Goal: Task Accomplishment & Management: Complete application form

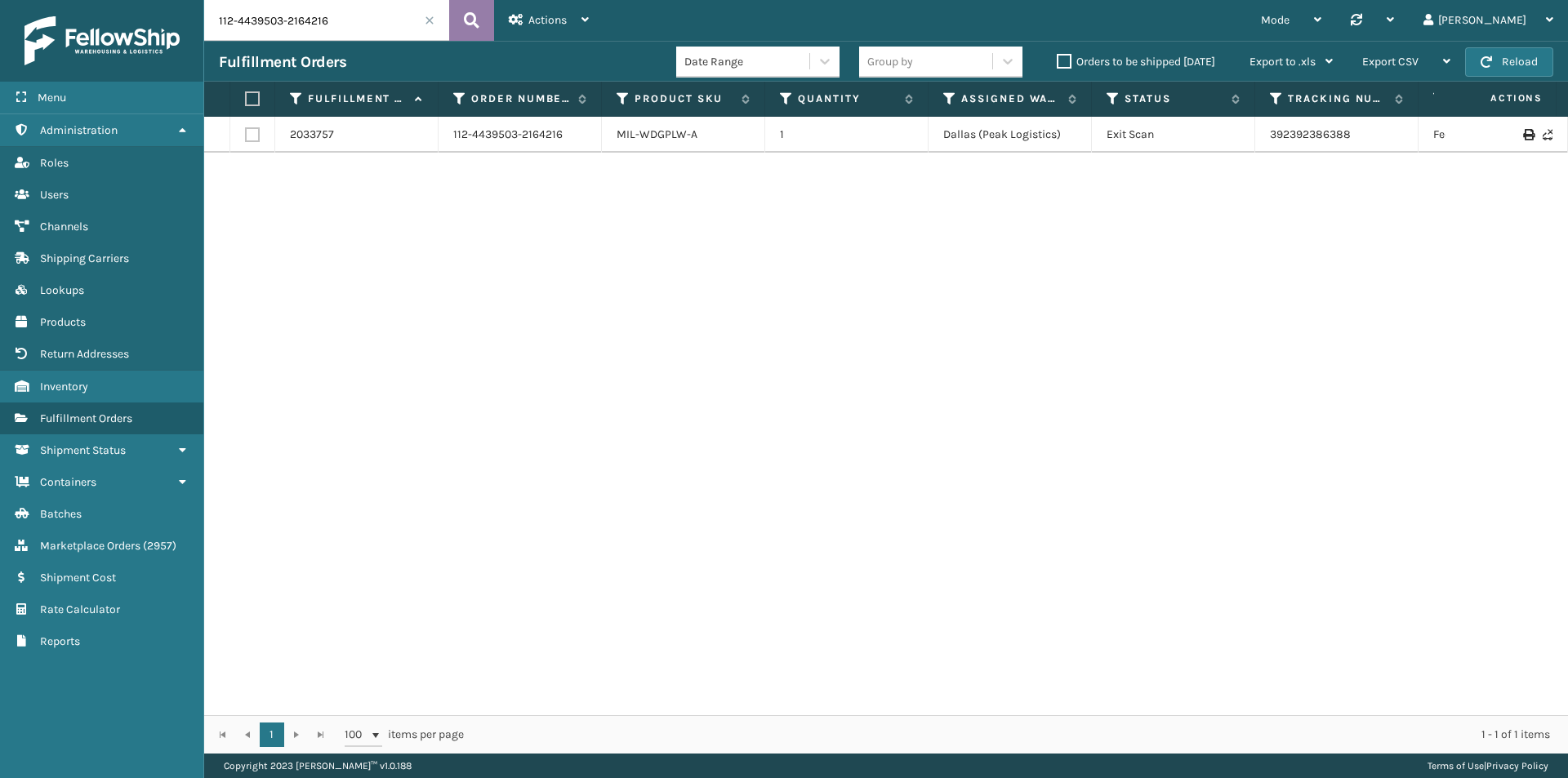
click at [503, 28] on div "Actions Settings Remove All Filters Track Fulfillment Order Export Labels Bulk …" at bounding box center [548, 21] width 109 height 41
click at [475, 18] on icon at bounding box center [471, 21] width 16 height 24
drag, startPoint x: 388, startPoint y: 38, endPoint x: 464, endPoint y: 36, distance: 76.0
click at [388, 37] on input "112-4439503-2164216" at bounding box center [327, 21] width 245 height 41
click at [479, 30] on icon at bounding box center [471, 21] width 16 height 24
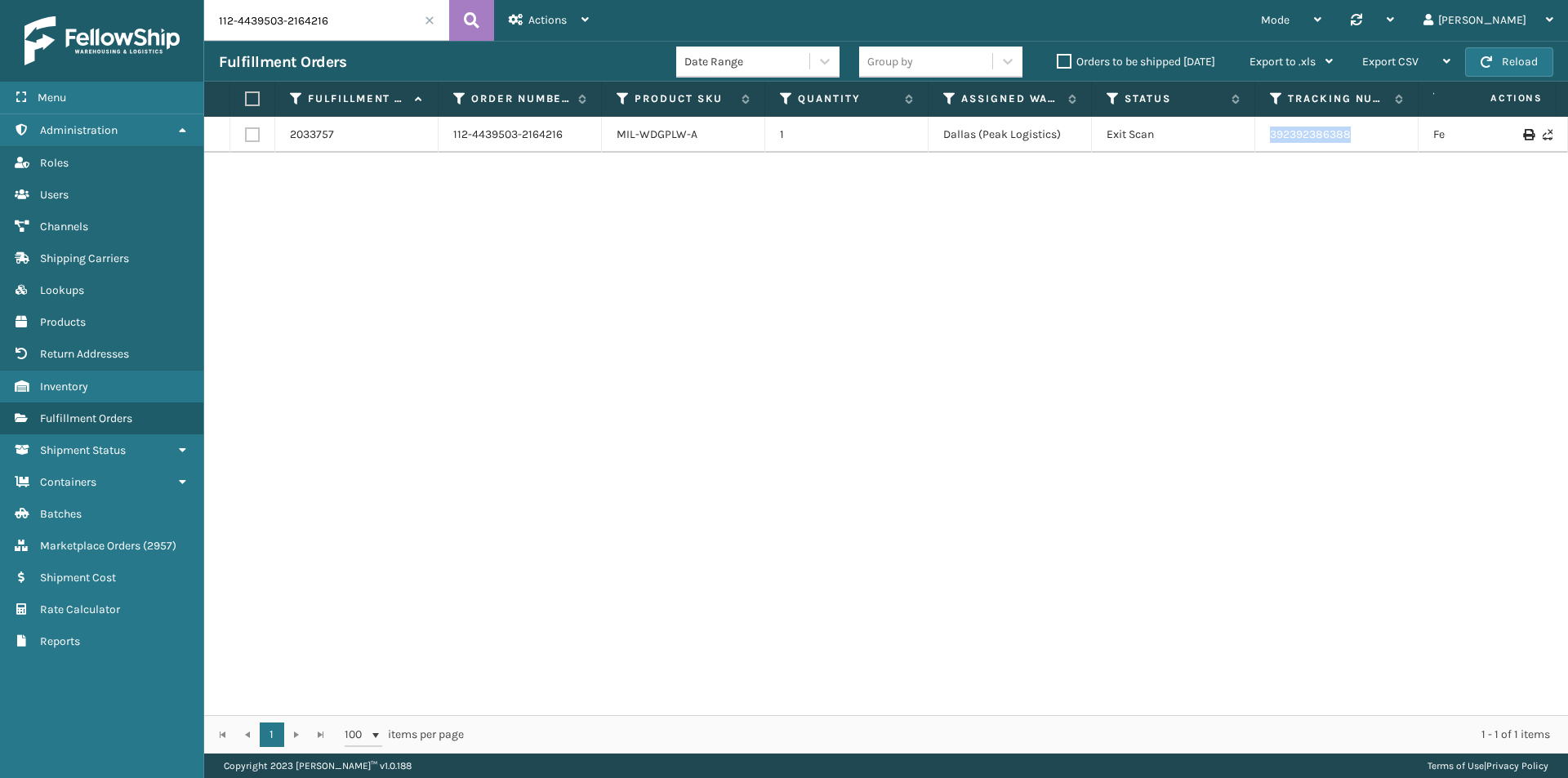
drag, startPoint x: 1366, startPoint y: 136, endPoint x: 1250, endPoint y: 136, distance: 116.0
click at [1250, 136] on tr "2033757 112-4439503-2164216 MIL-WDGPLW-A 1 Dallas (Peak Logistics) Exit Scan 39…" at bounding box center [1117, 134] width 1827 height 35
copy tr "392392386388"
click at [320, 21] on input "112-4439503-2164216" at bounding box center [327, 21] width 245 height 41
paste input "1-2350005-6069060"
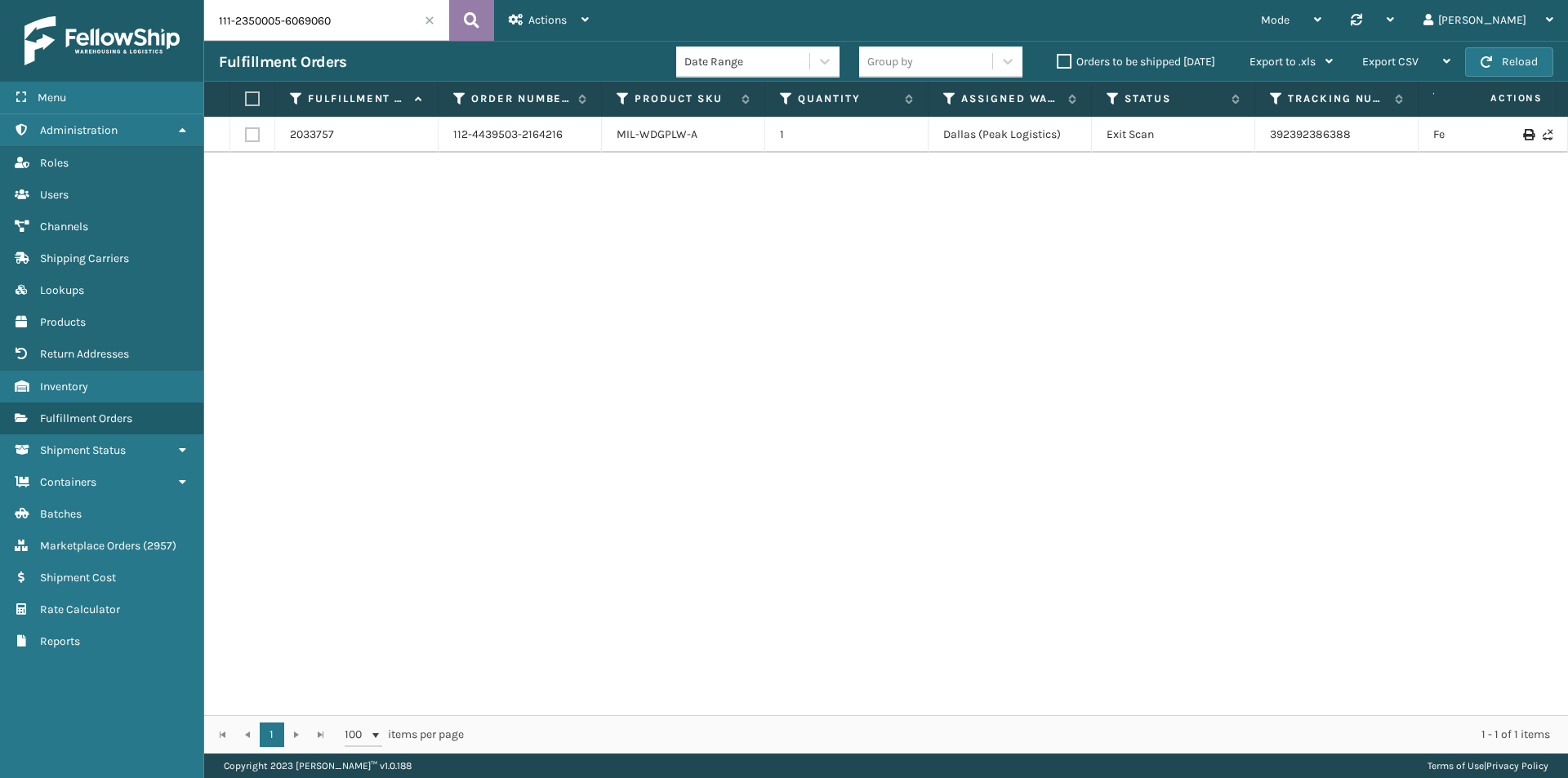
click at [477, 15] on icon at bounding box center [471, 21] width 16 height 24
drag, startPoint x: 1362, startPoint y: 137, endPoint x: 1253, endPoint y: 140, distance: 109.0
click at [1253, 140] on tr "2030581 111-2350005-6069060 MIL-CRSH-A 1 TFM Exit Scan 883720967184 FedEx Groun…" at bounding box center [1117, 134] width 1827 height 35
copy tr "883720967184"
click at [293, 34] on input "111-2350005-6069060" at bounding box center [327, 21] width 245 height 41
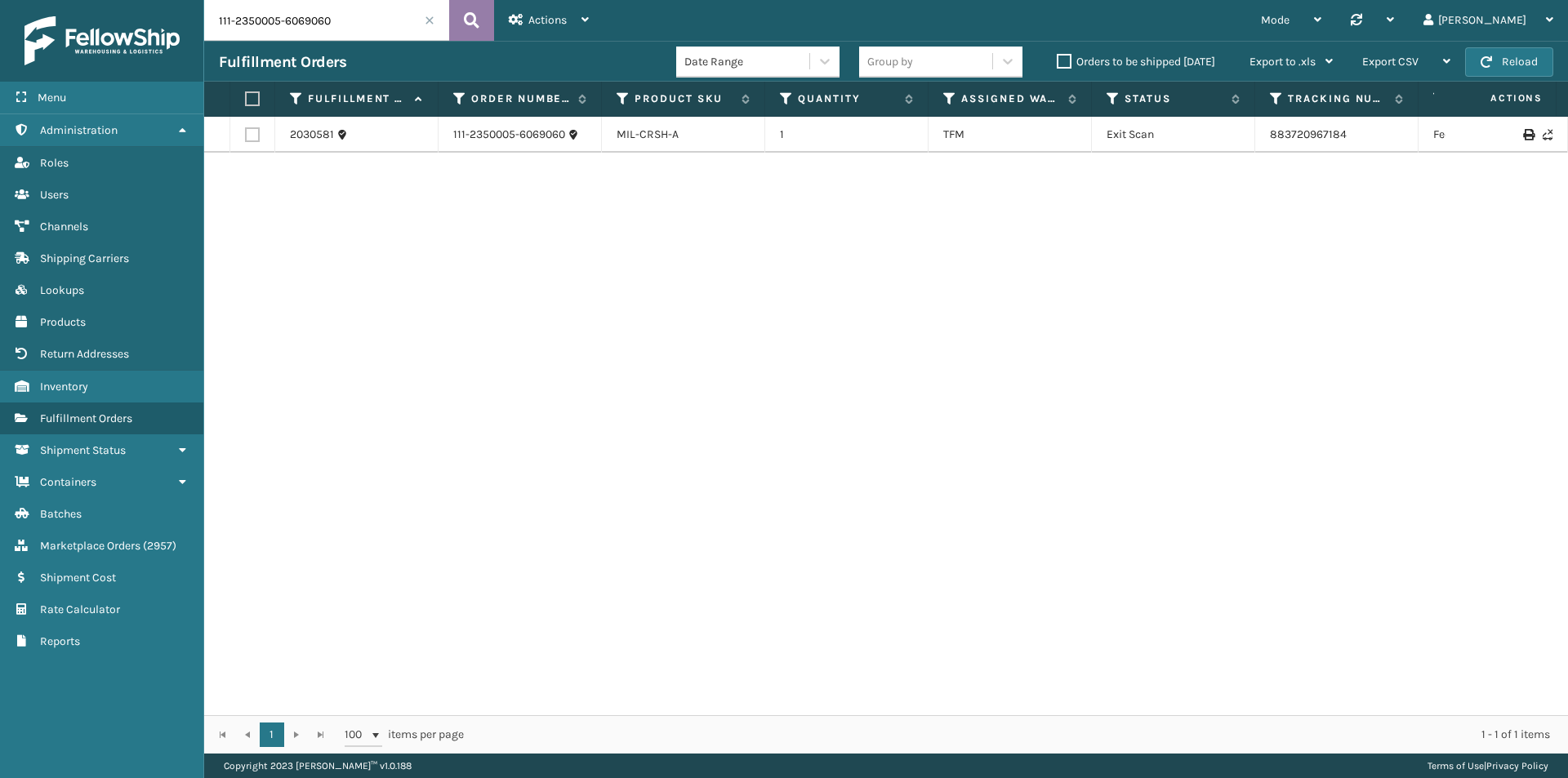
paste input "2-5982817-1563418"
click at [462, 16] on button at bounding box center [471, 21] width 45 height 41
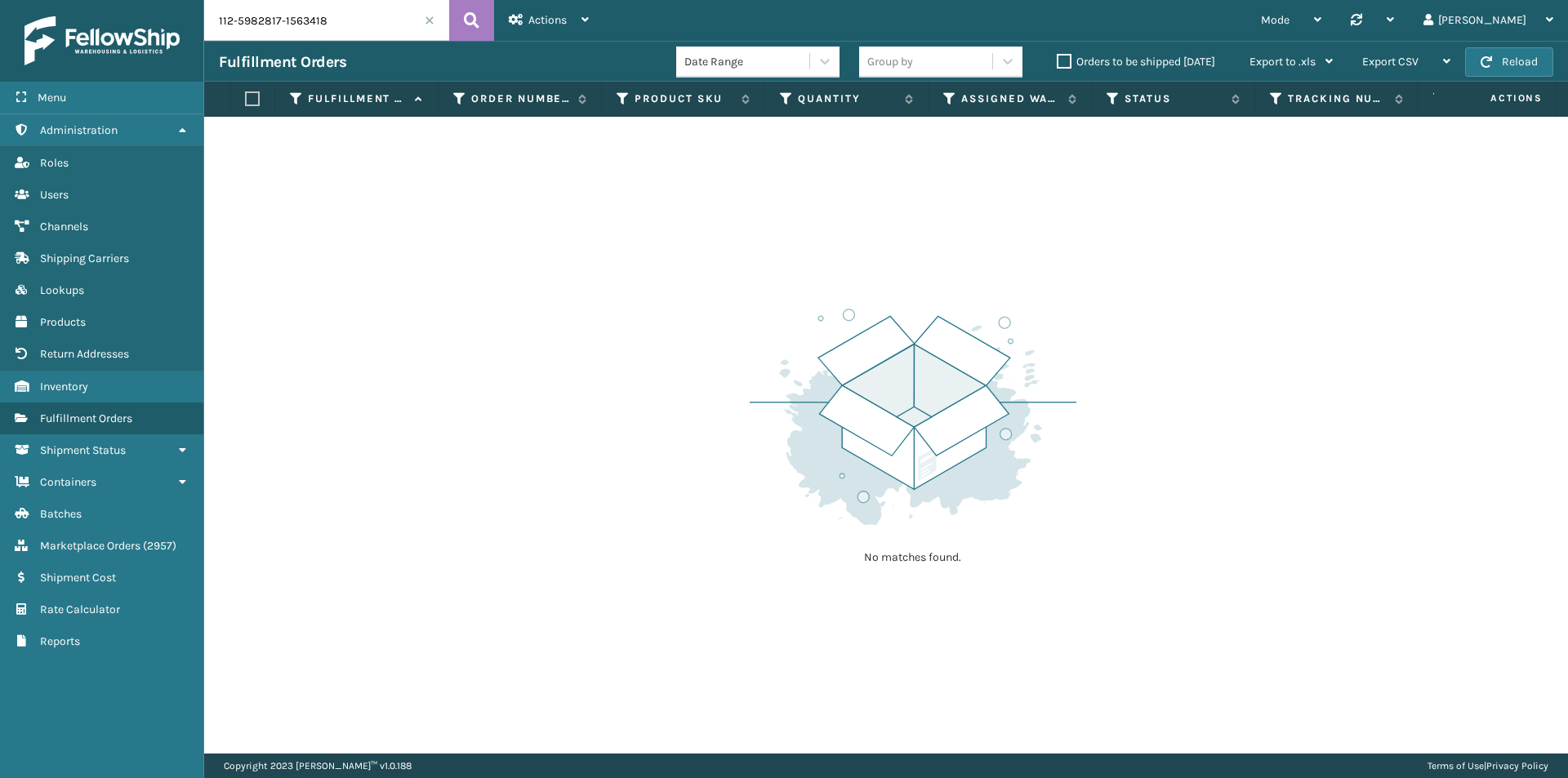
click at [325, 5] on input "112-5982817-1563418" at bounding box center [327, 21] width 245 height 41
paste input "1-8772706-1628265"
click at [473, 26] on icon at bounding box center [471, 21] width 16 height 24
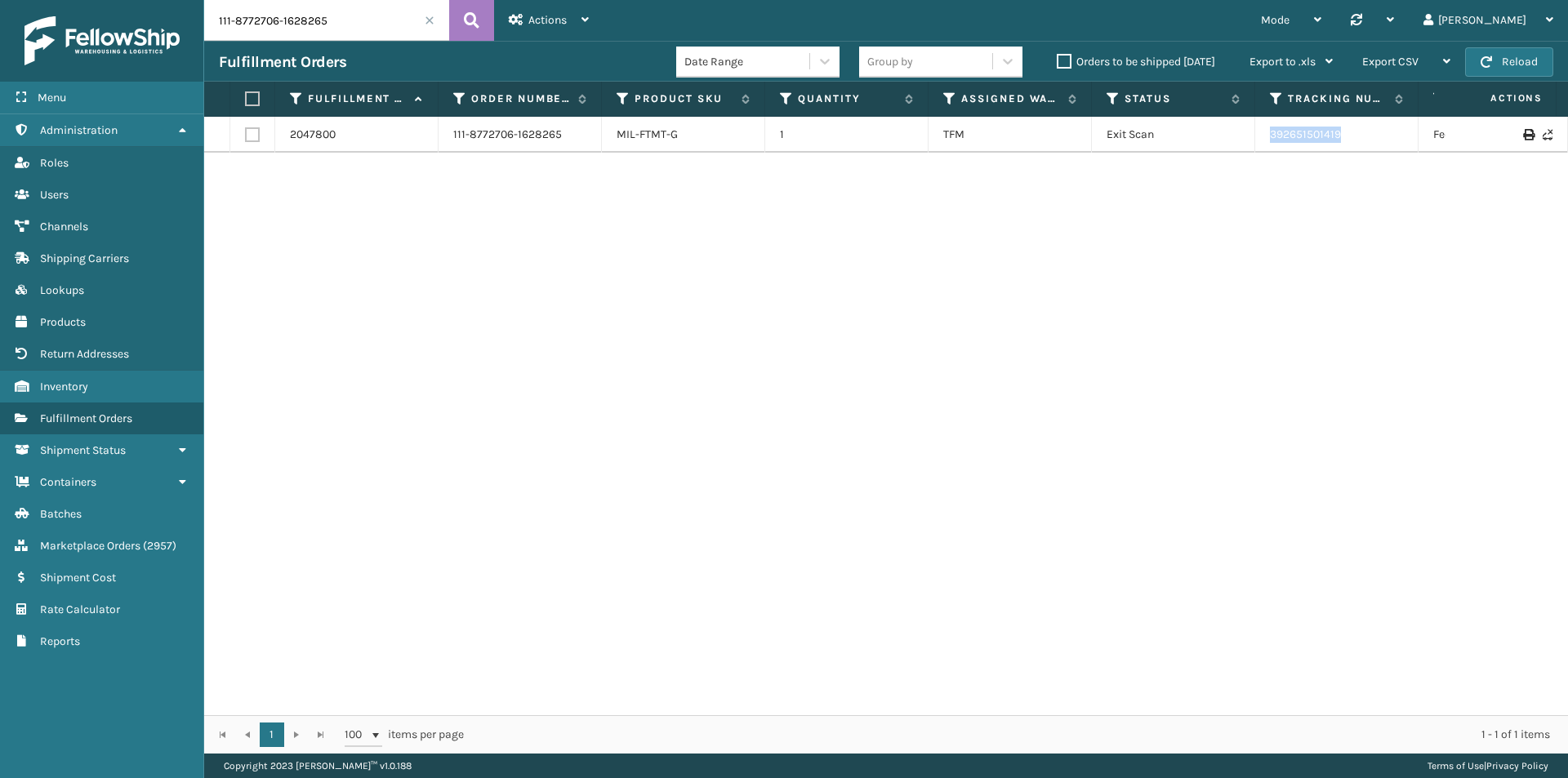
drag, startPoint x: 1358, startPoint y: 140, endPoint x: 1240, endPoint y: 146, distance: 118.2
click at [1240, 146] on tr "2047800 111-8772706-1628265 MIL-FTMT-G 1 TFM Exit Scan 392651501419 FedEx Home …" at bounding box center [1117, 134] width 1827 height 35
copy tr "392651501419"
click at [326, 19] on input "111-8772706-1628265" at bounding box center [327, 21] width 245 height 41
paste input "4605055-8361808"
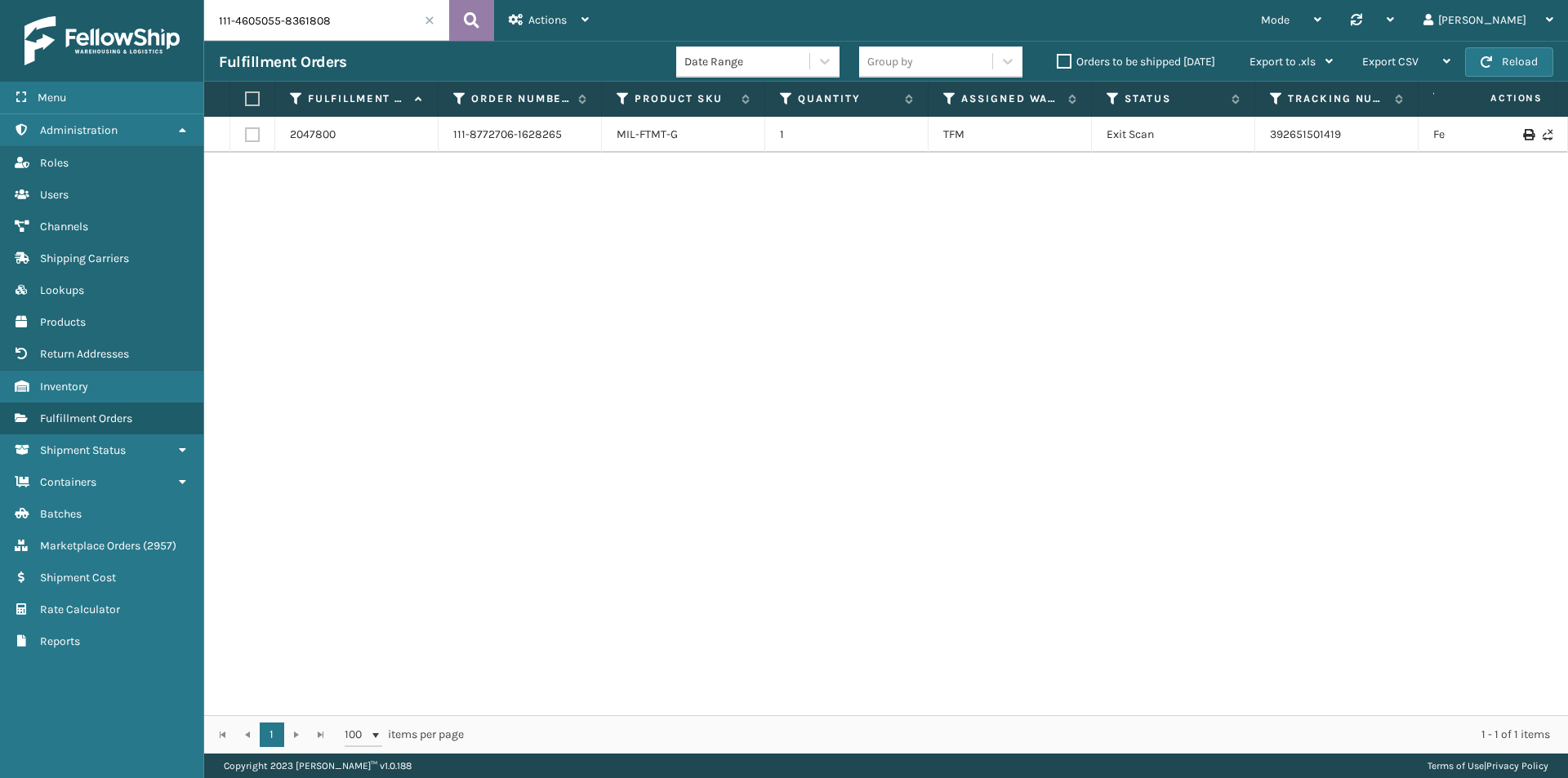
click at [464, 13] on icon at bounding box center [471, 21] width 16 height 24
drag, startPoint x: 1393, startPoint y: 133, endPoint x: 1252, endPoint y: 140, distance: 141.2
click at [1252, 140] on tr "2032551 111-4605055-8361808 MIL-PPSNGRY-FT 1 [US_STATE] (TF Fulfillment) Exit S…" at bounding box center [1117, 143] width 1827 height 52
copy tr "392369181382"
click at [368, 34] on input "111-4605055-8361808" at bounding box center [327, 21] width 245 height 41
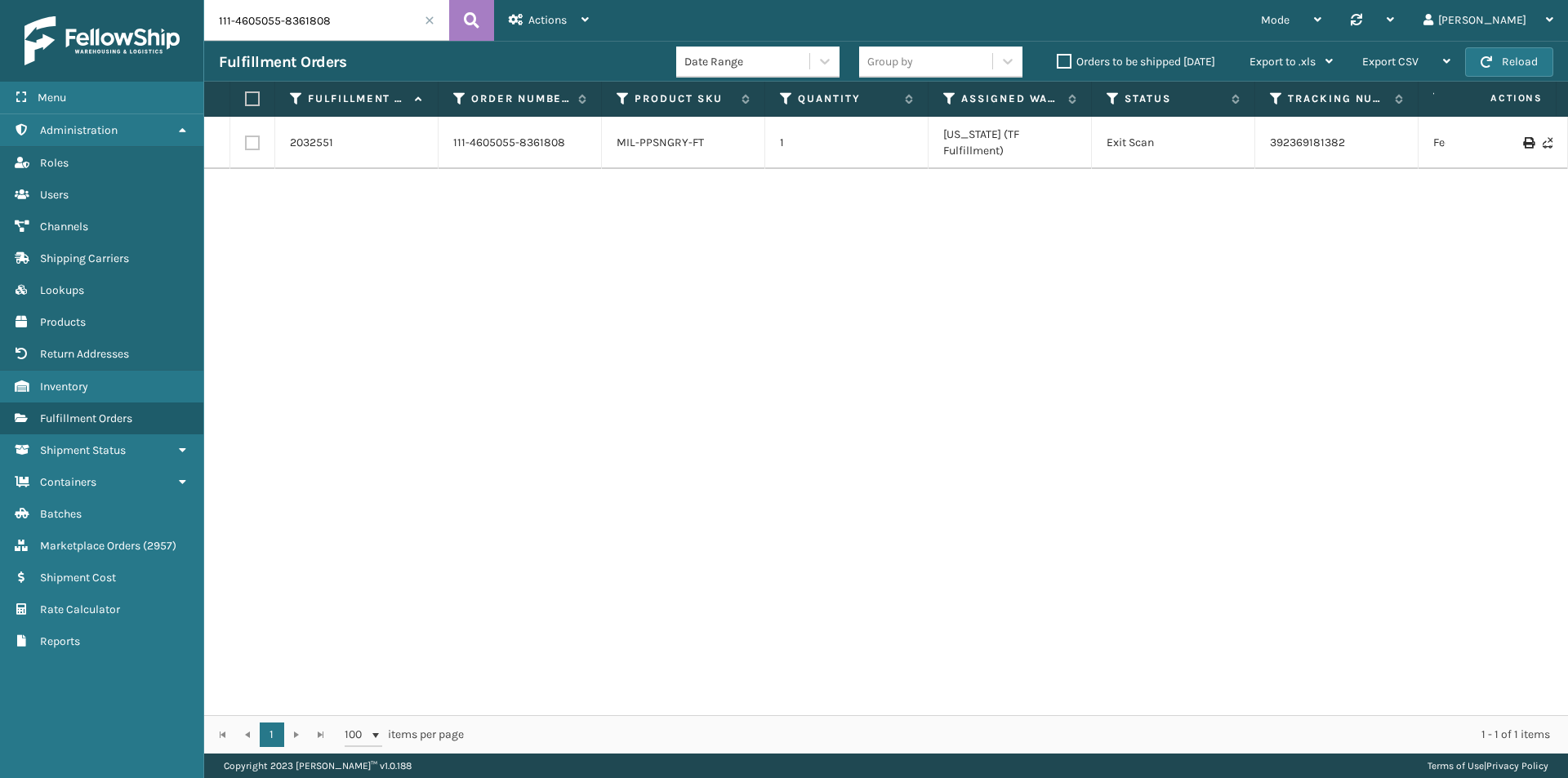
click at [368, 34] on input "111-4605055-8361808" at bounding box center [327, 21] width 245 height 41
click at [367, 34] on input "111-4605055-8361808" at bounding box center [327, 21] width 245 height 41
paste input "114-1621602-4557861"
click at [486, 21] on button at bounding box center [471, 21] width 45 height 41
click at [1245, 133] on tr "2045081 114-1621602-4557861 MIL-WDGPLW-A 1 [GEOGRAPHIC_DATA] (Peak Logistics) E…" at bounding box center [1117, 134] width 1827 height 35
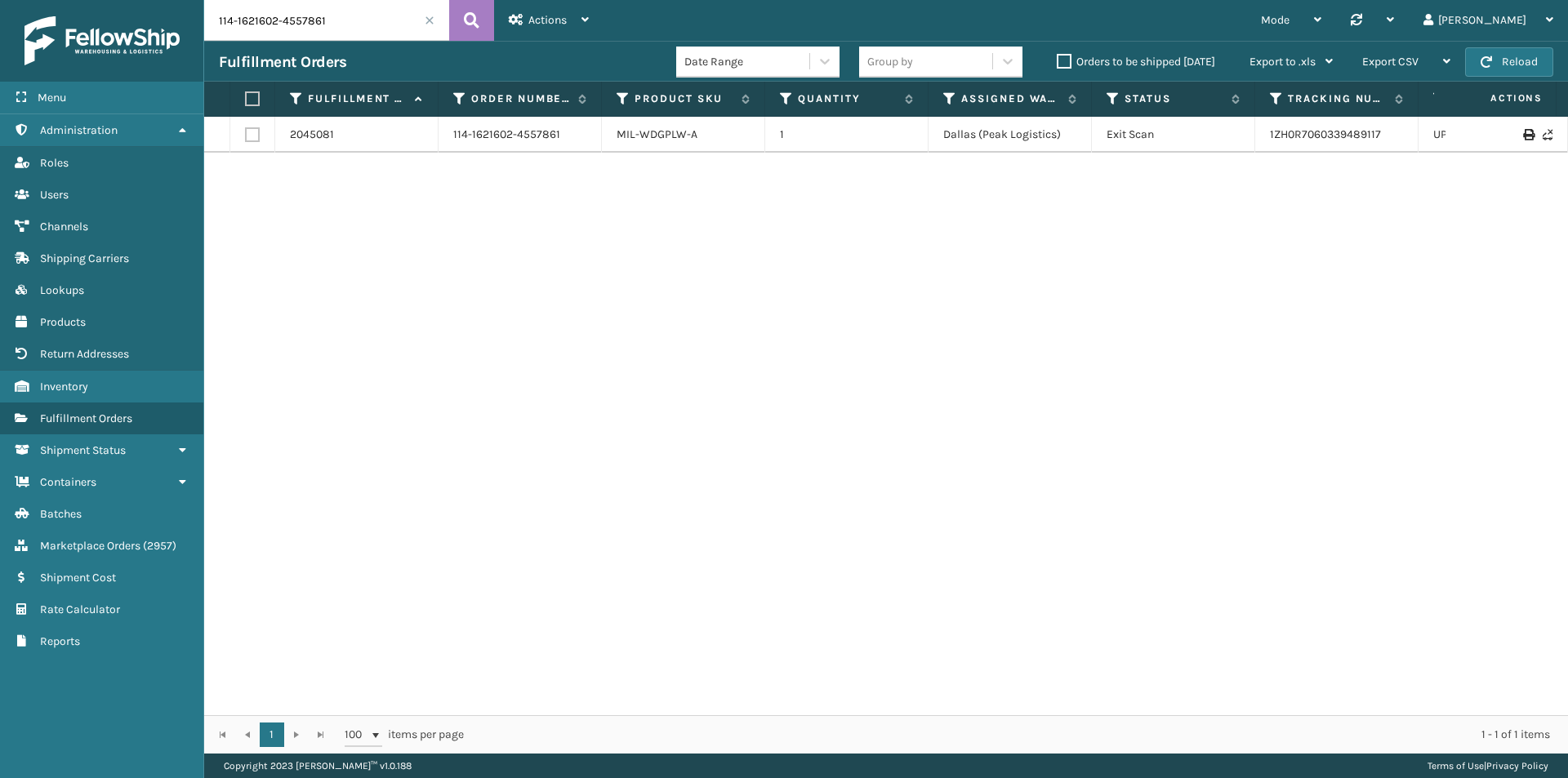
click at [297, 17] on input "114-1621602-4557861" at bounding box center [327, 21] width 245 height 41
paste input "3-2331660-2737013"
click at [458, 17] on button at bounding box center [471, 21] width 45 height 41
drag, startPoint x: 1363, startPoint y: 133, endPoint x: 1191, endPoint y: 139, distance: 172.1
click at [1191, 139] on tr "2050628 113-2331660-2737013 MIL-CFB-DL 1 Haslet ([GEOGRAPHIC_DATA]) Exit Scan 3…" at bounding box center [1117, 134] width 1827 height 35
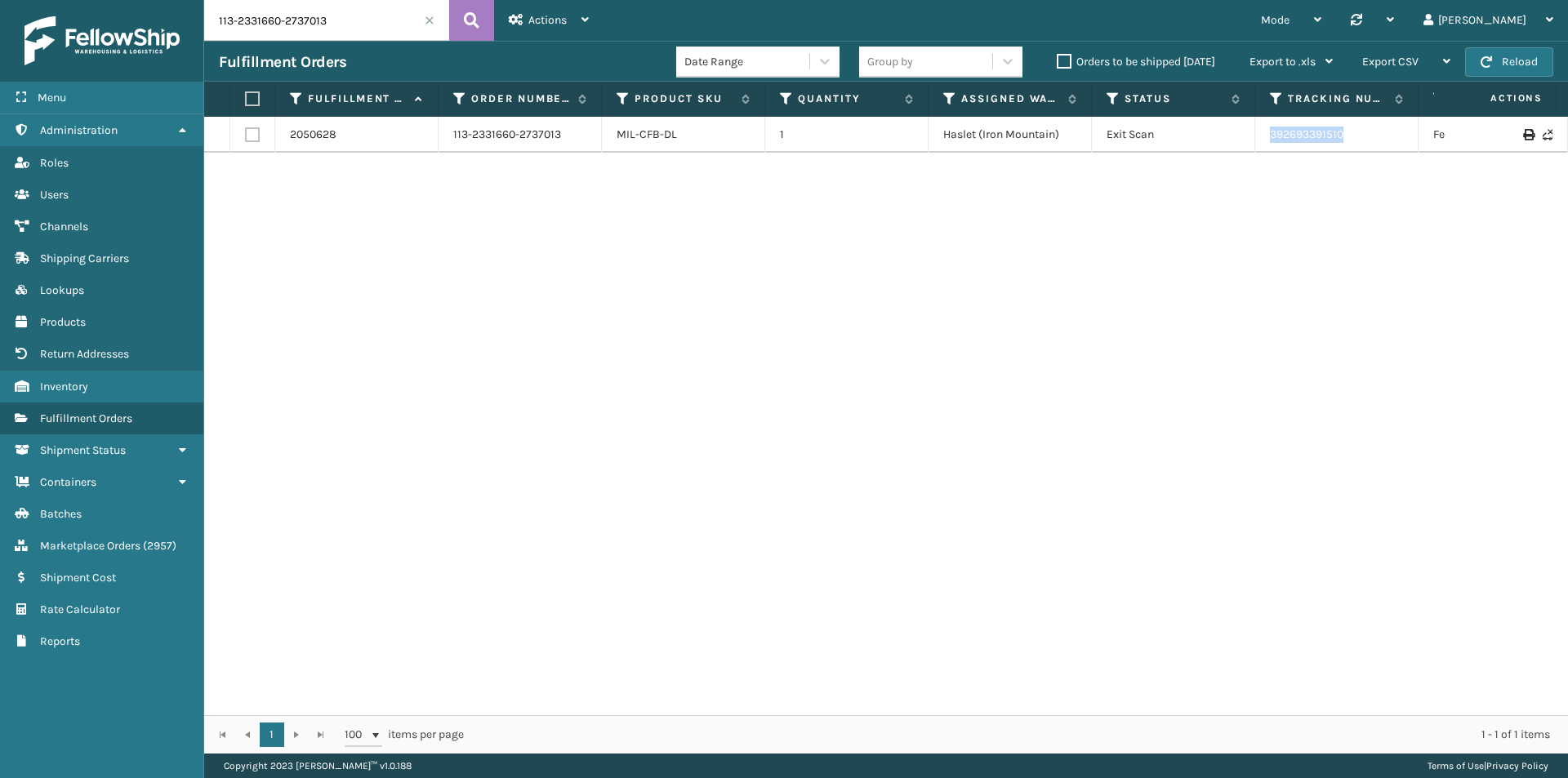
copy tr "392693391510"
click at [1253, 126] on td "Exit Scan" at bounding box center [1173, 134] width 163 height 35
drag, startPoint x: 1265, startPoint y: 122, endPoint x: 1375, endPoint y: 133, distance: 110.5
click at [1375, 133] on td "392693391510" at bounding box center [1337, 134] width 163 height 35
copy link "392693391510"
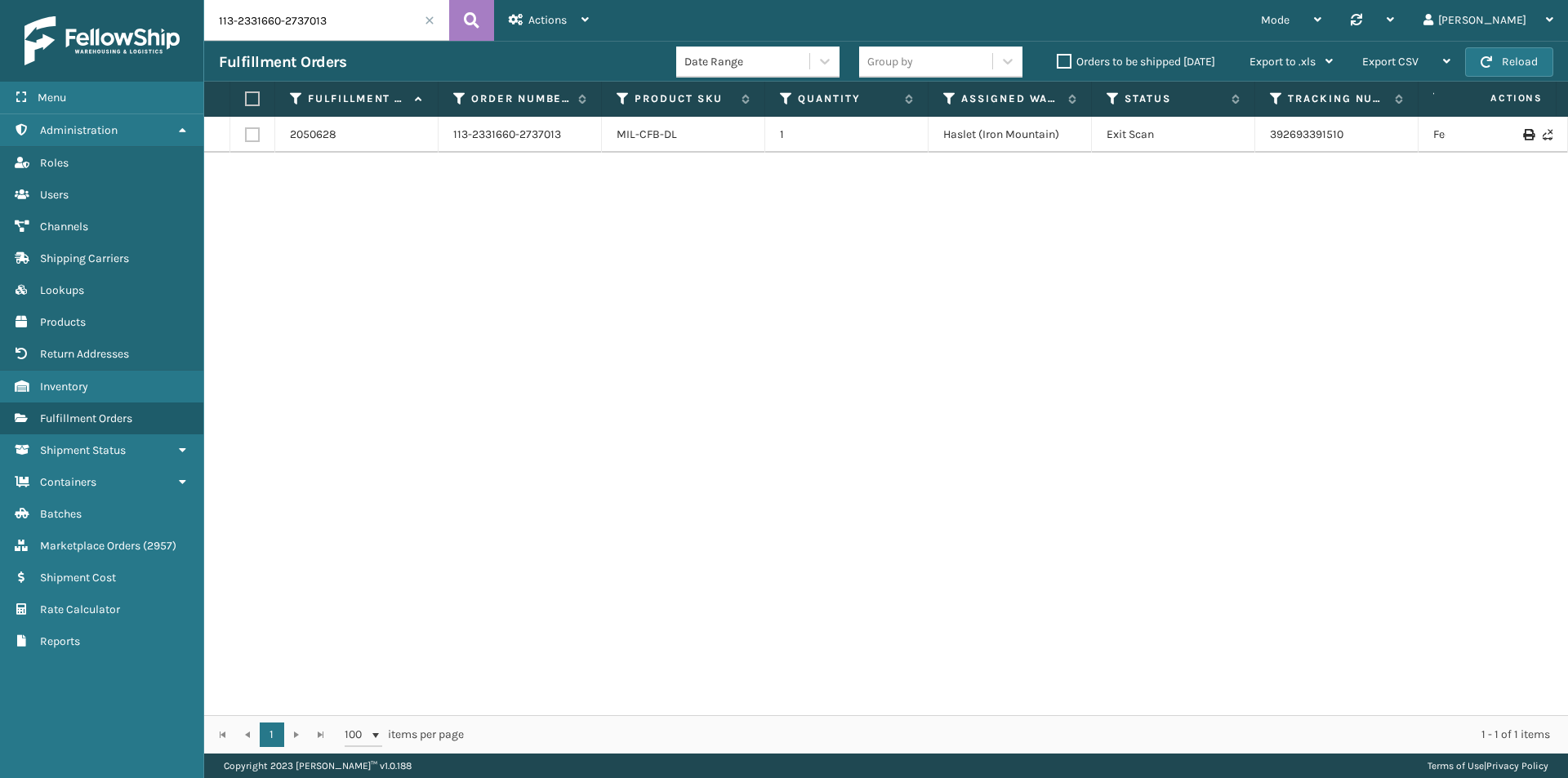
click at [283, 21] on input "113-2331660-2737013" at bounding box center [327, 21] width 245 height 41
paste input "[CREDIT_CARD_NUMBER]"
click at [464, 27] on icon at bounding box center [471, 21] width 16 height 24
drag, startPoint x: 1350, startPoint y: 144, endPoint x: 1230, endPoint y: 144, distance: 120.0
click at [1230, 144] on tr "2047591 111-7410244-5424231 MIL-TAC-LG 1 SleepGeekz Warehouse Exit Scan 1ZH0R70…" at bounding box center [1117, 134] width 1827 height 35
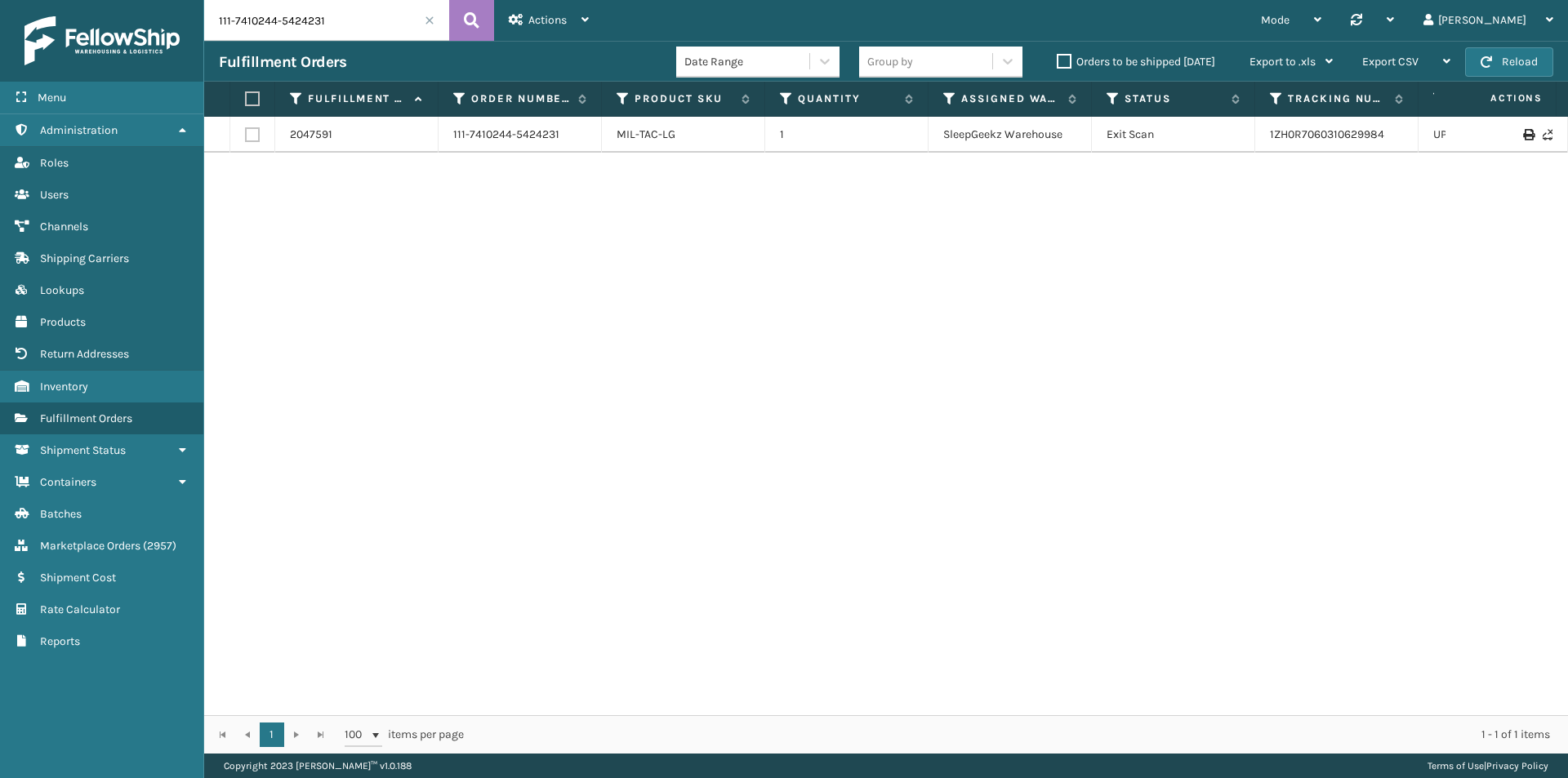
click at [304, 35] on input "111-7410244-5424231" at bounding box center [327, 21] width 245 height 41
paste input "9784635-6285040"
click at [464, 21] on icon at bounding box center [471, 21] width 16 height 24
click at [356, 16] on input "111-9784635-6285040" at bounding box center [327, 21] width 245 height 41
click at [467, 28] on icon at bounding box center [471, 21] width 16 height 24
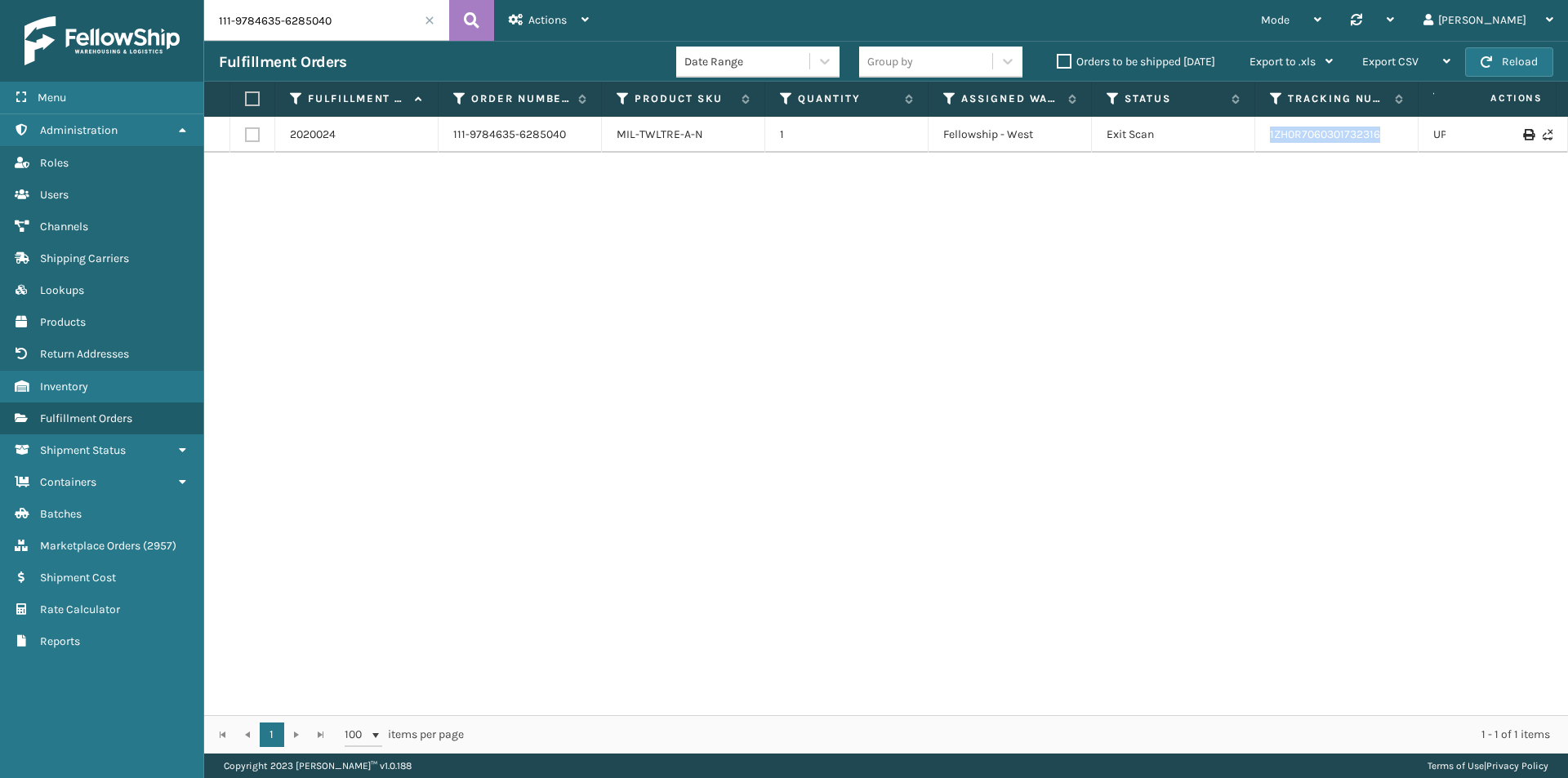
drag, startPoint x: 1399, startPoint y: 141, endPoint x: 1244, endPoint y: 140, distance: 155.0
click at [1244, 140] on tr "2020024 111-9784635-6285040 MIL-TWLTRE-A-N 1 Fellowship - West Exit Scan 1ZH0R7…" at bounding box center [1117, 134] width 1827 height 35
copy tr "1ZH0R7060301732316"
click at [344, 3] on input "111-9784635-6285040" at bounding box center [327, 21] width 245 height 41
paste input "4-0799472-9296243"
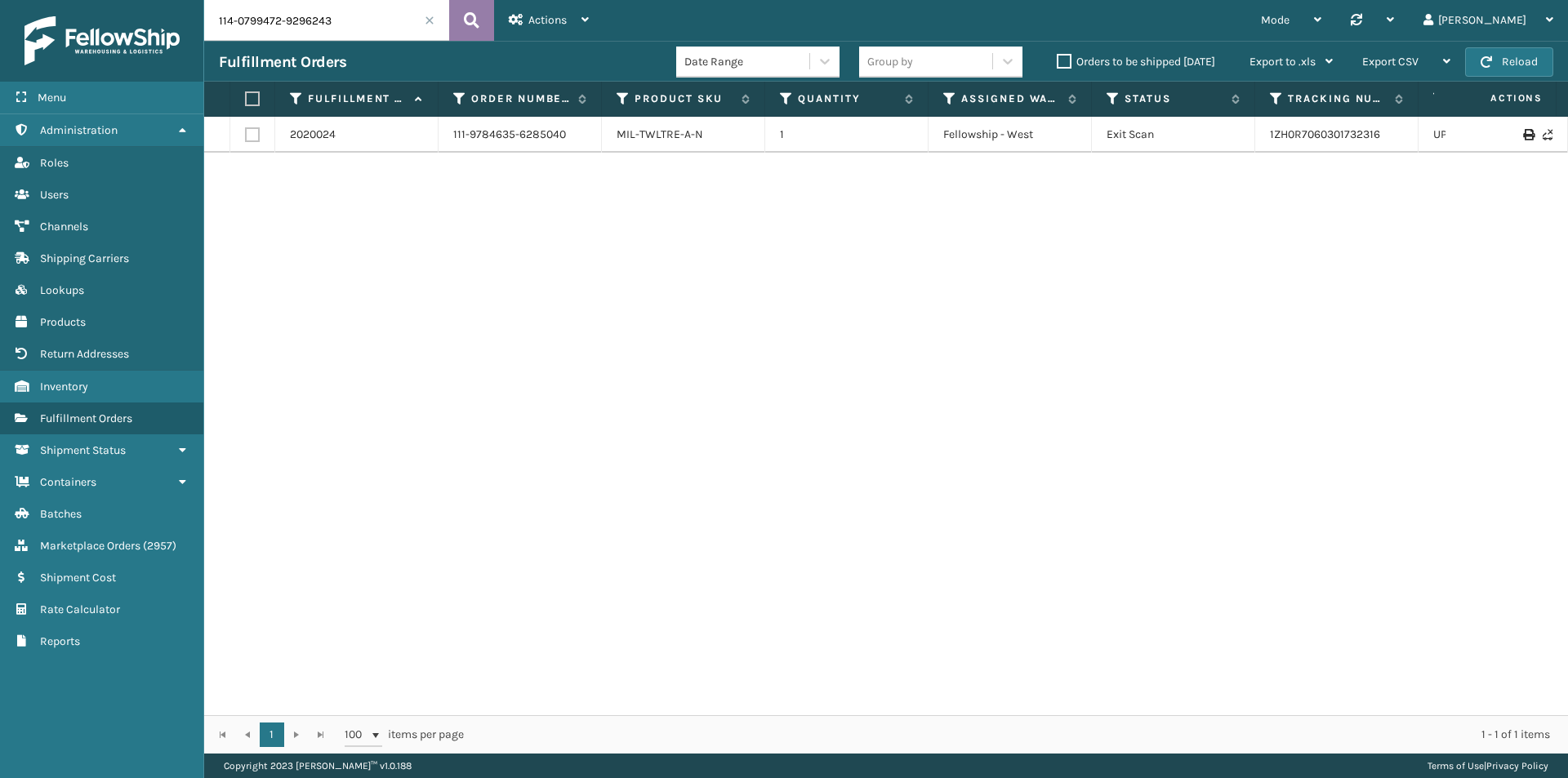
click at [474, 22] on icon at bounding box center [471, 21] width 16 height 24
drag, startPoint x: 1363, startPoint y: 138, endPoint x: 1239, endPoint y: 138, distance: 124.0
click at [1239, 138] on tr "2047754 114-0799472-9296243 MIL-TRNDL-W 1 Fellowship - West Exit Scan 392649282…" at bounding box center [1117, 134] width 1827 height 35
copy tr "392649282995"
click at [326, 29] on input "114-0799472-9296243" at bounding box center [327, 21] width 245 height 41
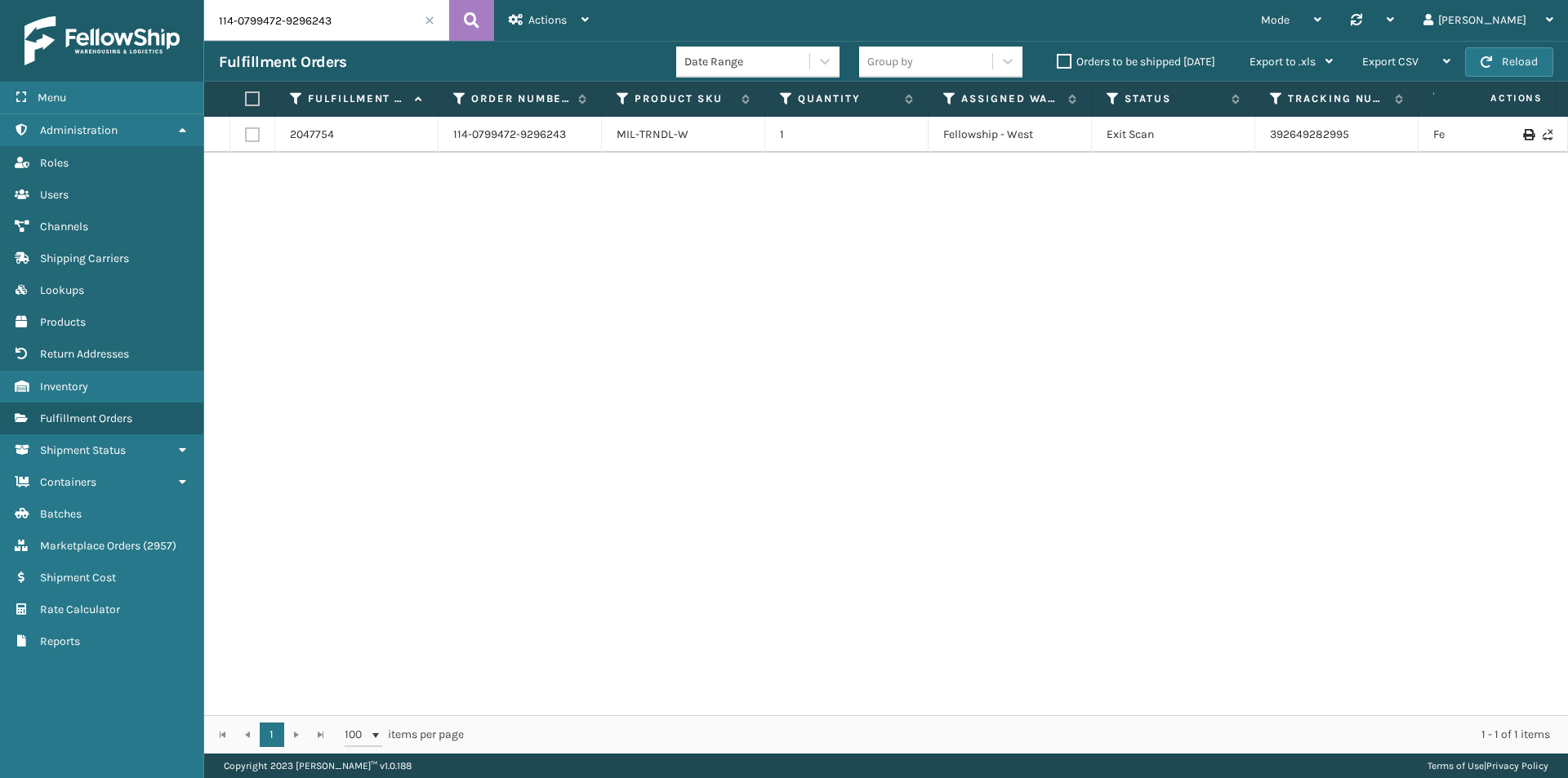
click at [326, 28] on input "114-0799472-9296243" at bounding box center [327, 21] width 245 height 41
paste input "2-6851360-462343"
click at [483, 18] on button at bounding box center [471, 21] width 45 height 41
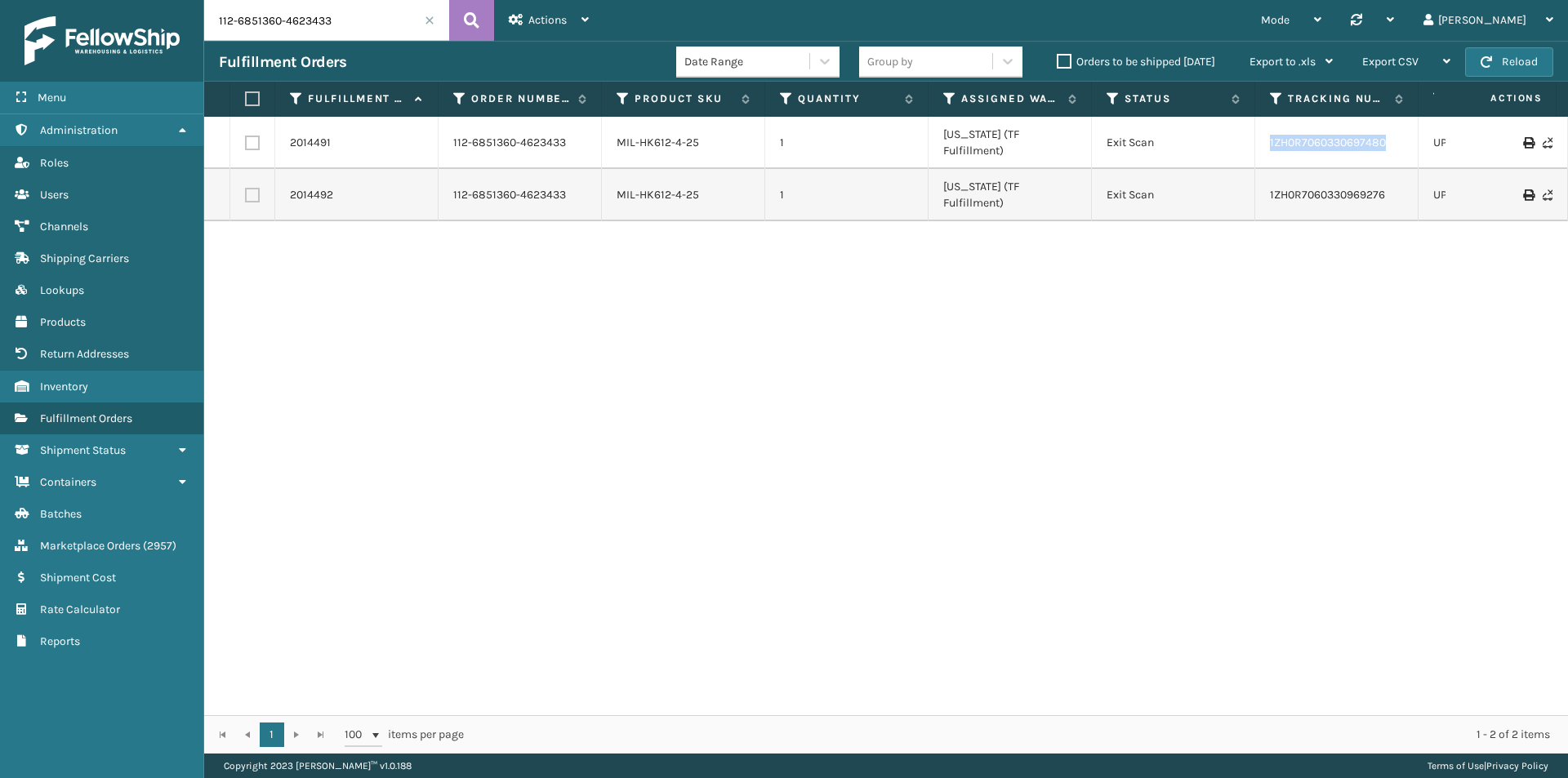
drag, startPoint x: 1399, startPoint y: 135, endPoint x: 1268, endPoint y: 134, distance: 131.0
click at [1268, 134] on td "1ZH0R7060330697480" at bounding box center [1337, 143] width 163 height 52
copy link "1ZH0R7060330697480"
drag, startPoint x: 1395, startPoint y: 178, endPoint x: 1242, endPoint y: 178, distance: 153.0
click at [1242, 178] on tr "2014492 112-6851360-4623433 MIL-HK612-4-25 1 [US_STATE] (TF Fulfillment) Exit S…" at bounding box center [1117, 195] width 1827 height 52
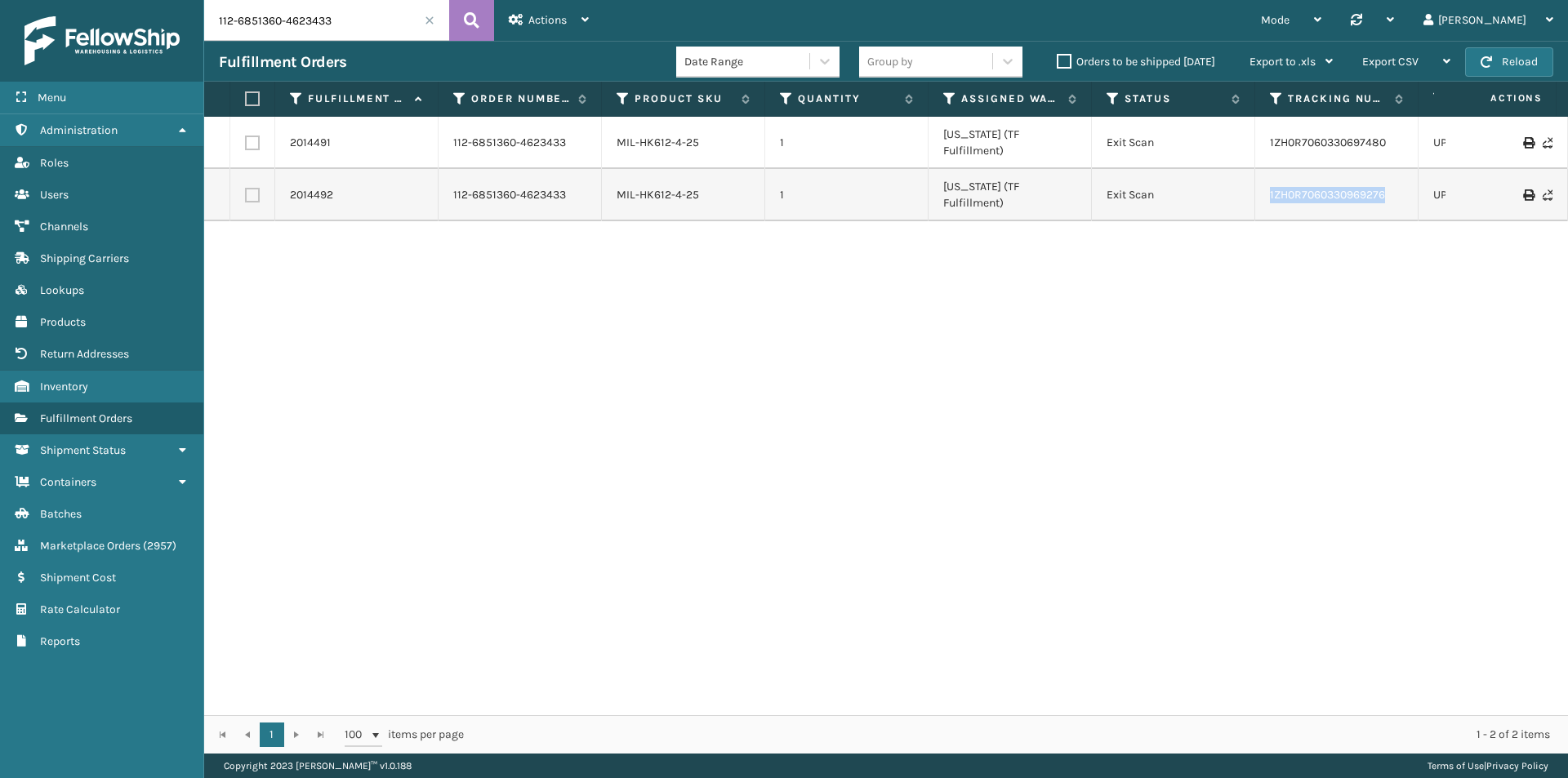
copy tr "1ZH0R7060330969276"
click at [299, 28] on input "112-6851360-4623433" at bounding box center [327, 21] width 245 height 41
paste input "1-6206145-3119416"
type input "111-6206145-3119416"
click at [479, 21] on icon at bounding box center [471, 21] width 16 height 24
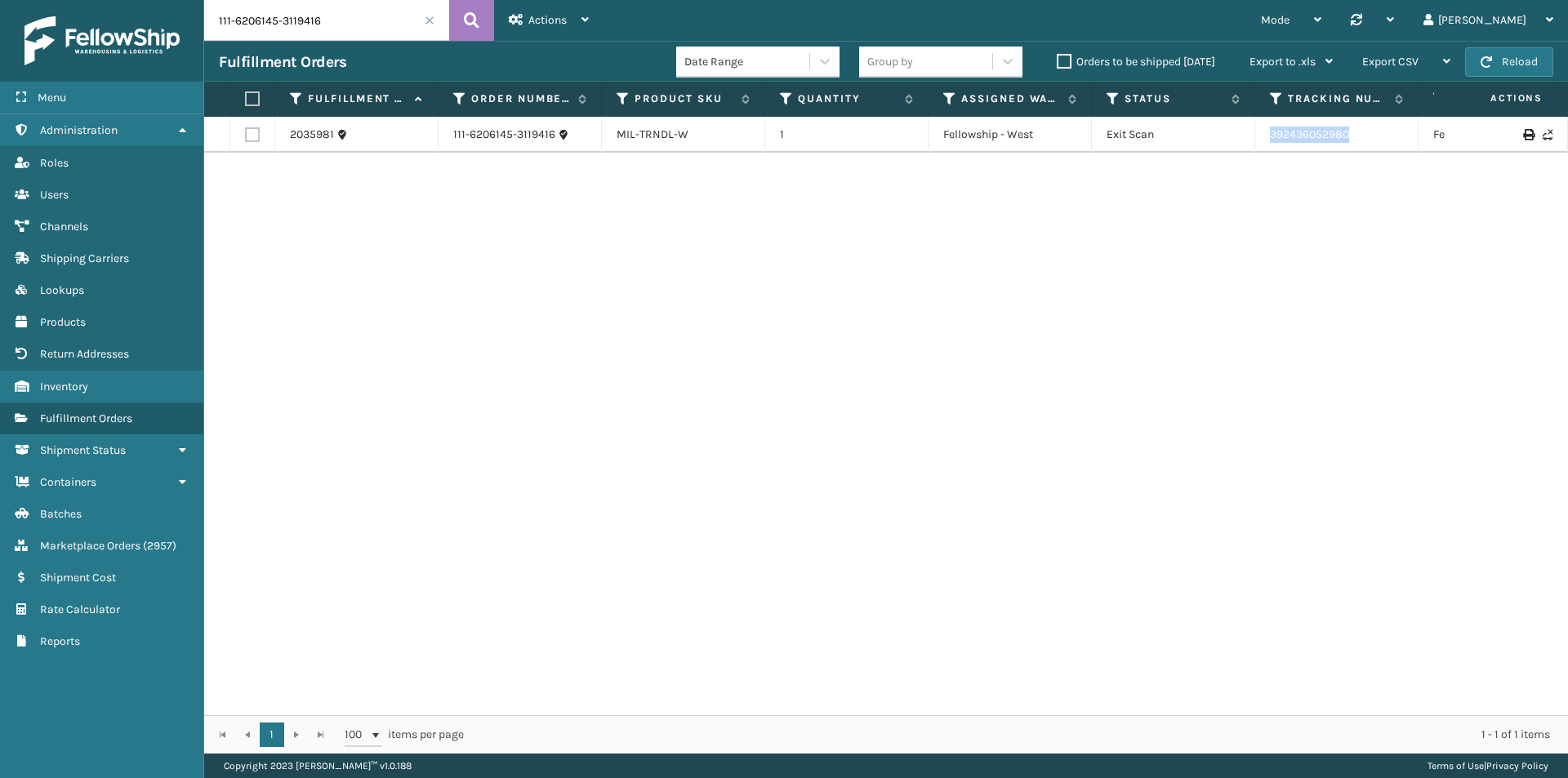
drag, startPoint x: 1375, startPoint y: 139, endPoint x: 1251, endPoint y: 139, distance: 124.0
click at [1251, 139] on tr "2035981 111-6206145-3119416 MIL-TRNDL-W 1 Fellowship - West Exit Scan 392436052…" at bounding box center [1117, 134] width 1827 height 35
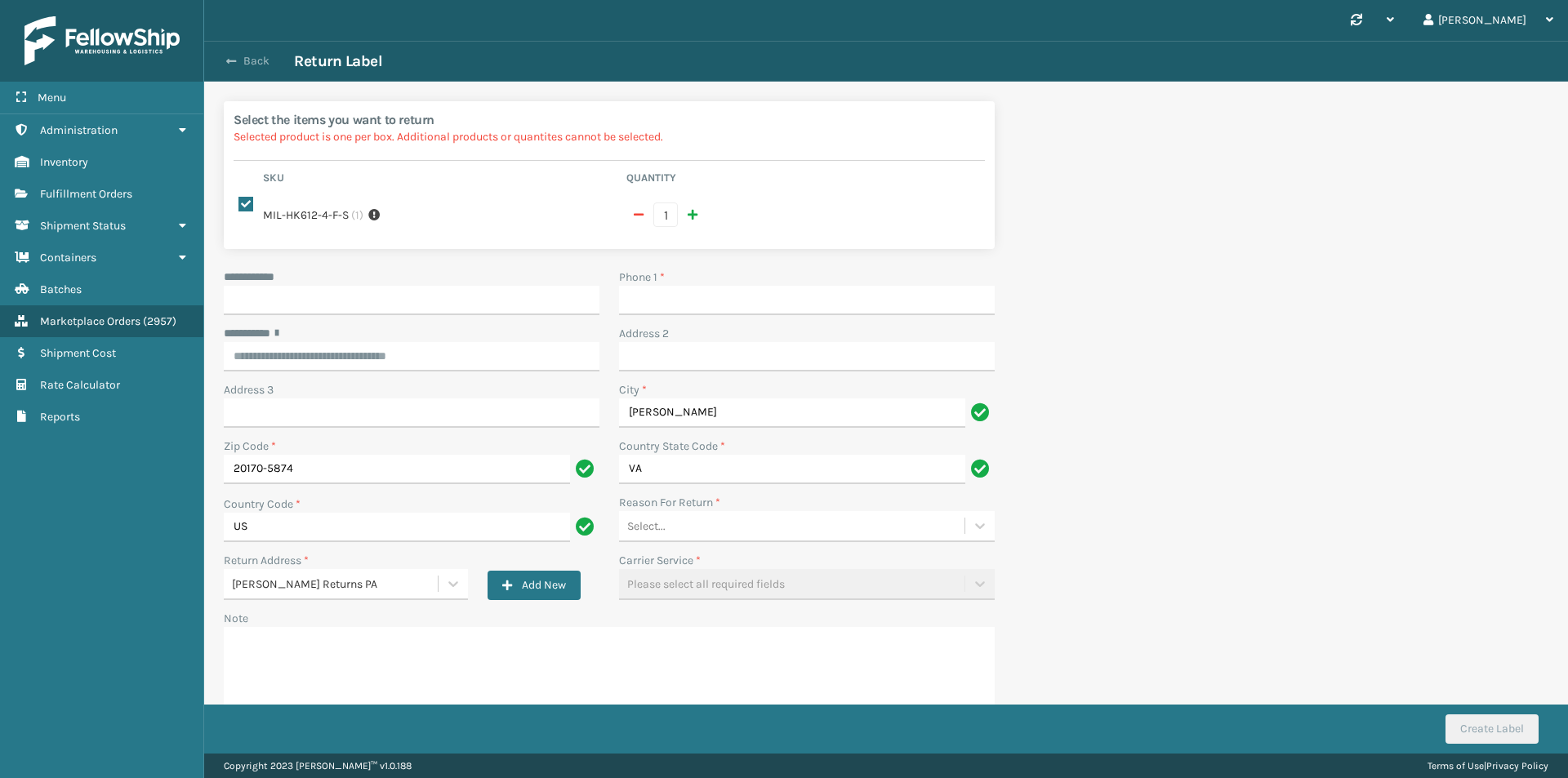
click at [258, 59] on button "Back" at bounding box center [256, 62] width 75 height 15
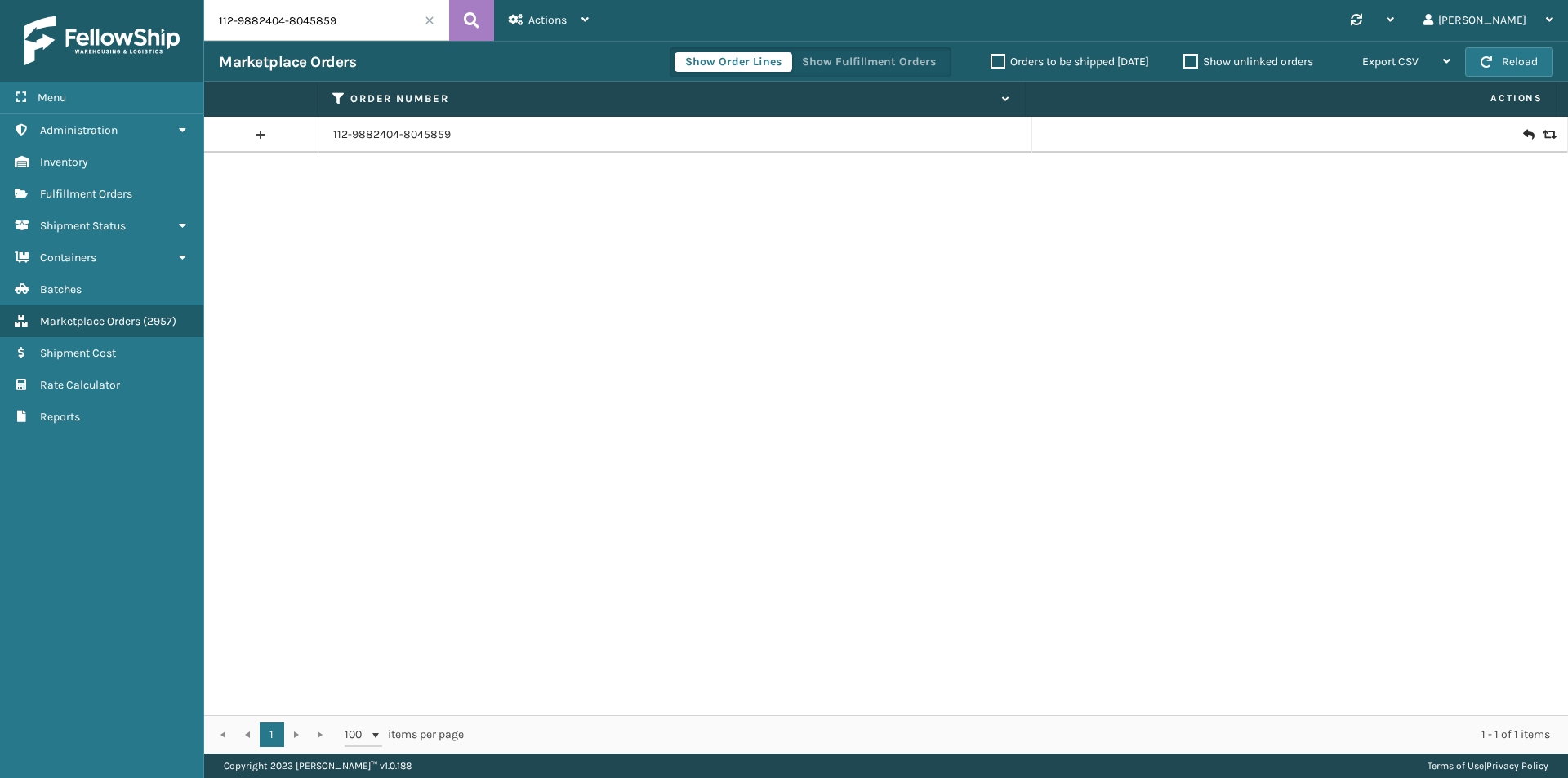
click at [393, 31] on input "112-9882404-8045859" at bounding box center [327, 21] width 245 height 41
paste input "113-4934911-85682"
type input "113-4934911-8568259"
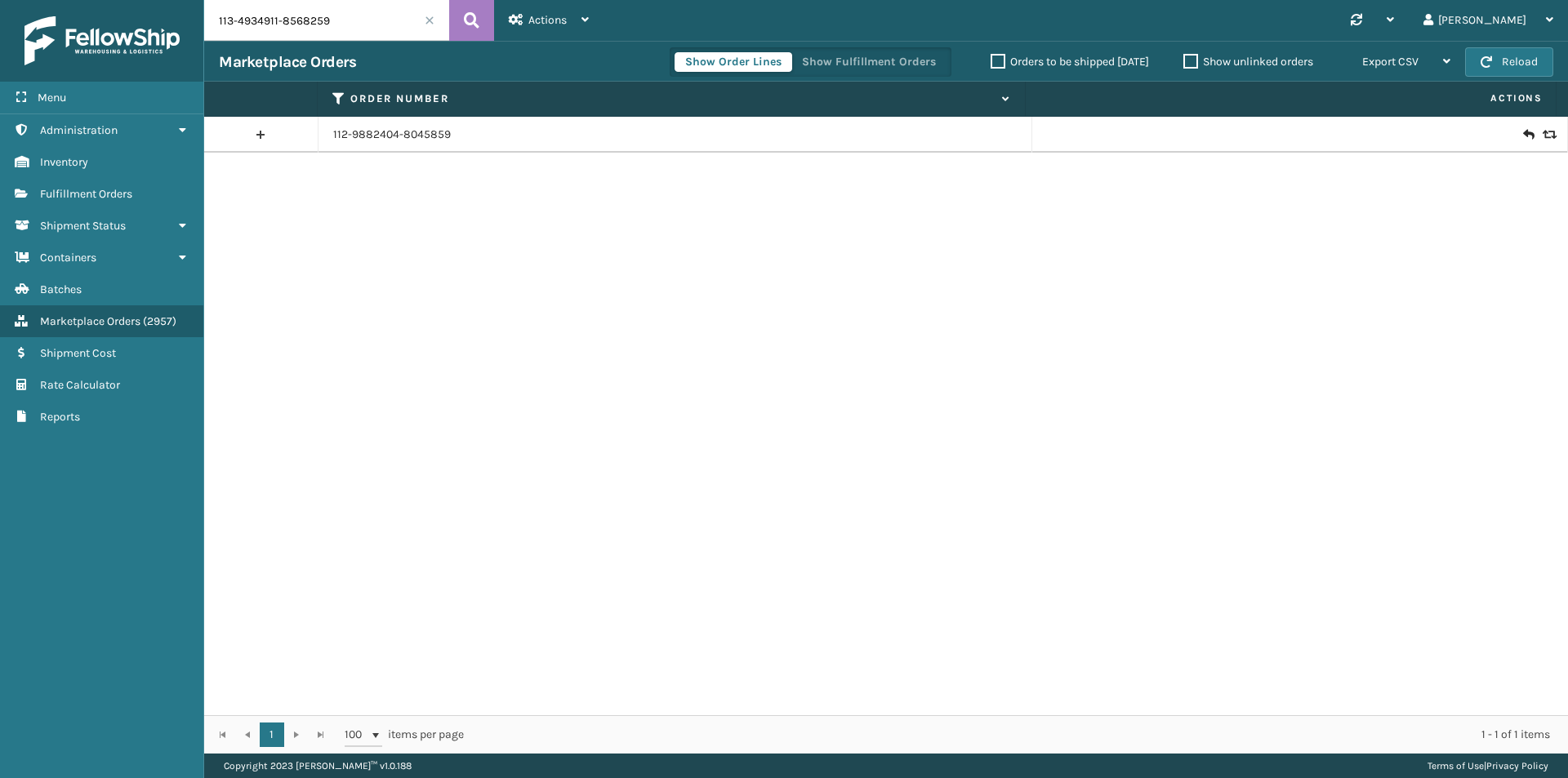
click at [1523, 133] on icon at bounding box center [1528, 134] width 9 height 16
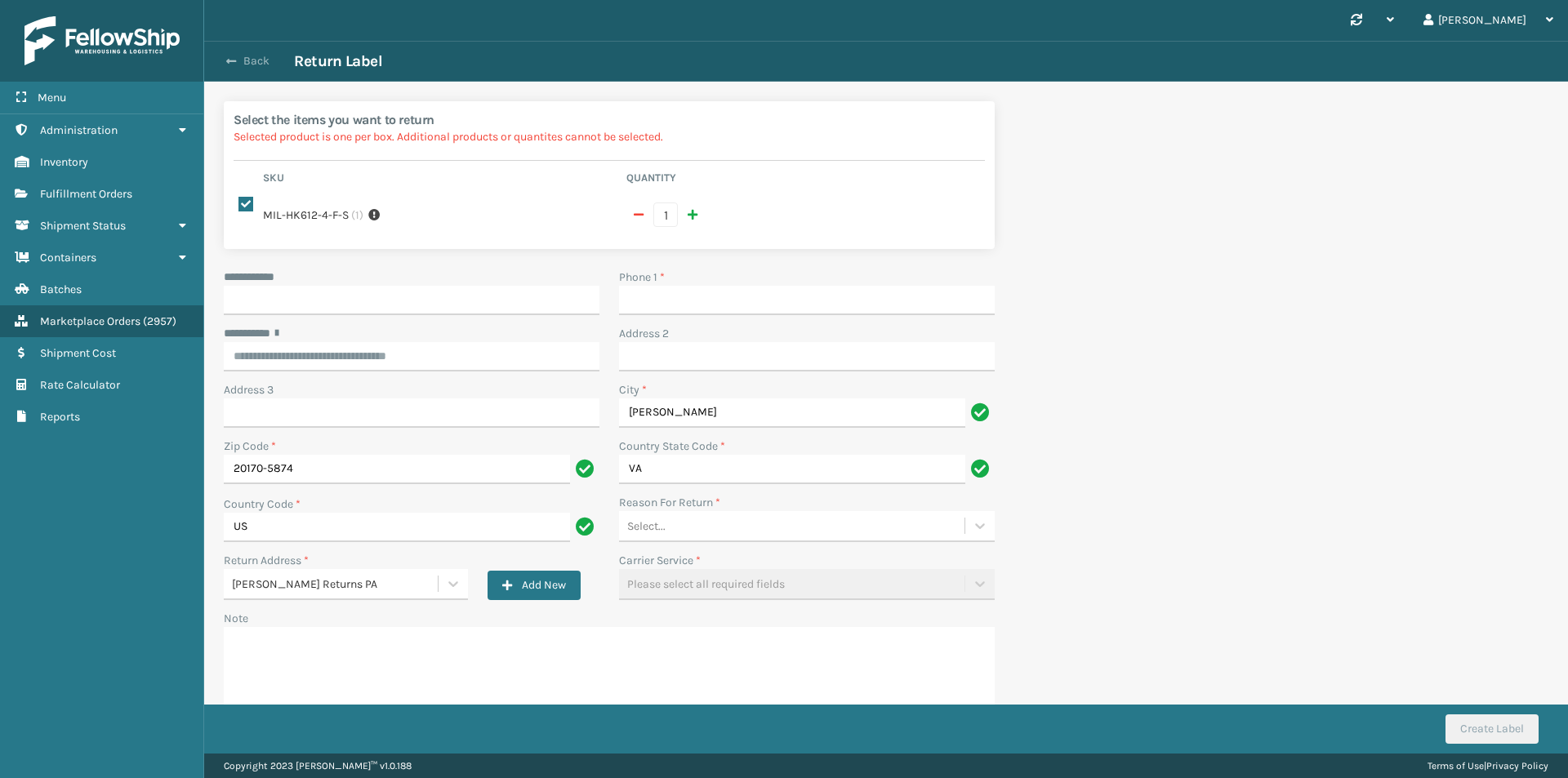
click at [243, 59] on button "Back" at bounding box center [256, 62] width 75 height 15
click at [257, 63] on button "Back" at bounding box center [256, 62] width 75 height 15
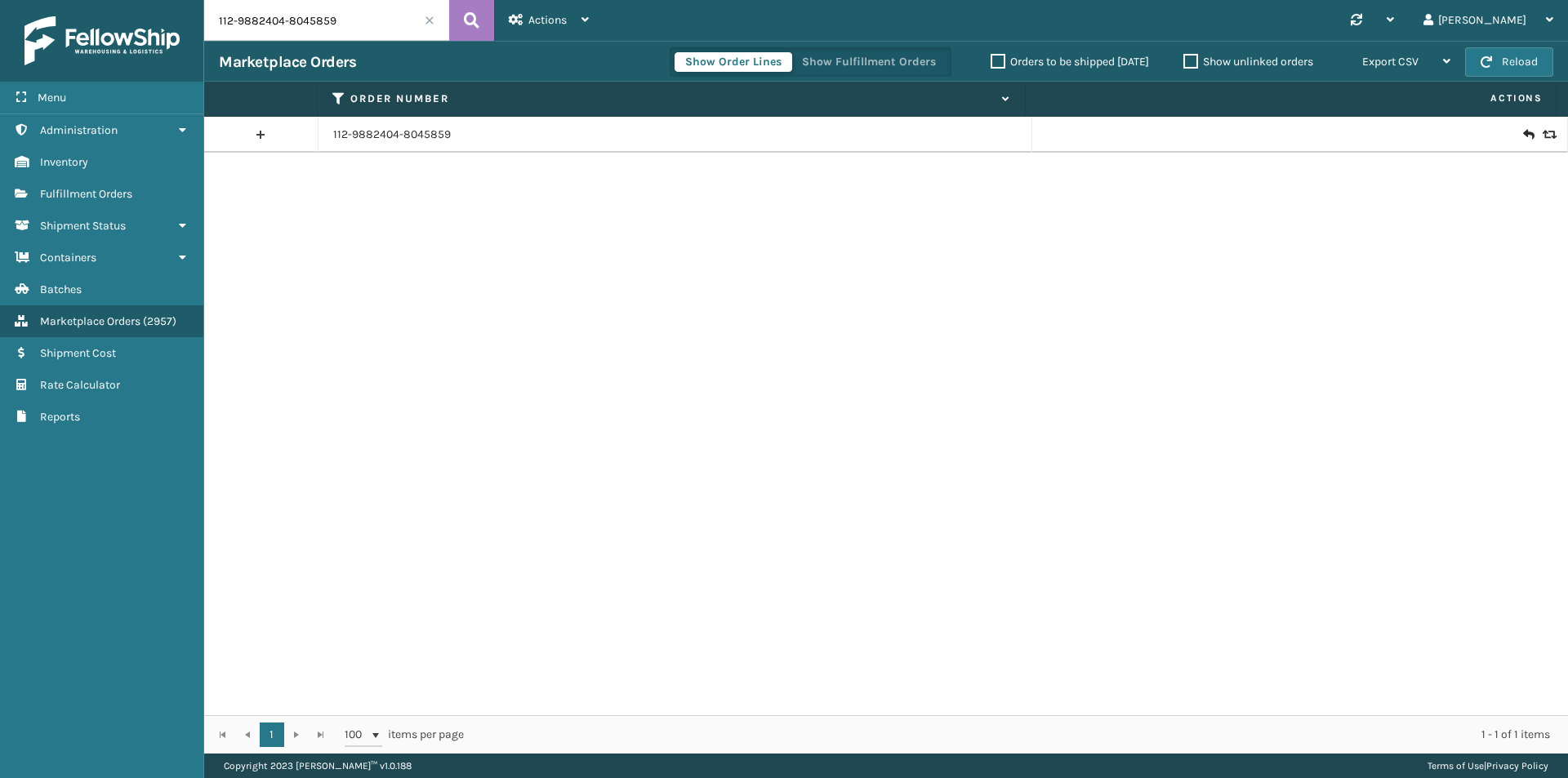
click at [369, 23] on input "112-9882404-8045859" at bounding box center [327, 21] width 245 height 41
paste input "113-4934911-85682"
click at [461, 22] on button at bounding box center [471, 21] width 45 height 41
type input "113-4934911-8568259"
click at [1523, 131] on icon at bounding box center [1528, 134] width 9 height 16
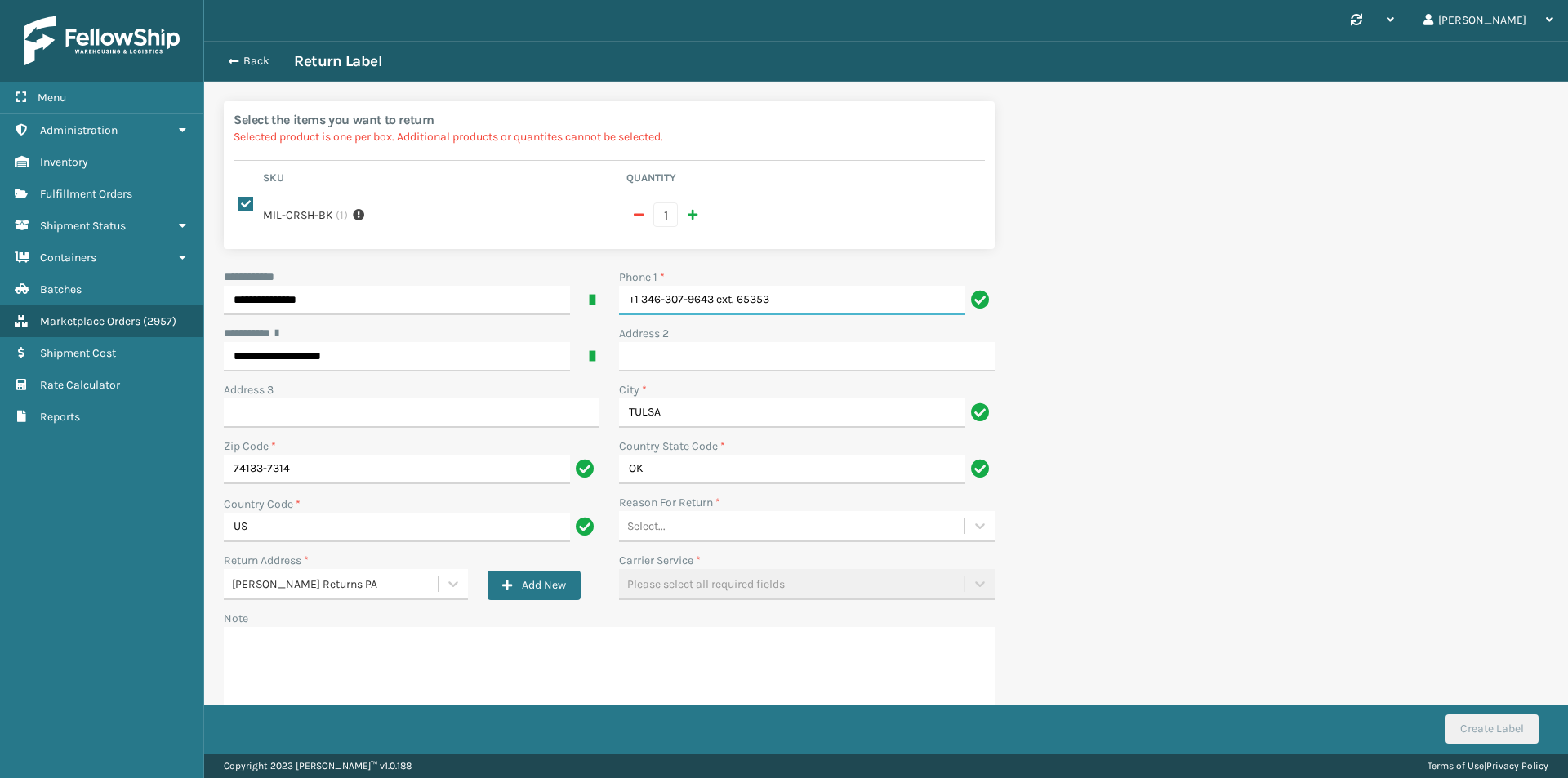
drag, startPoint x: 809, startPoint y: 308, endPoint x: 551, endPoint y: 312, distance: 258.0
click at [511, 316] on div "**********" at bounding box center [609, 505] width 791 height 473
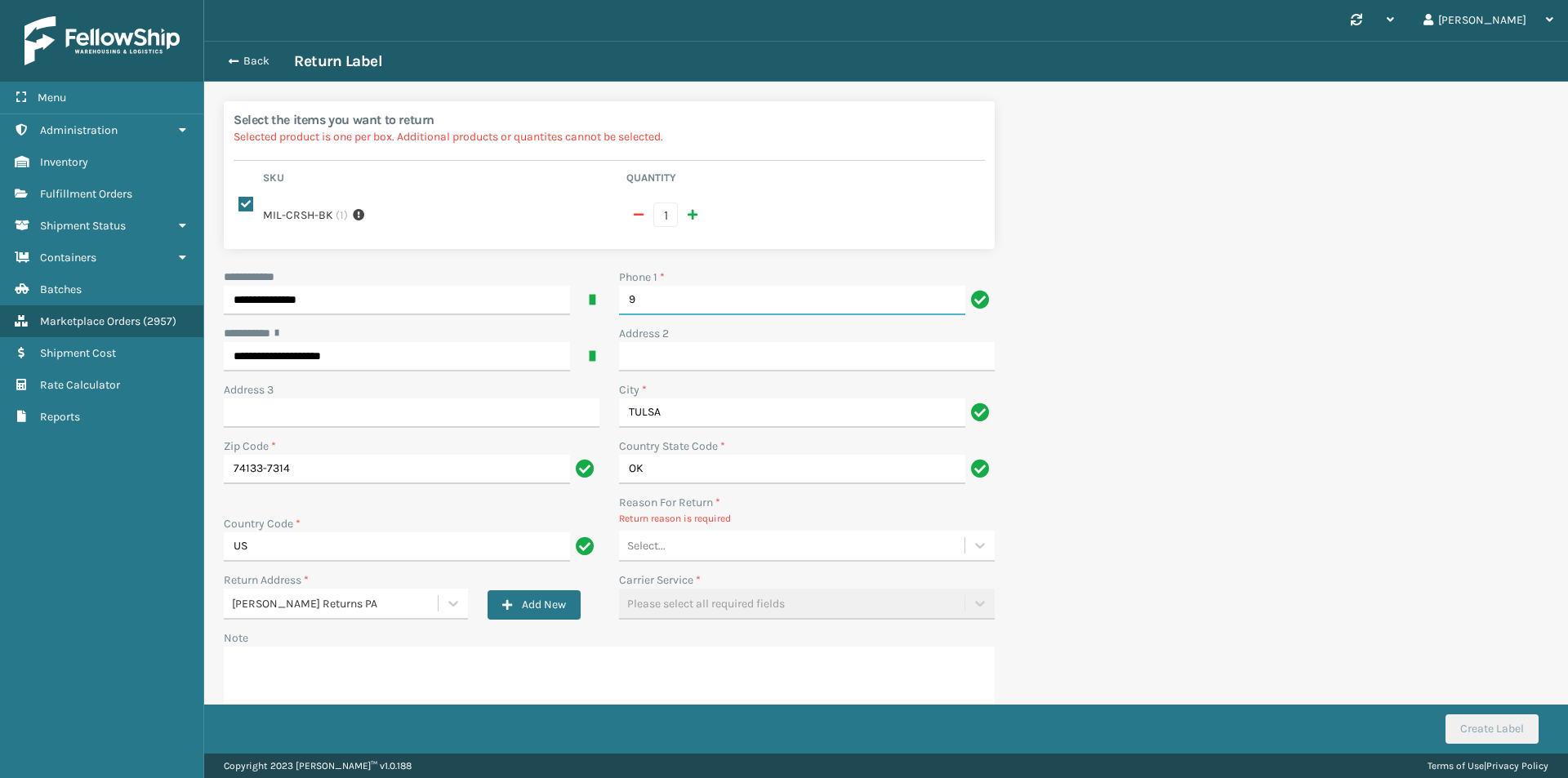
type input "9999999999"
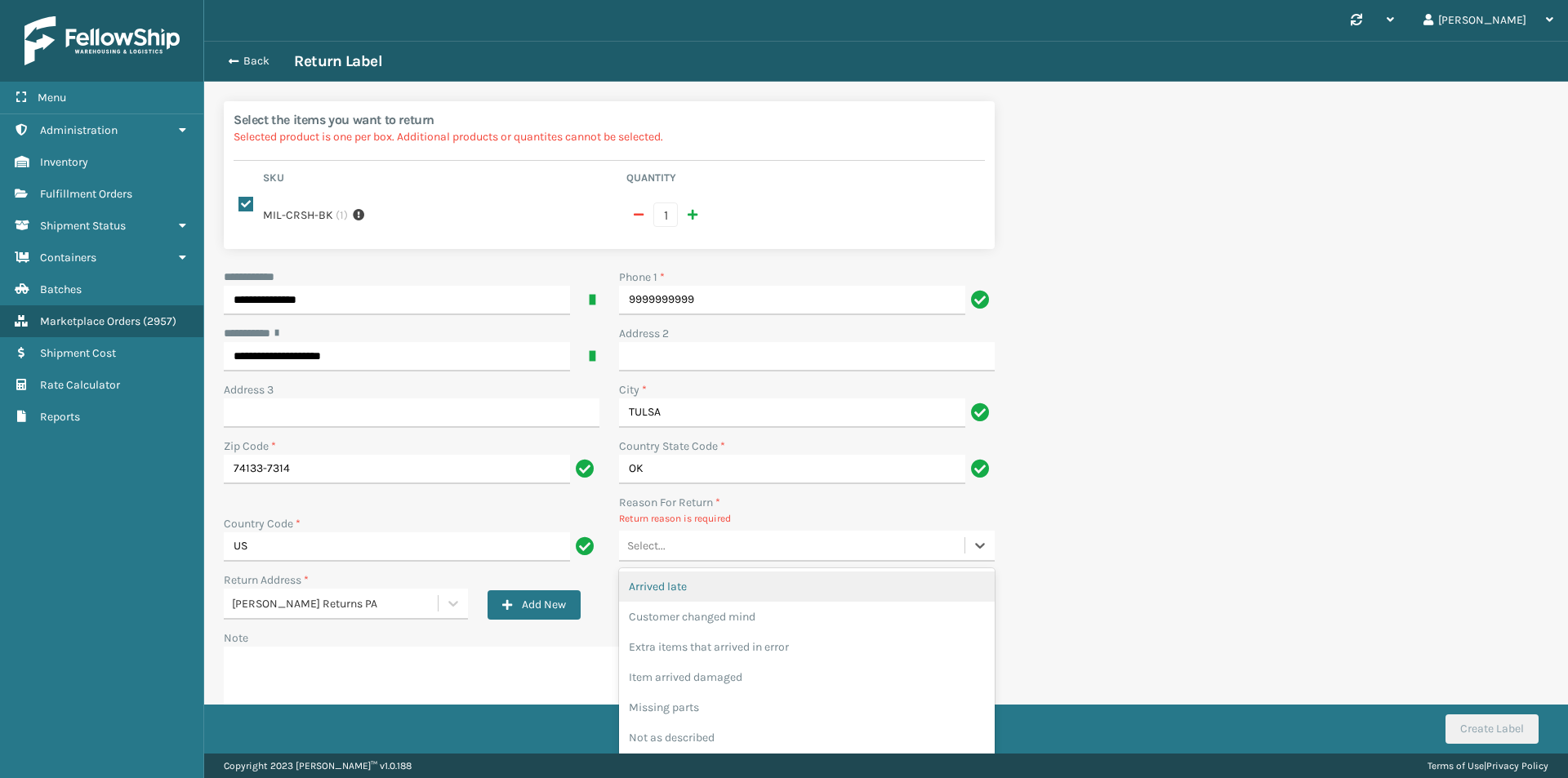
click at [712, 553] on div "Select..." at bounding box center [791, 545] width 345 height 27
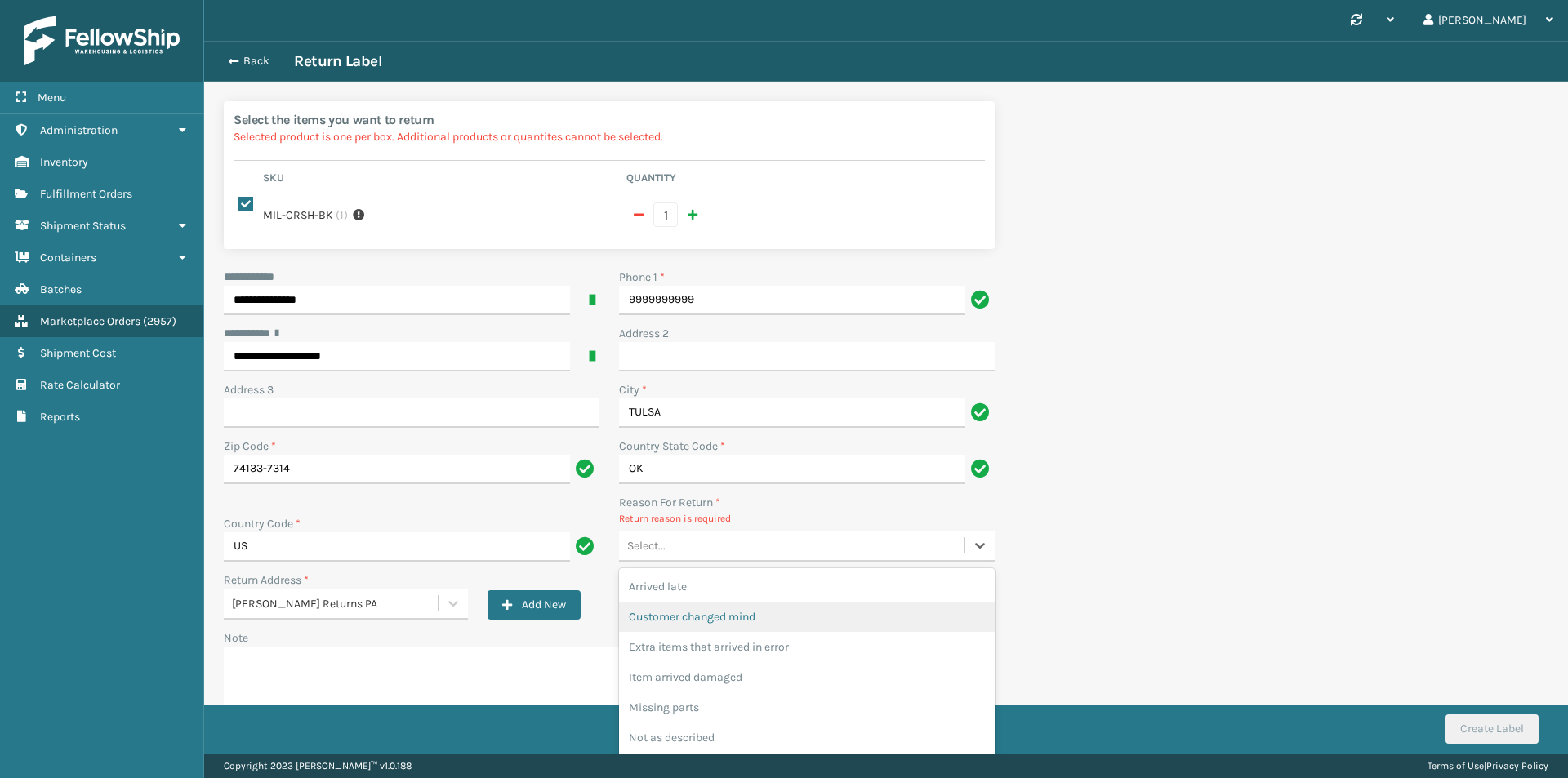
click at [750, 607] on div "Customer changed mind" at bounding box center [806, 617] width 375 height 30
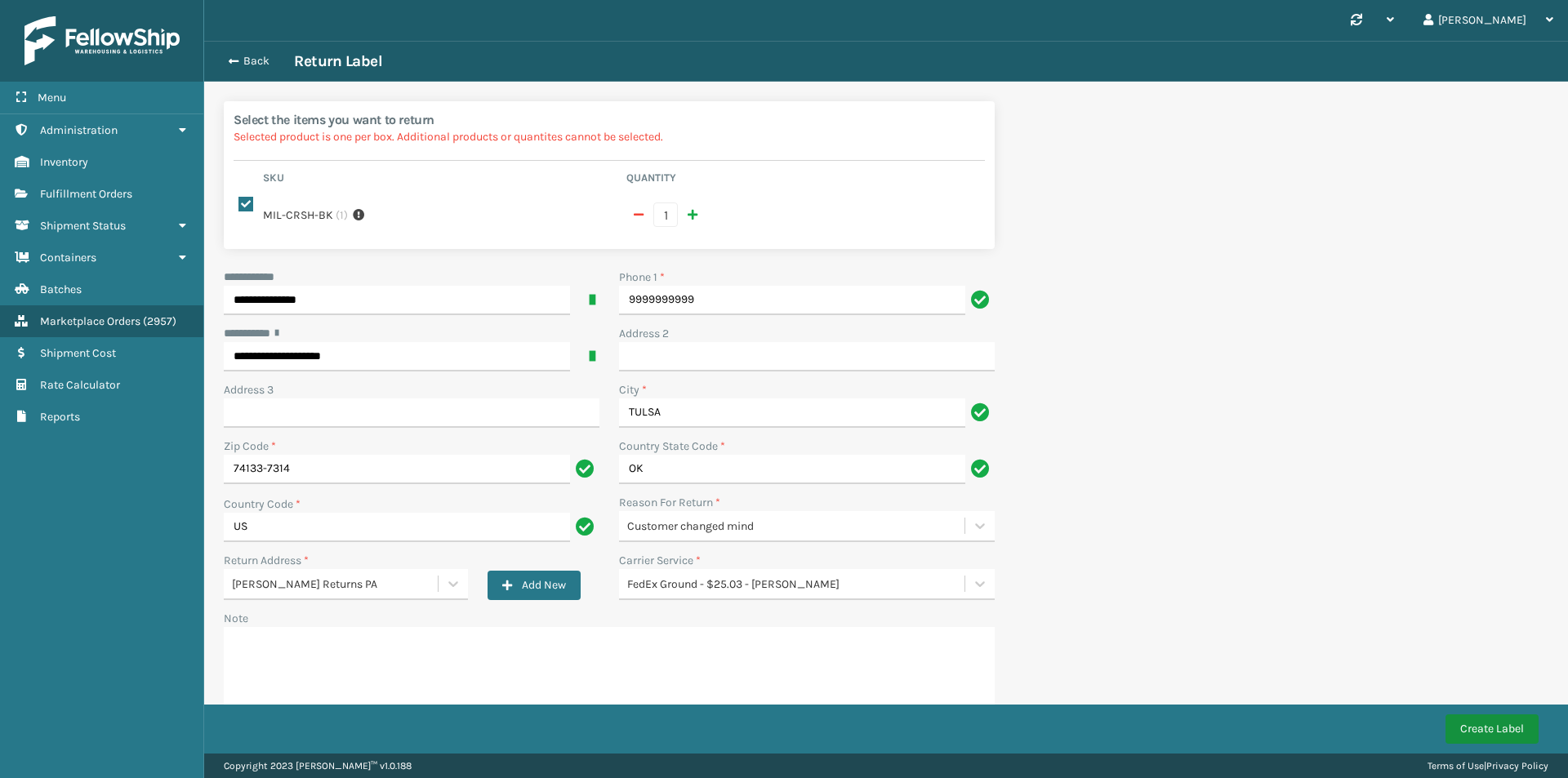
click at [1484, 729] on button "Create Label" at bounding box center [1491, 728] width 93 height 29
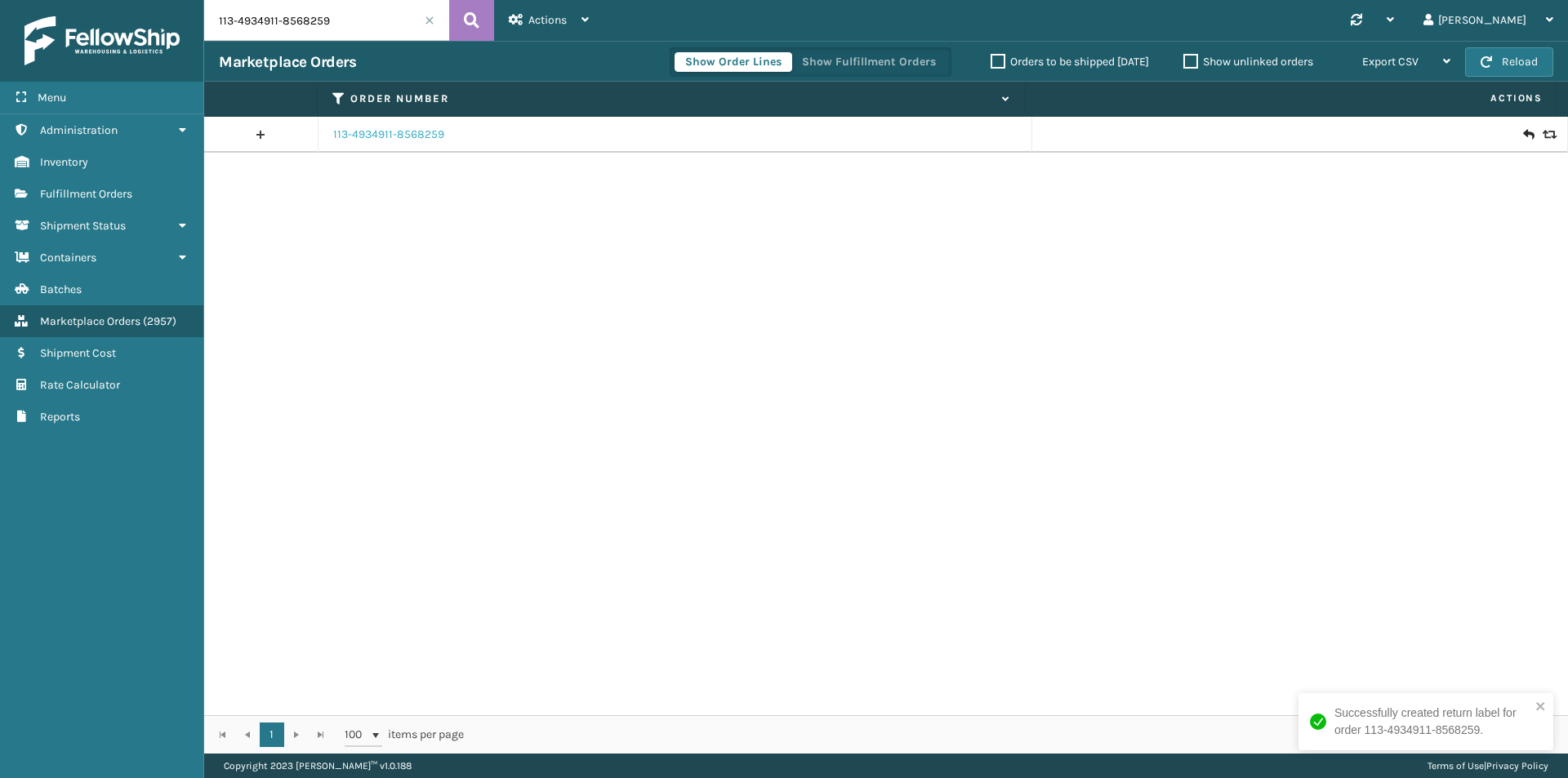
click at [388, 133] on link "113-4934911-8568259" at bounding box center [388, 134] width 111 height 16
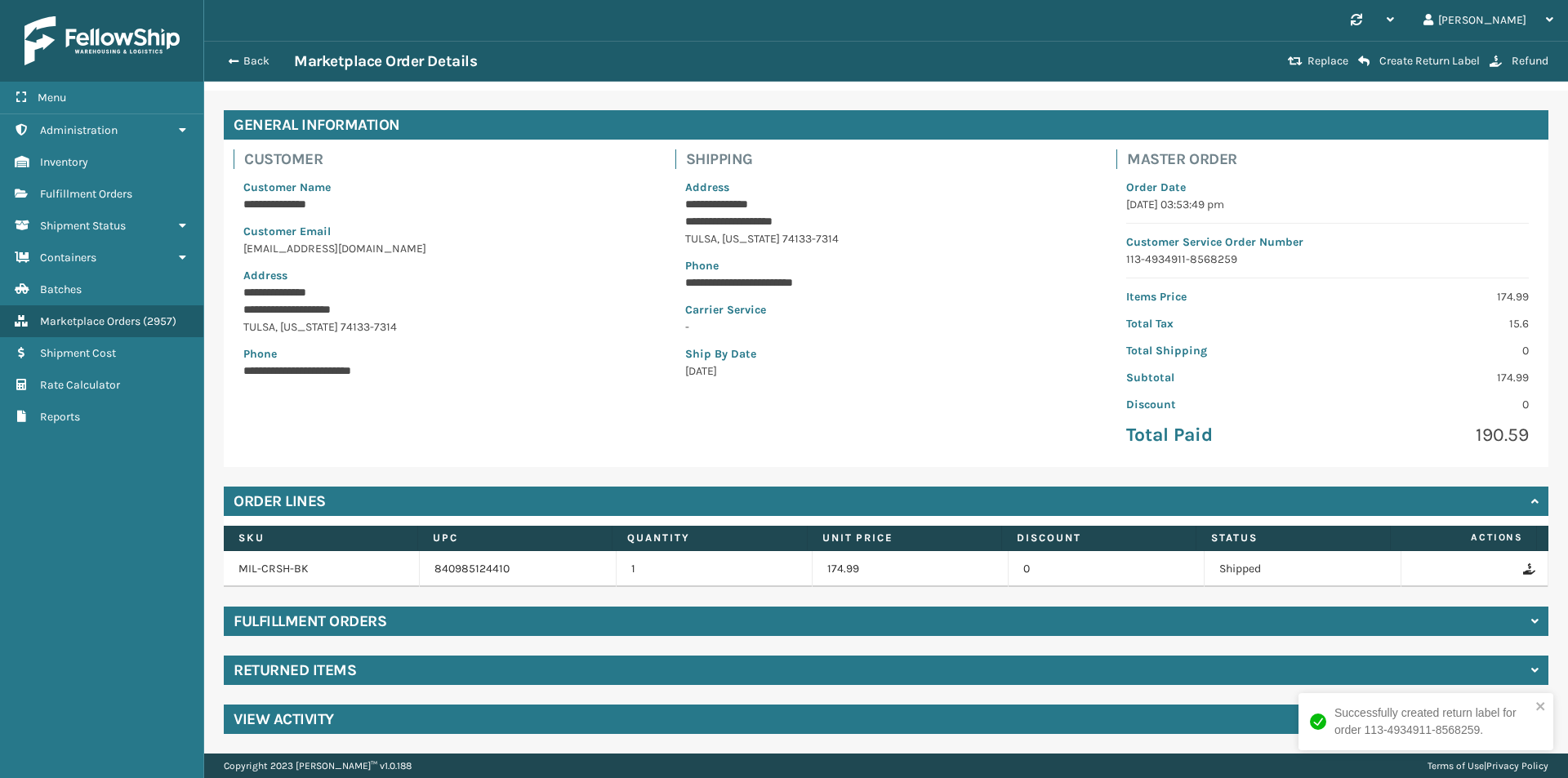
click at [385, 674] on div "Returned Items" at bounding box center [886, 669] width 1324 height 29
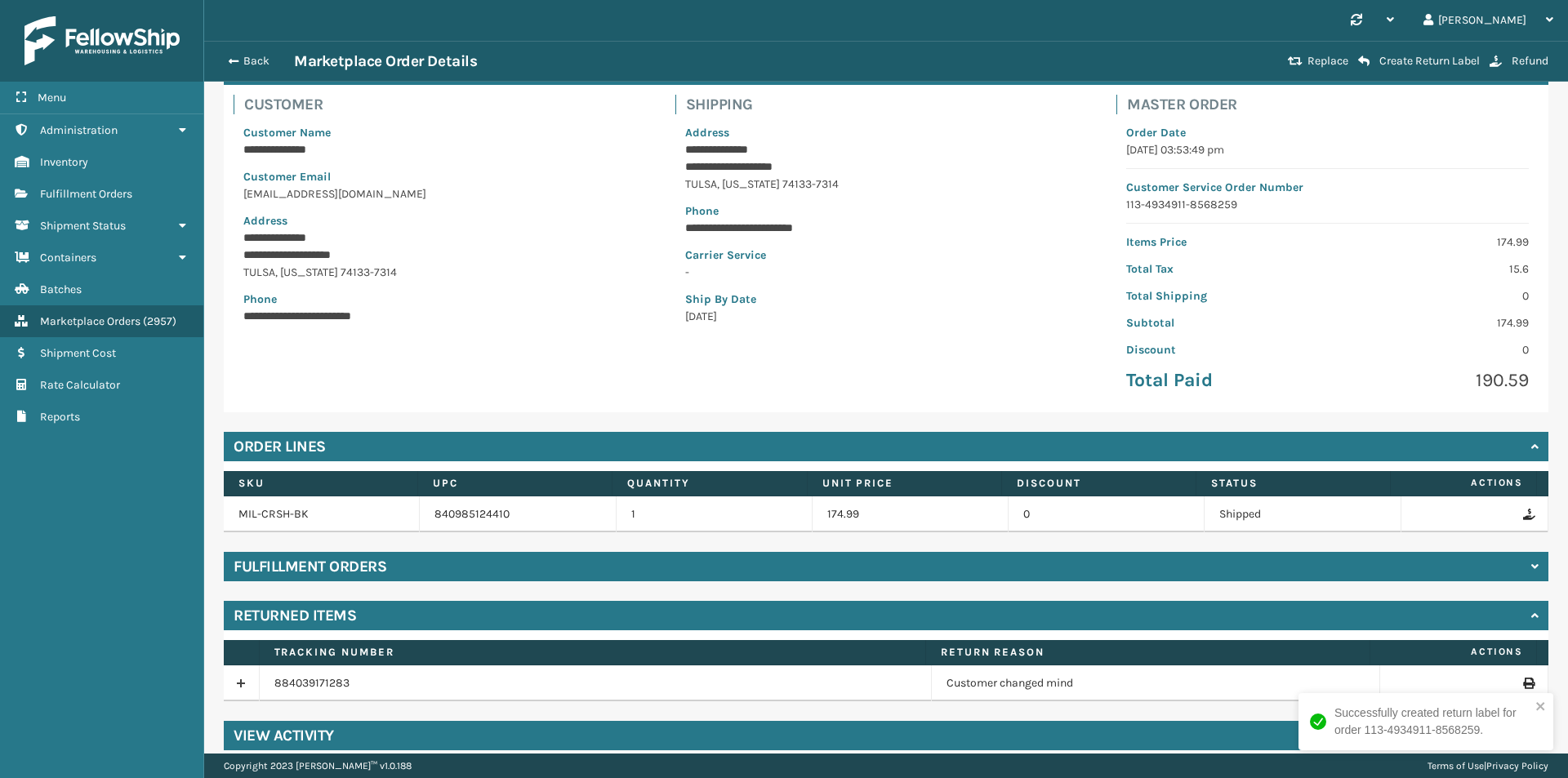
scroll to position [118, 0]
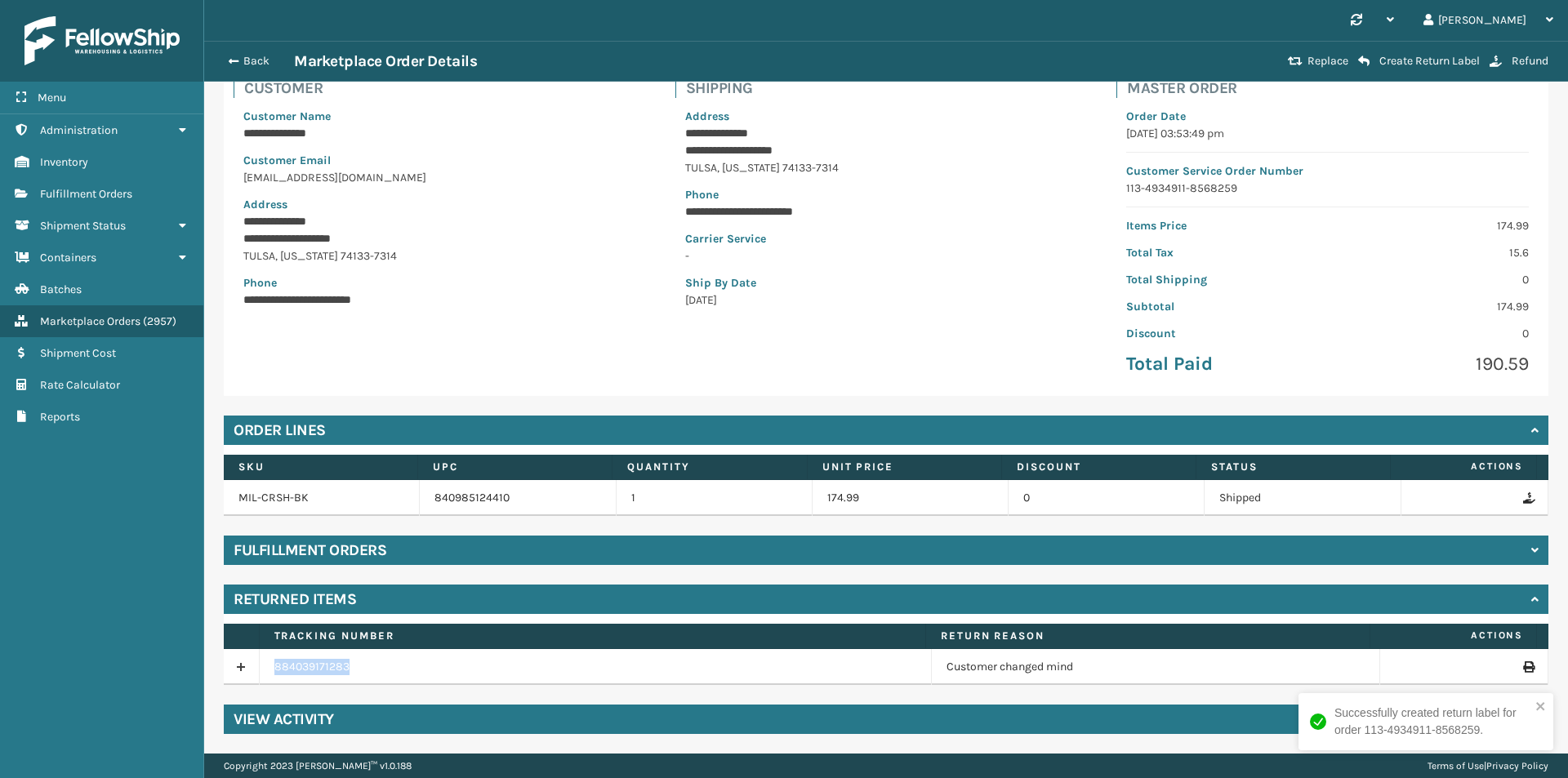
click at [259, 674] on tr "884039171283 Customer changed mind" at bounding box center [886, 666] width 1324 height 35
copy tr "884039171283"
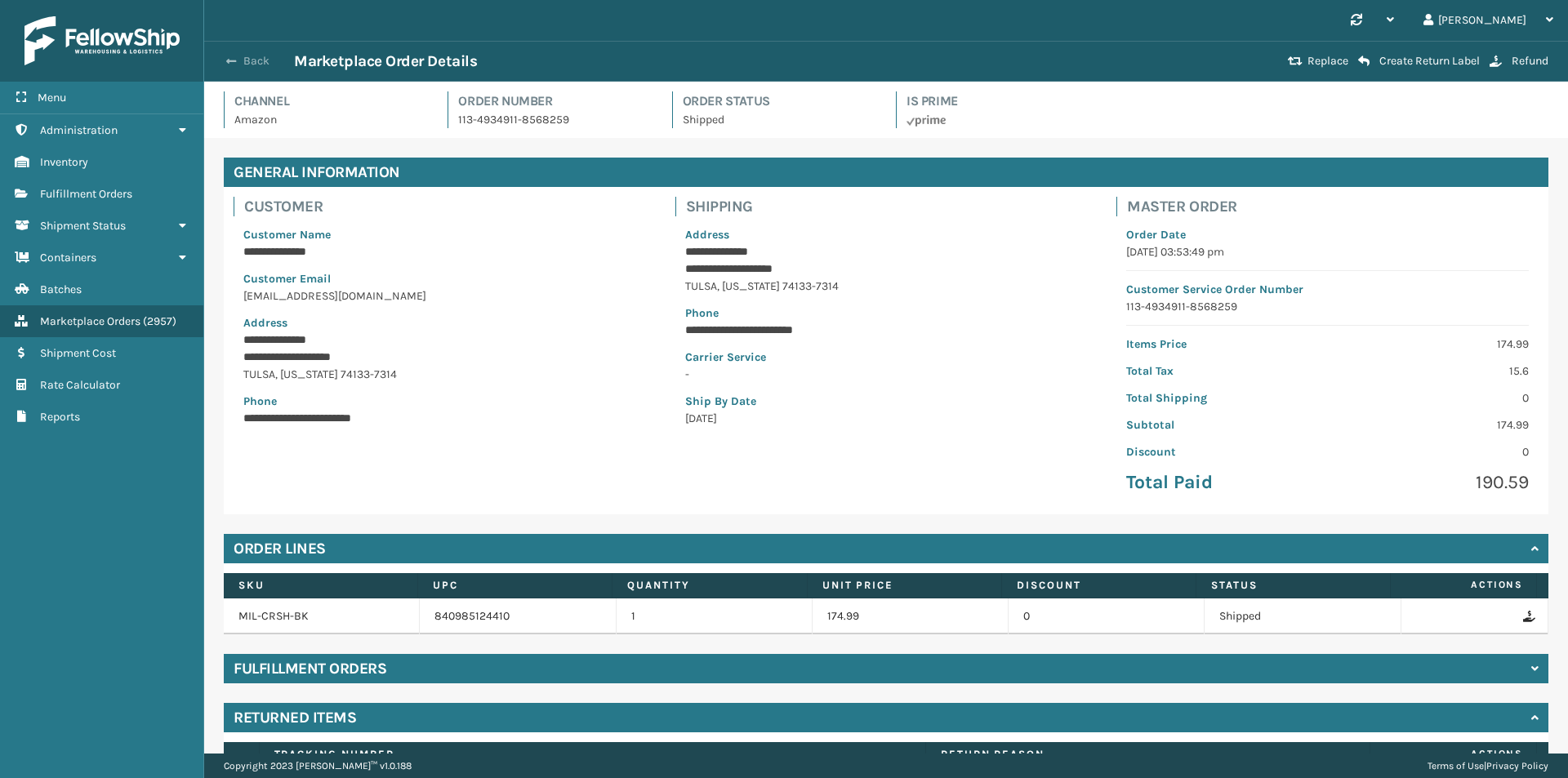
scroll to position [118, 0]
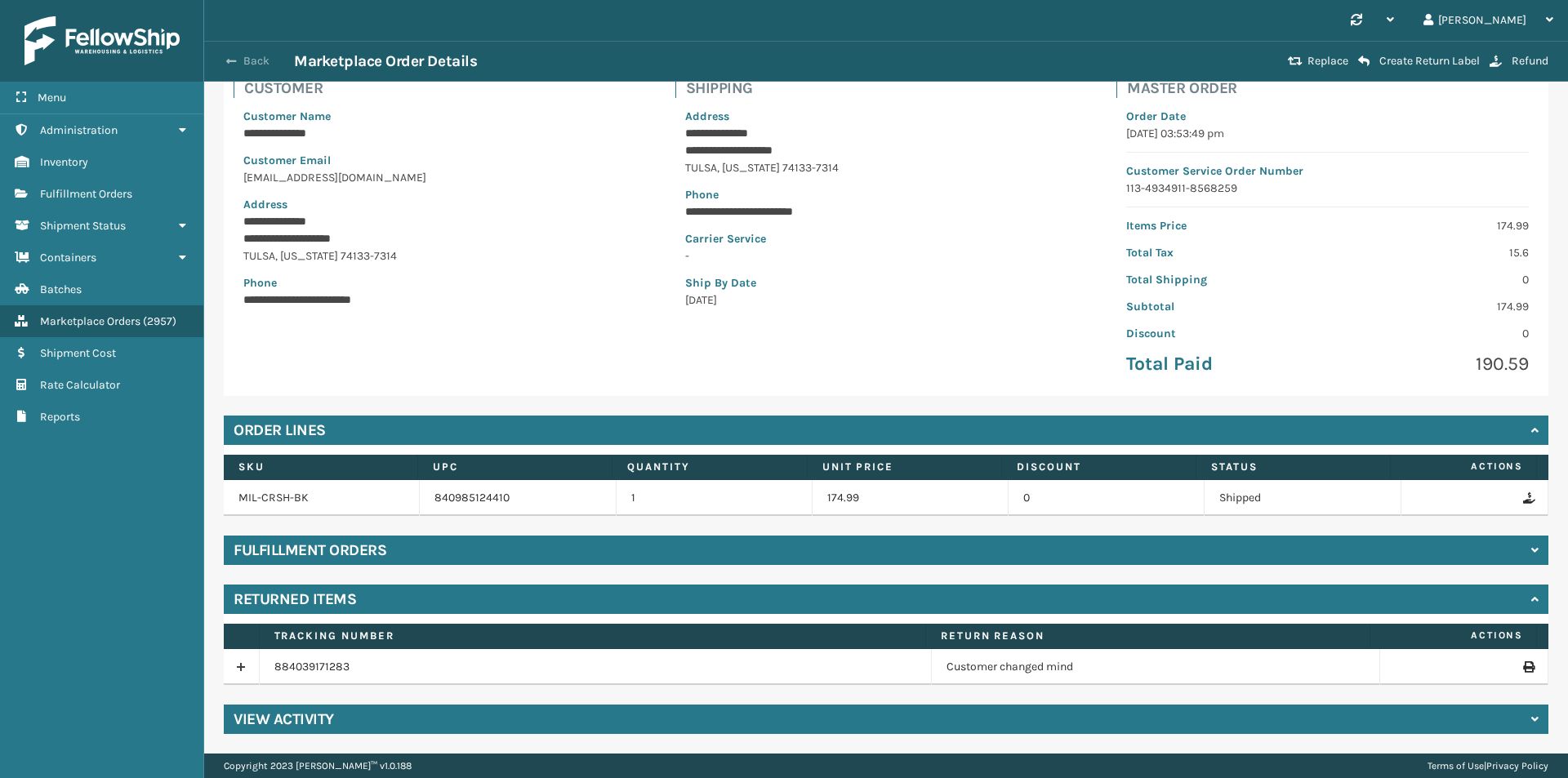
click at [257, 63] on button "Back" at bounding box center [256, 62] width 75 height 15
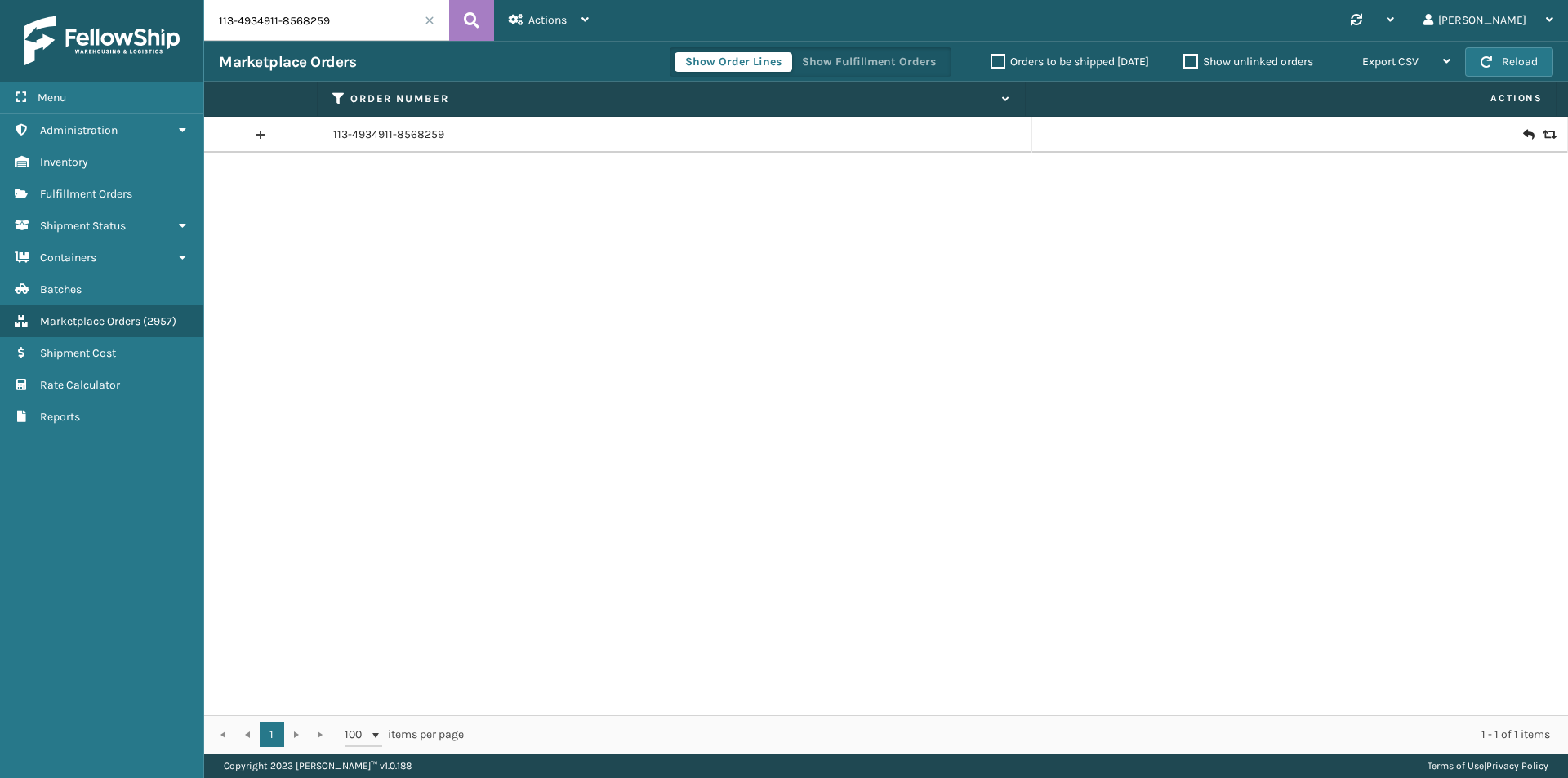
click at [1523, 133] on icon at bounding box center [1528, 134] width 9 height 16
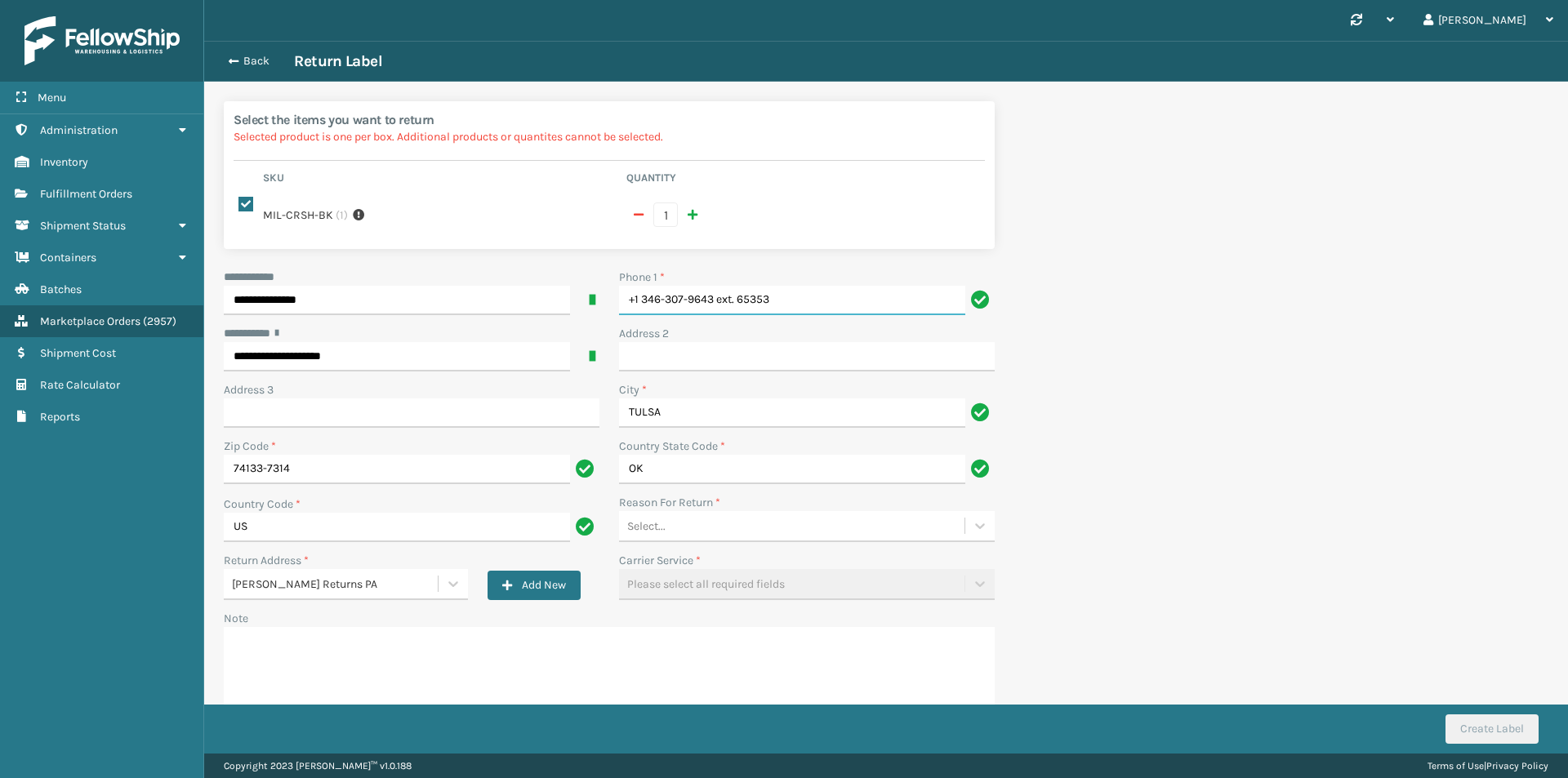
drag, startPoint x: 535, startPoint y: 303, endPoint x: 437, endPoint y: 303, distance: 98.0
click at [439, 303] on div "**********" at bounding box center [609, 505] width 791 height 473
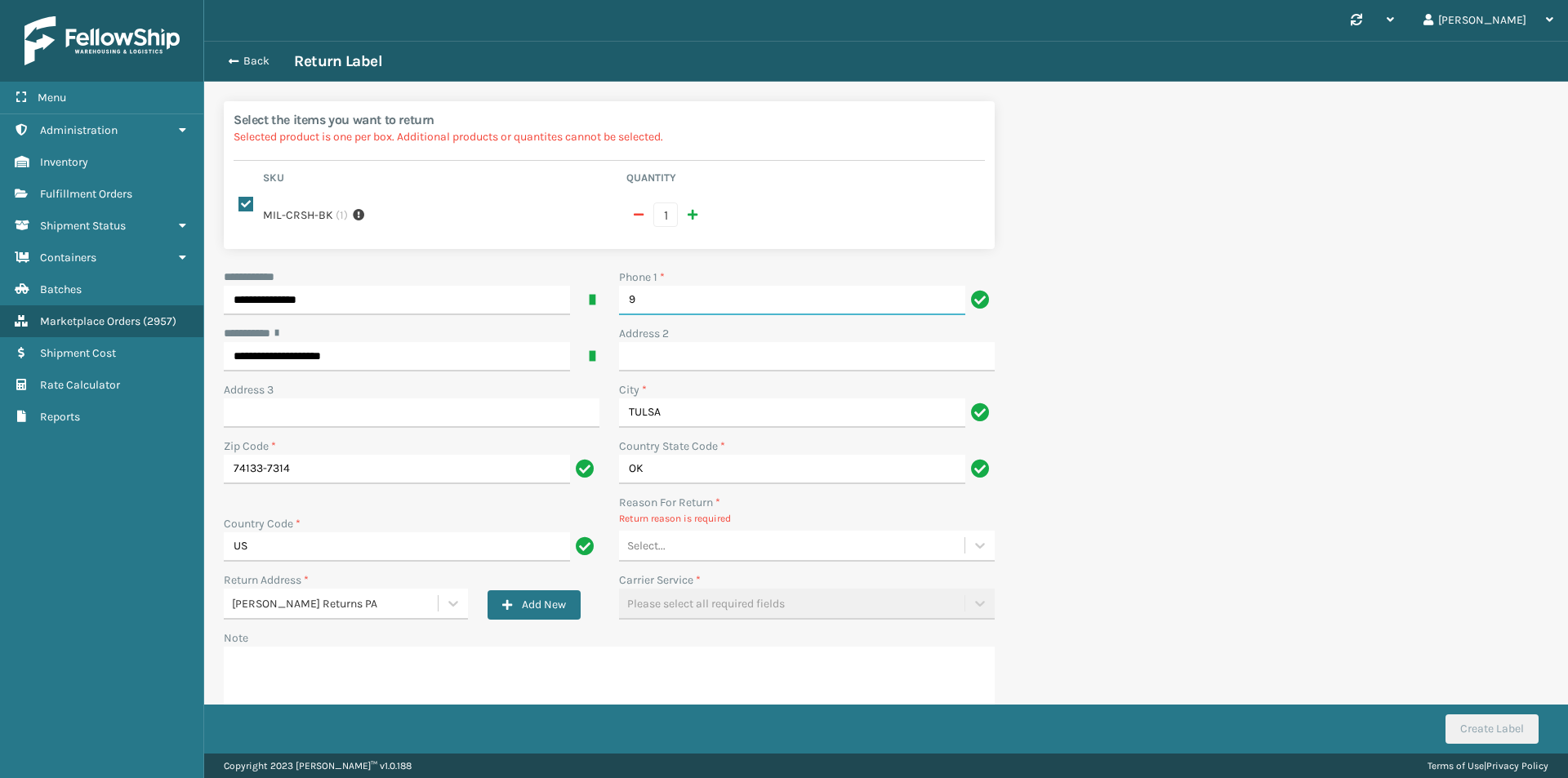
type input "9999999999"
click at [722, 549] on div "Select..." at bounding box center [791, 545] width 345 height 27
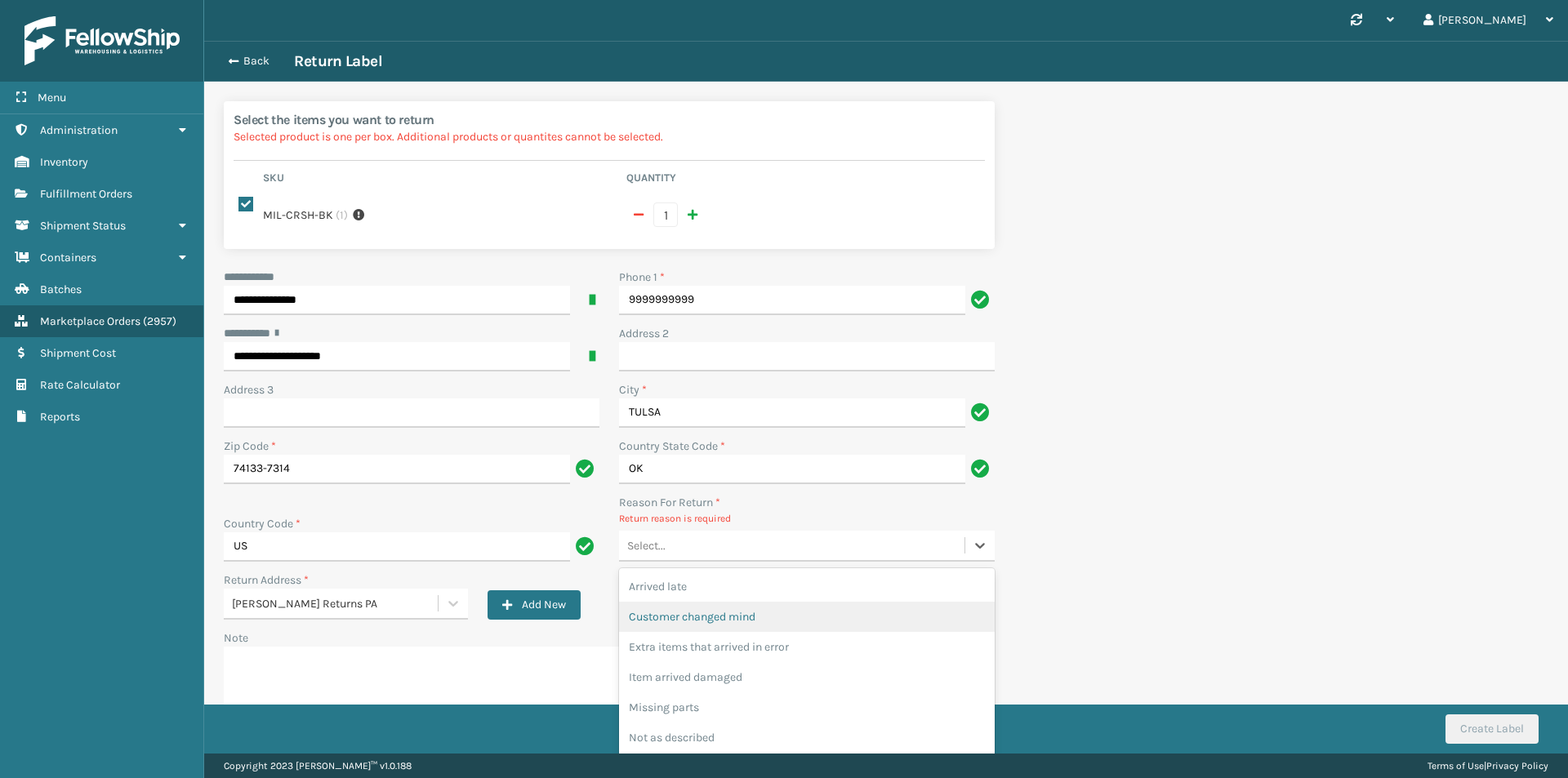
click at [723, 614] on div "Customer changed mind" at bounding box center [806, 617] width 375 height 30
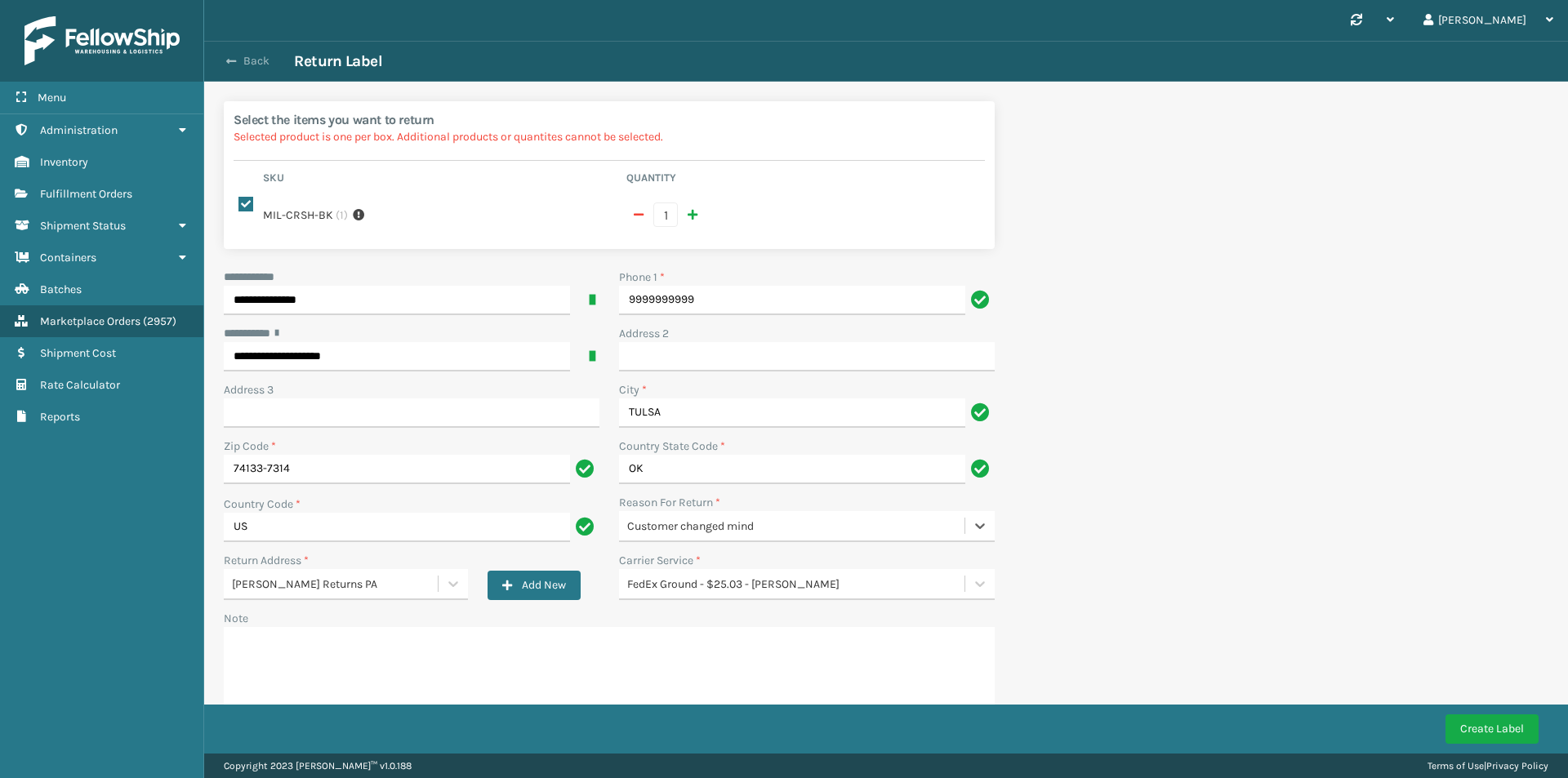
click at [233, 57] on span "button" at bounding box center [231, 61] width 9 height 11
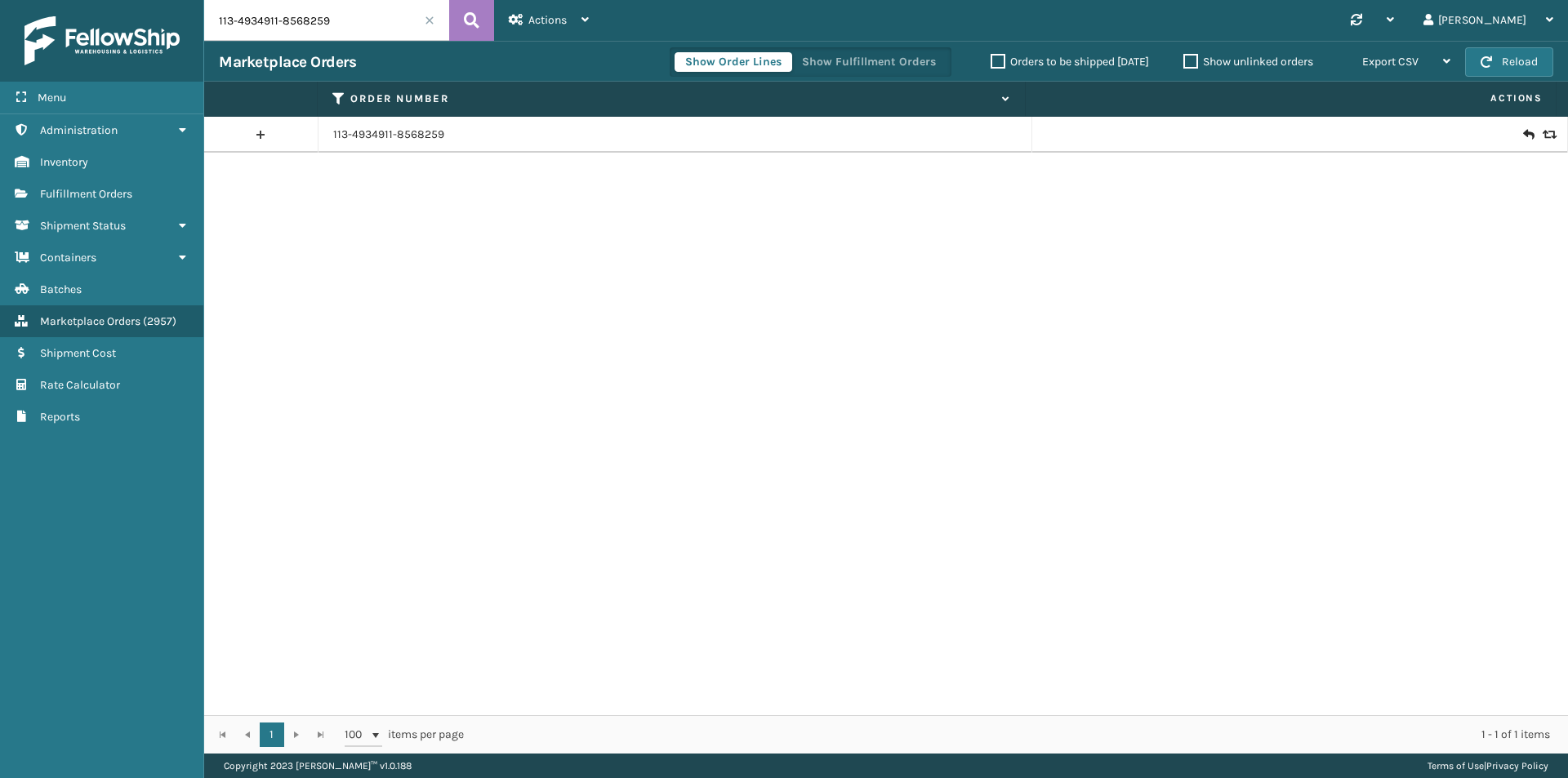
drag, startPoint x: 345, startPoint y: 21, endPoint x: 385, endPoint y: 16, distance: 40.3
click at [346, 21] on input "113-4934911-8568259" at bounding box center [327, 21] width 245 height 41
paste input "4-4860814-0007437"
type input "114-4860814-0007437"
click at [457, 22] on button at bounding box center [471, 21] width 45 height 41
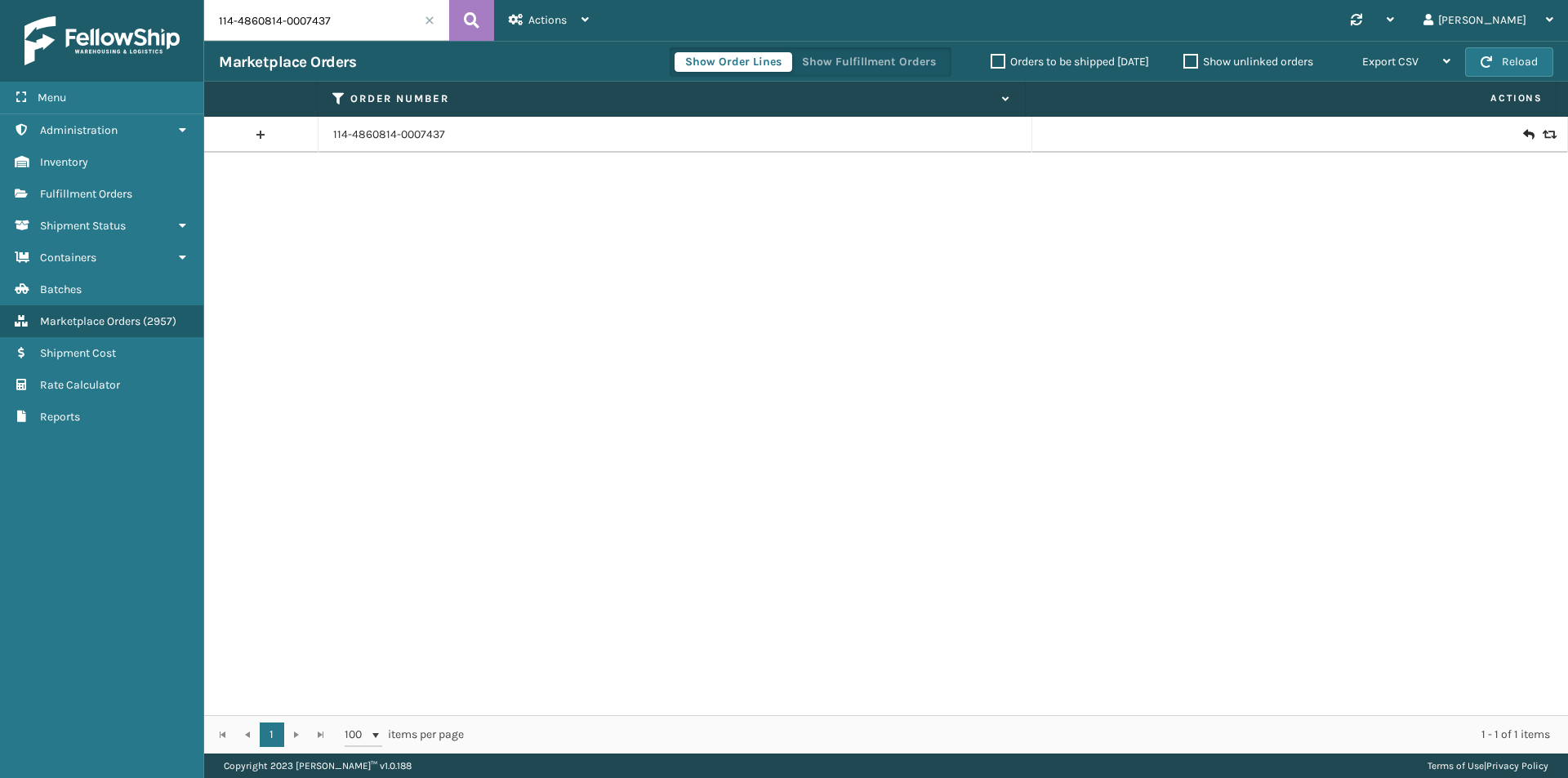
click at [1523, 130] on icon at bounding box center [1528, 134] width 9 height 16
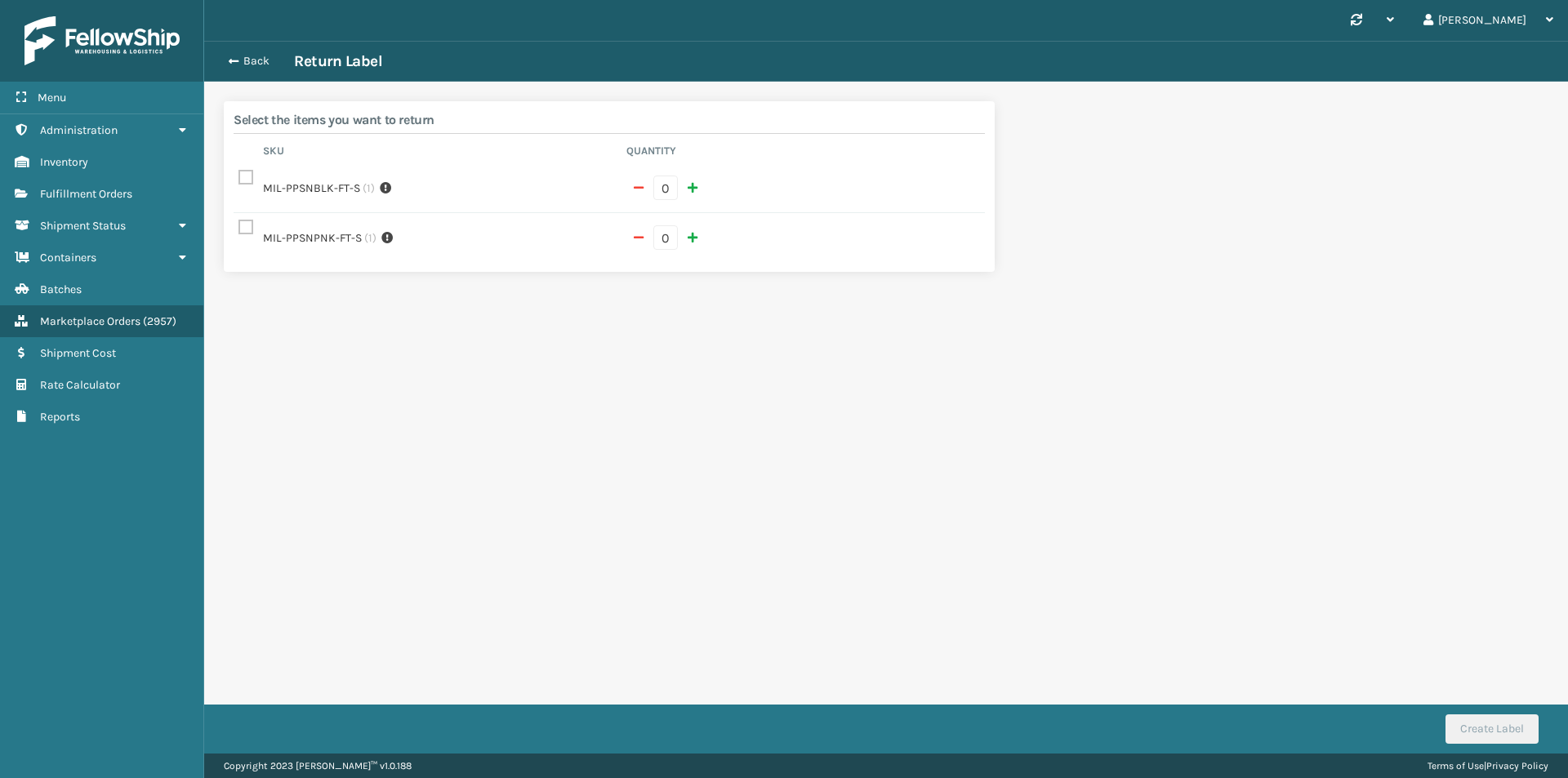
click at [685, 188] on button "button" at bounding box center [693, 188] width 24 height 24
checkbox input "true"
type input "1"
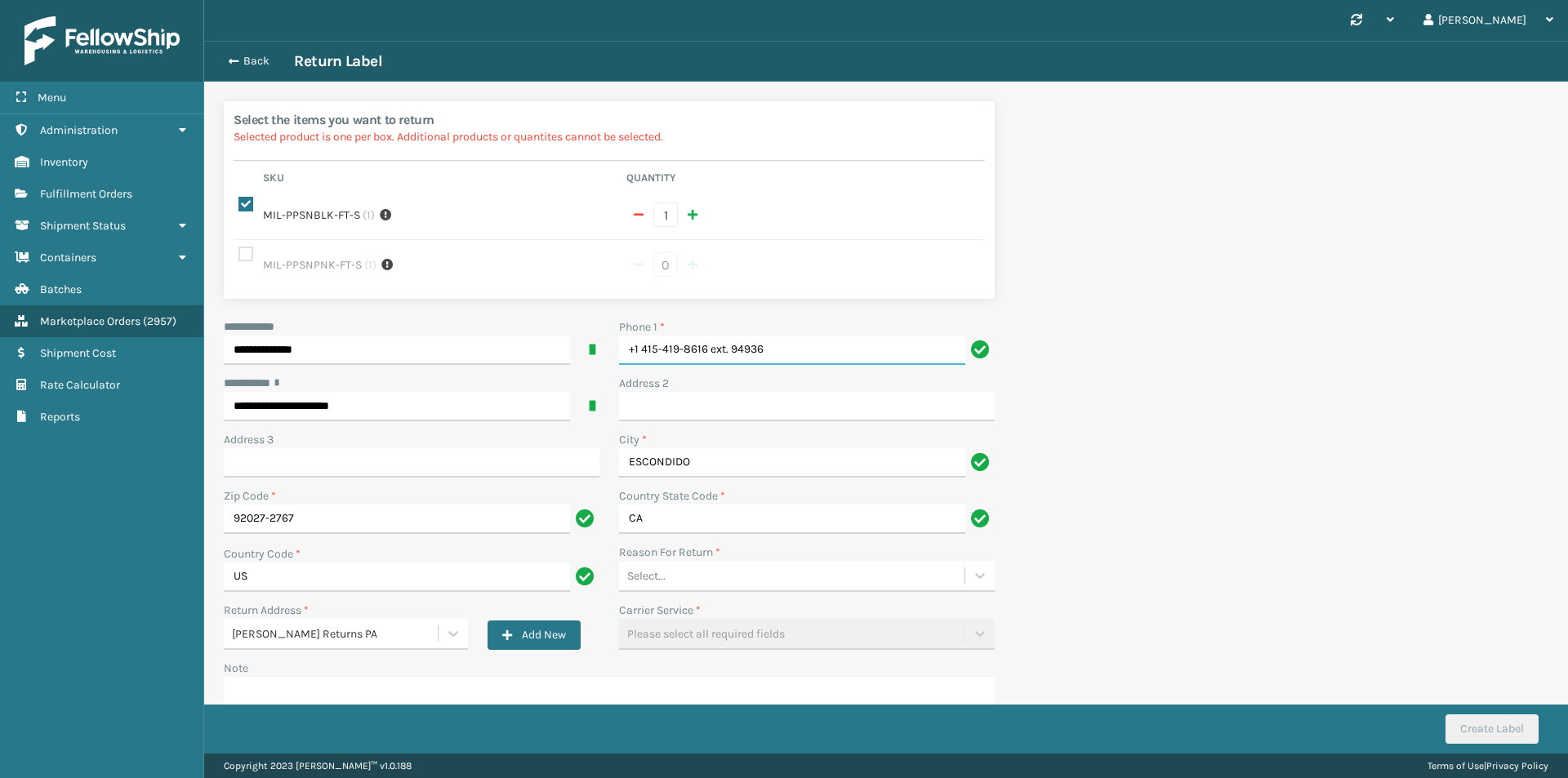
drag, startPoint x: 832, startPoint y: 344, endPoint x: 391, endPoint y: 396, distance: 444.1
click at [391, 396] on div "**********" at bounding box center [609, 554] width 791 height 473
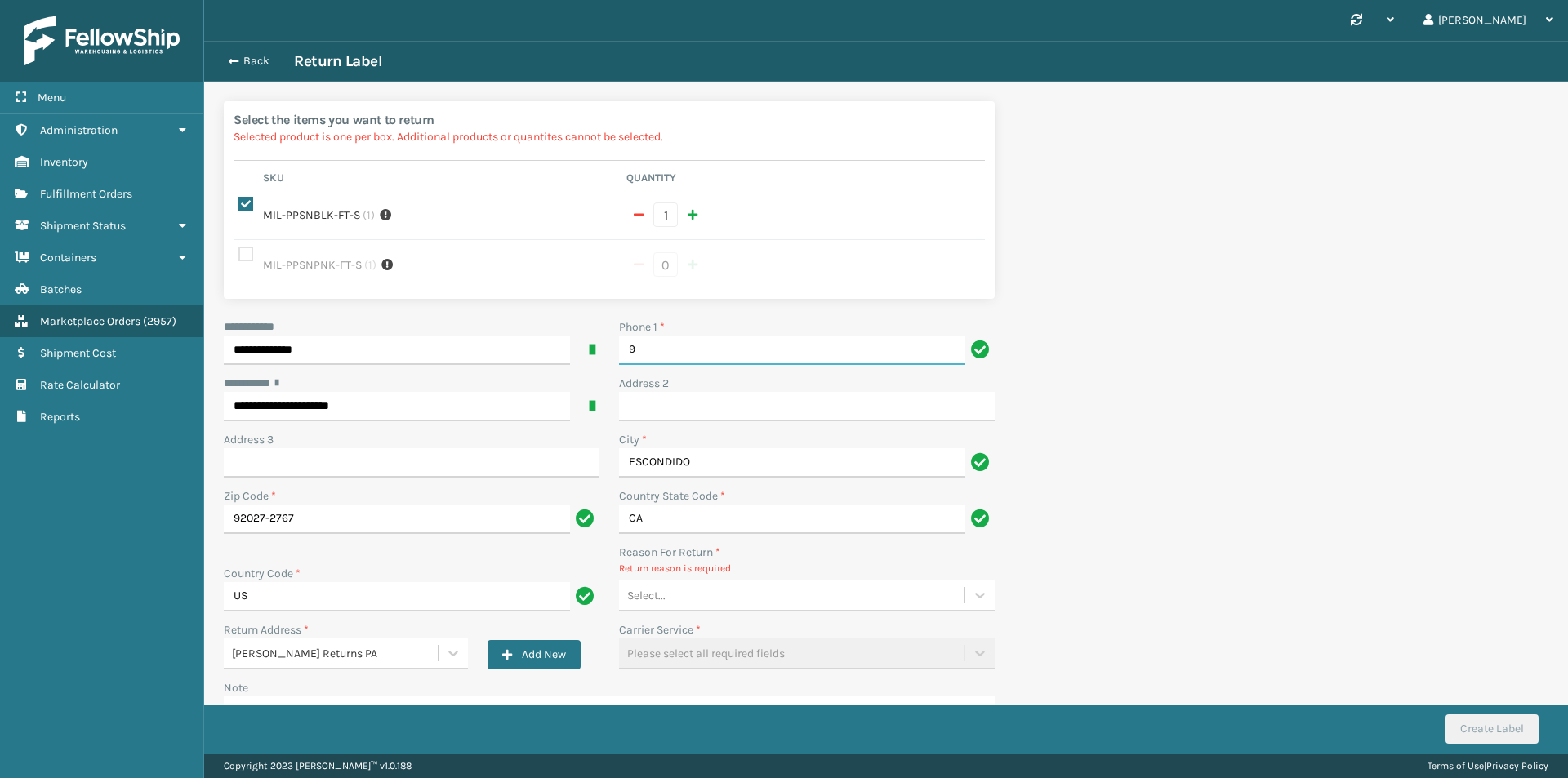
type input "9999999999"
click at [711, 588] on div "Select..." at bounding box center [791, 595] width 345 height 27
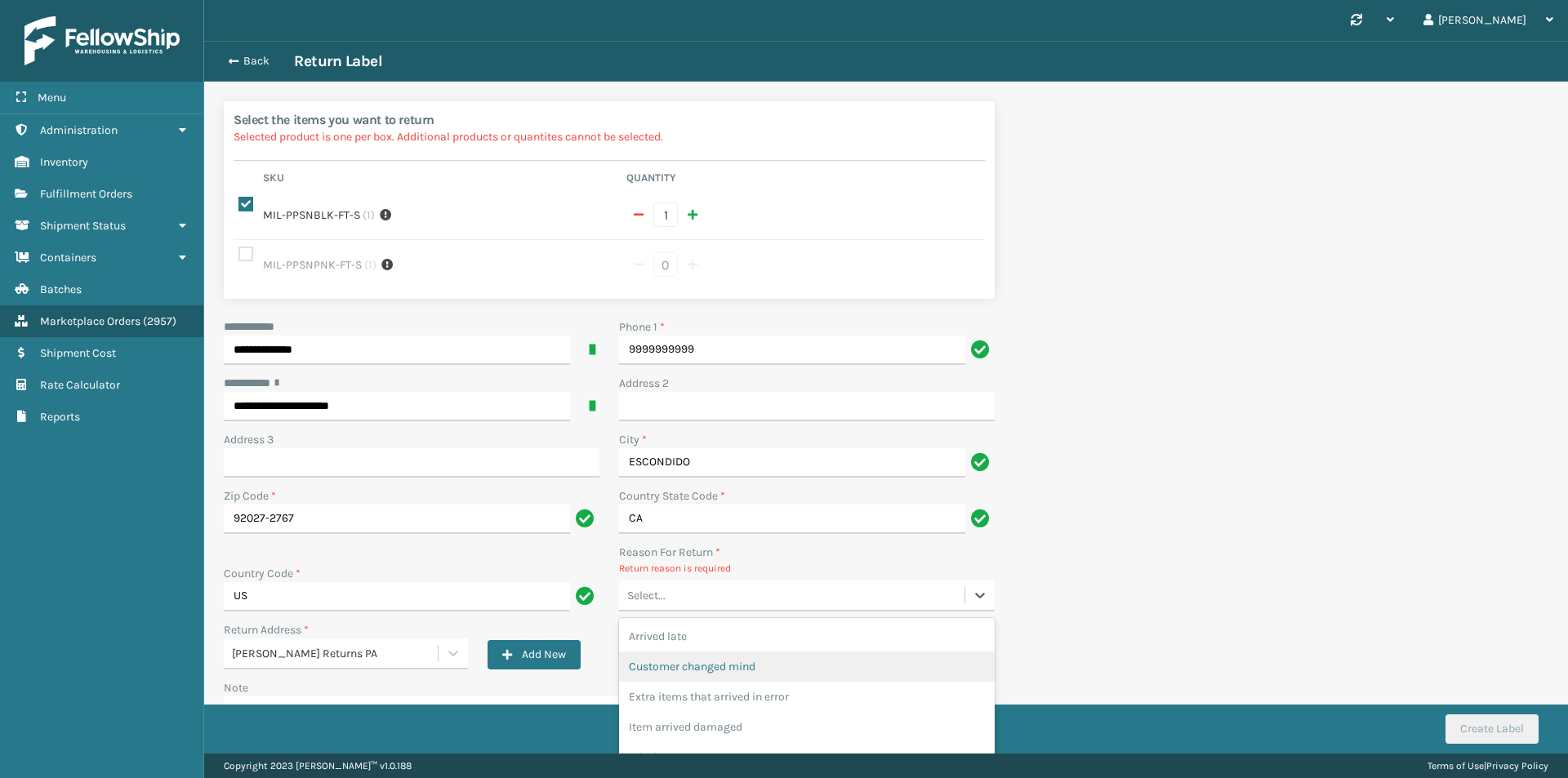
click at [704, 674] on div "Customer changed mind" at bounding box center [806, 666] width 375 height 30
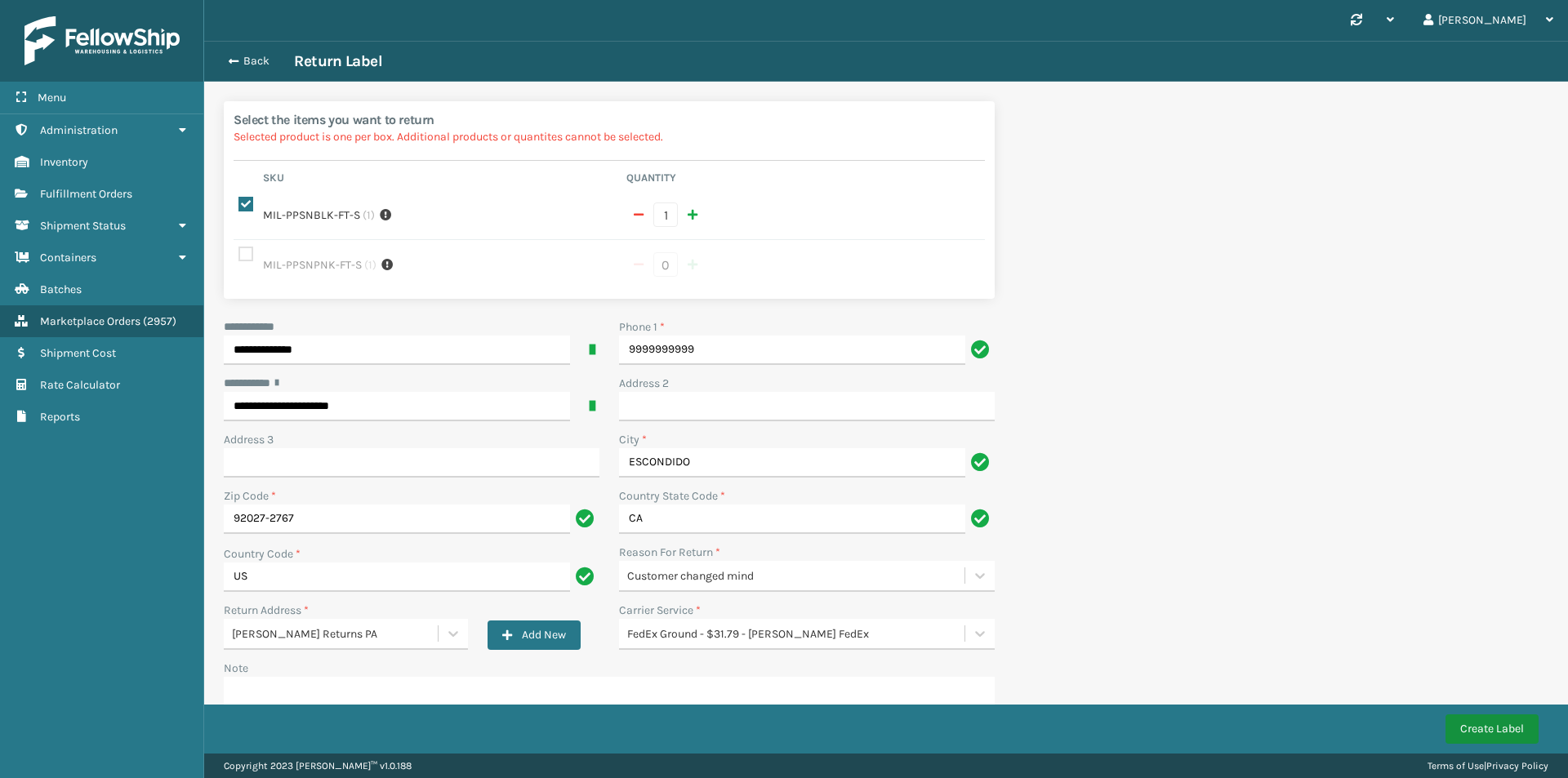
click at [1490, 733] on button "Create Label" at bounding box center [1491, 728] width 93 height 29
click at [239, 63] on button "Back" at bounding box center [256, 62] width 75 height 15
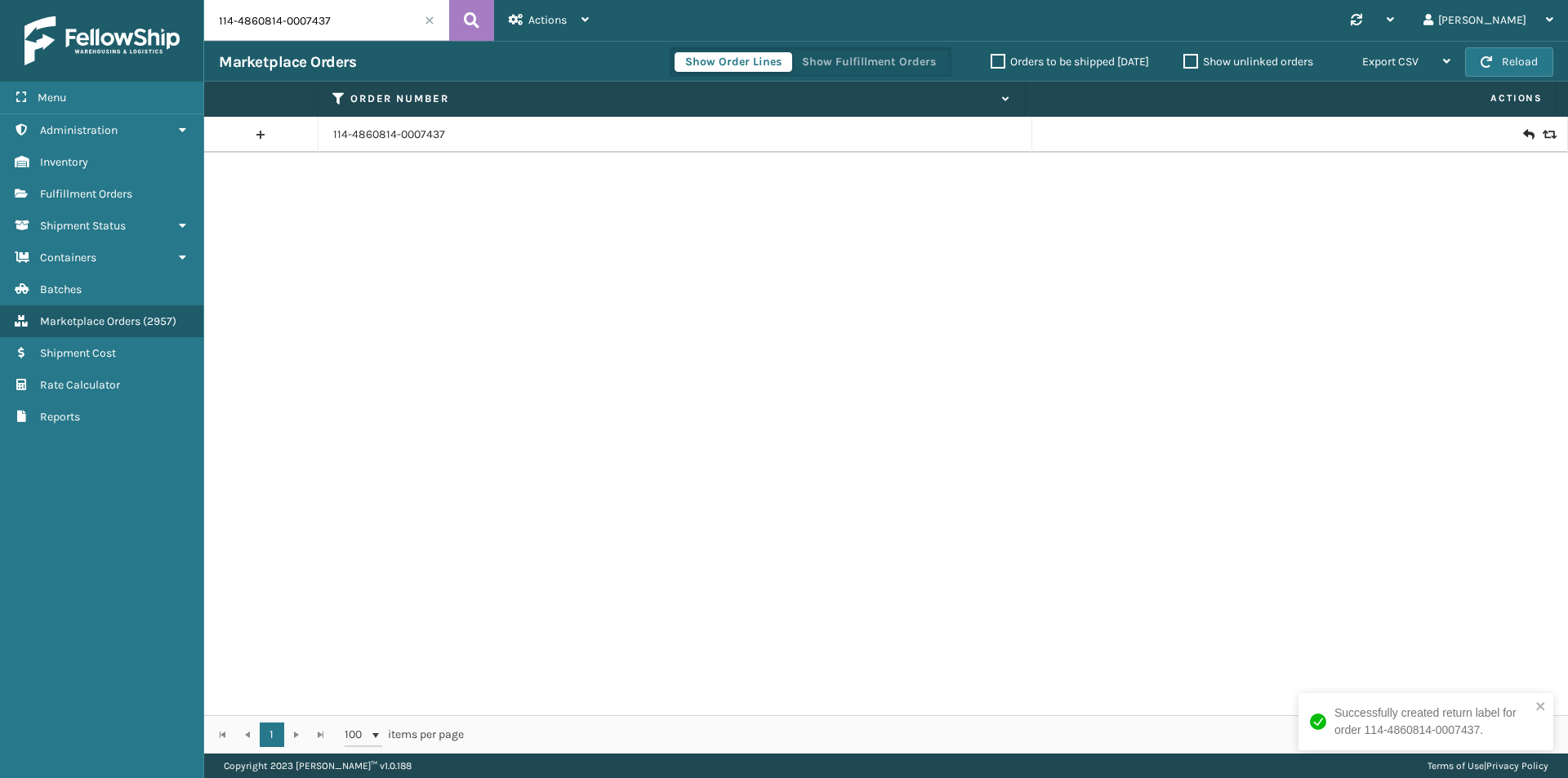
click at [1523, 137] on icon at bounding box center [1528, 134] width 9 height 16
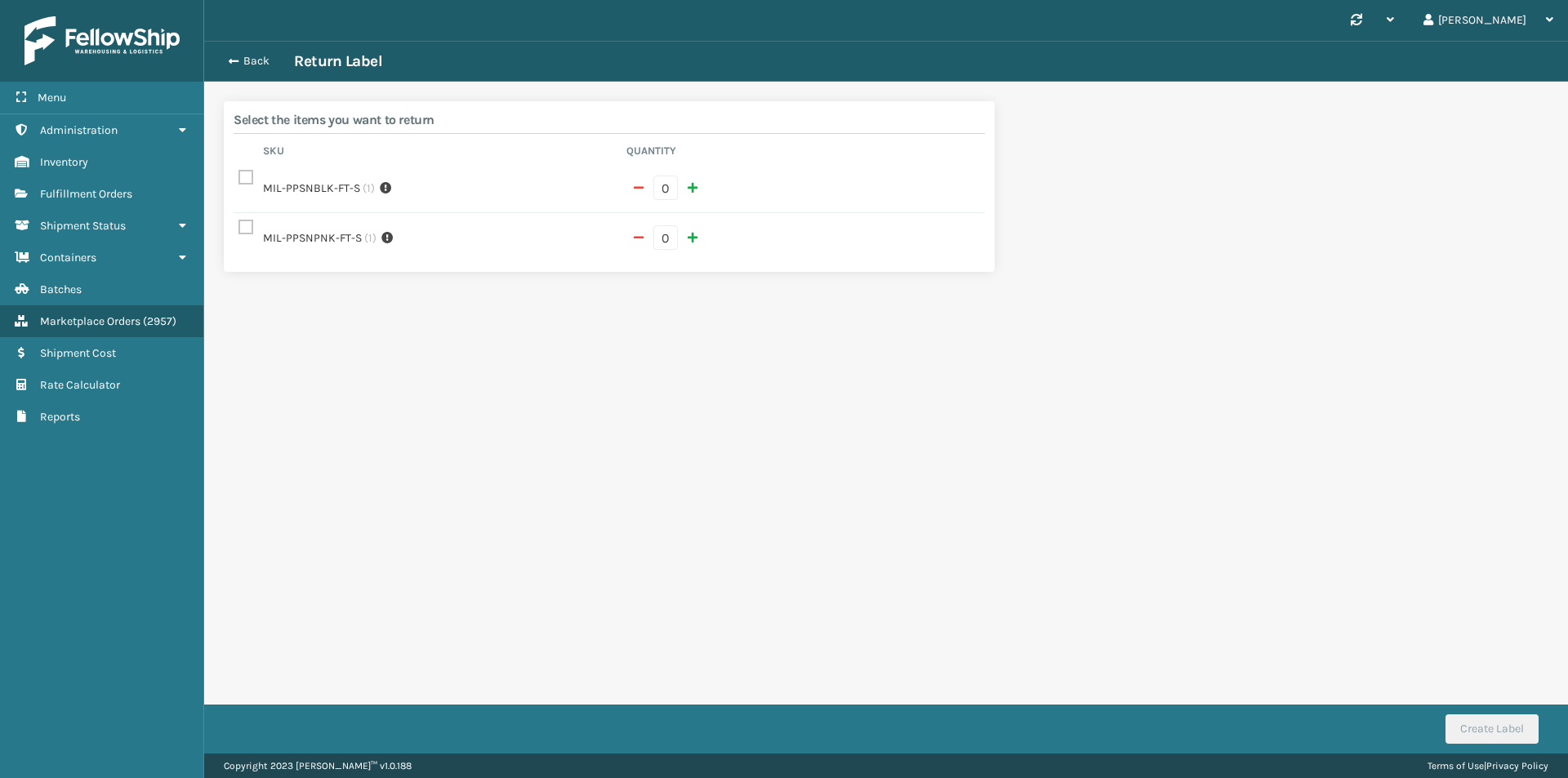
click at [679, 237] on div "0" at bounding box center [803, 237] width 354 height 24
click at [691, 237] on span "button" at bounding box center [693, 237] width 9 height 11
checkbox input "true"
type input "1"
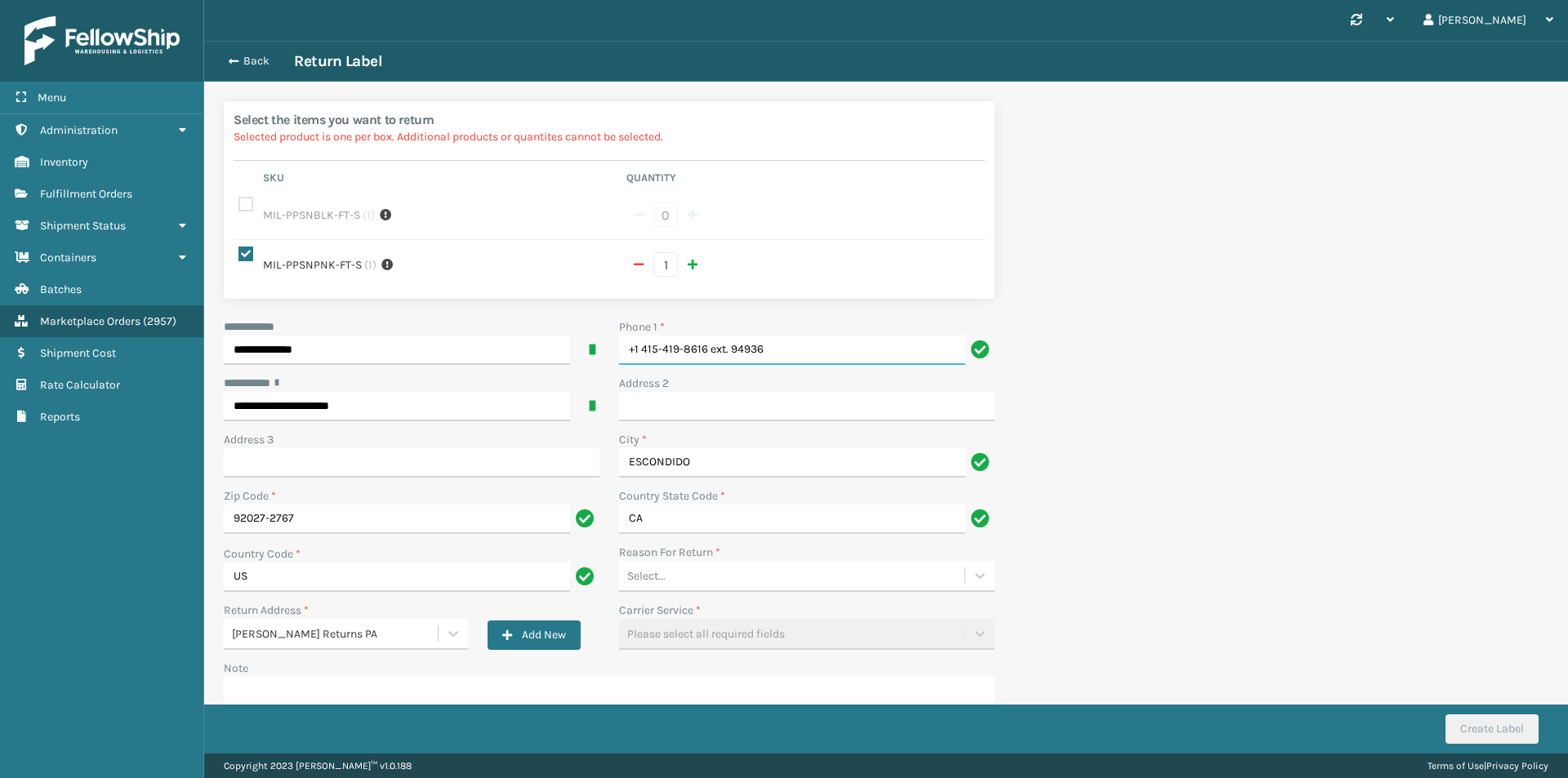
drag, startPoint x: 779, startPoint y: 349, endPoint x: 329, endPoint y: 402, distance: 453.1
click at [329, 402] on div "**********" at bounding box center [609, 554] width 791 height 473
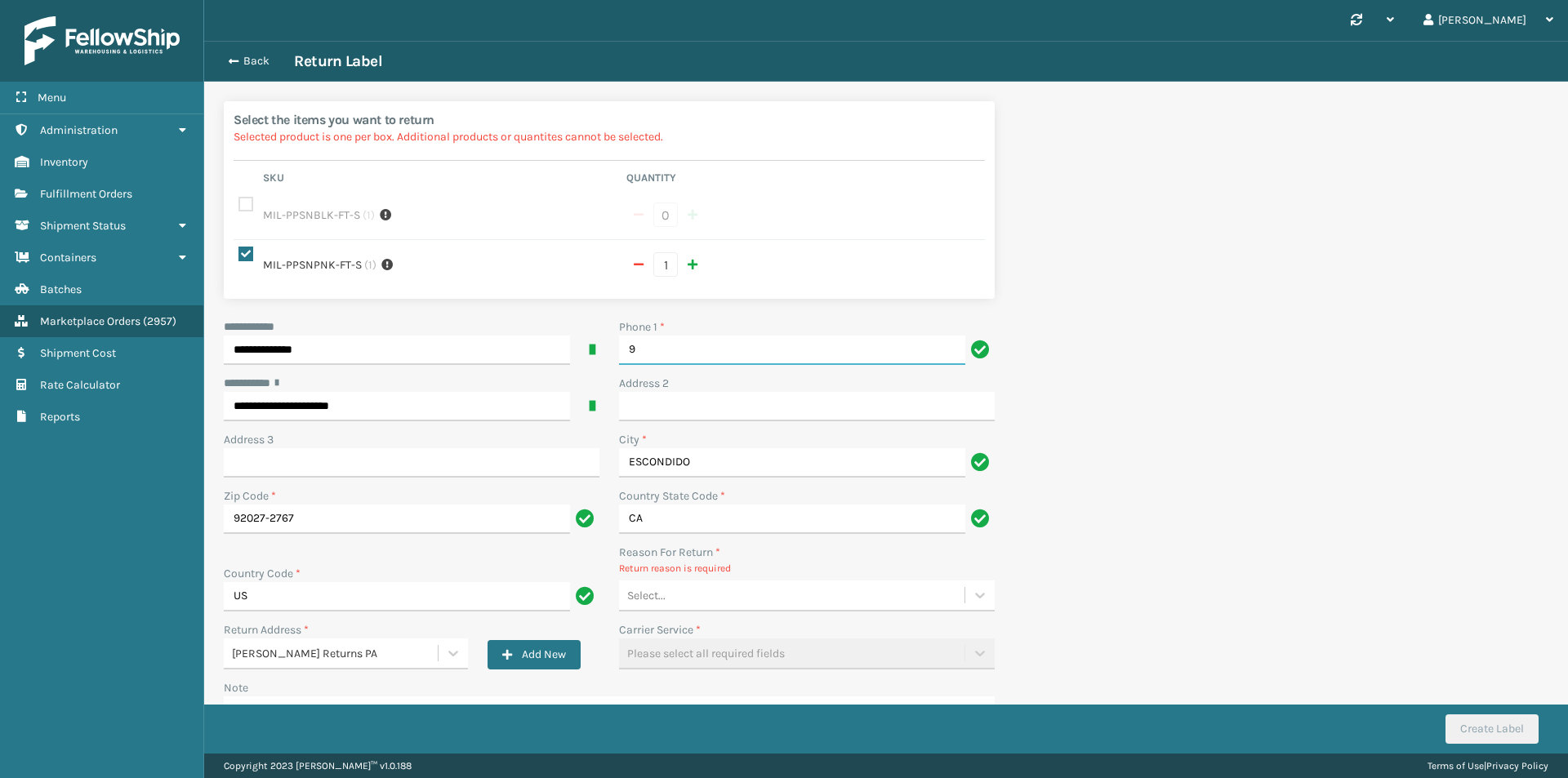
type input "9999999999"
click at [746, 604] on div "Select..." at bounding box center [791, 595] width 345 height 27
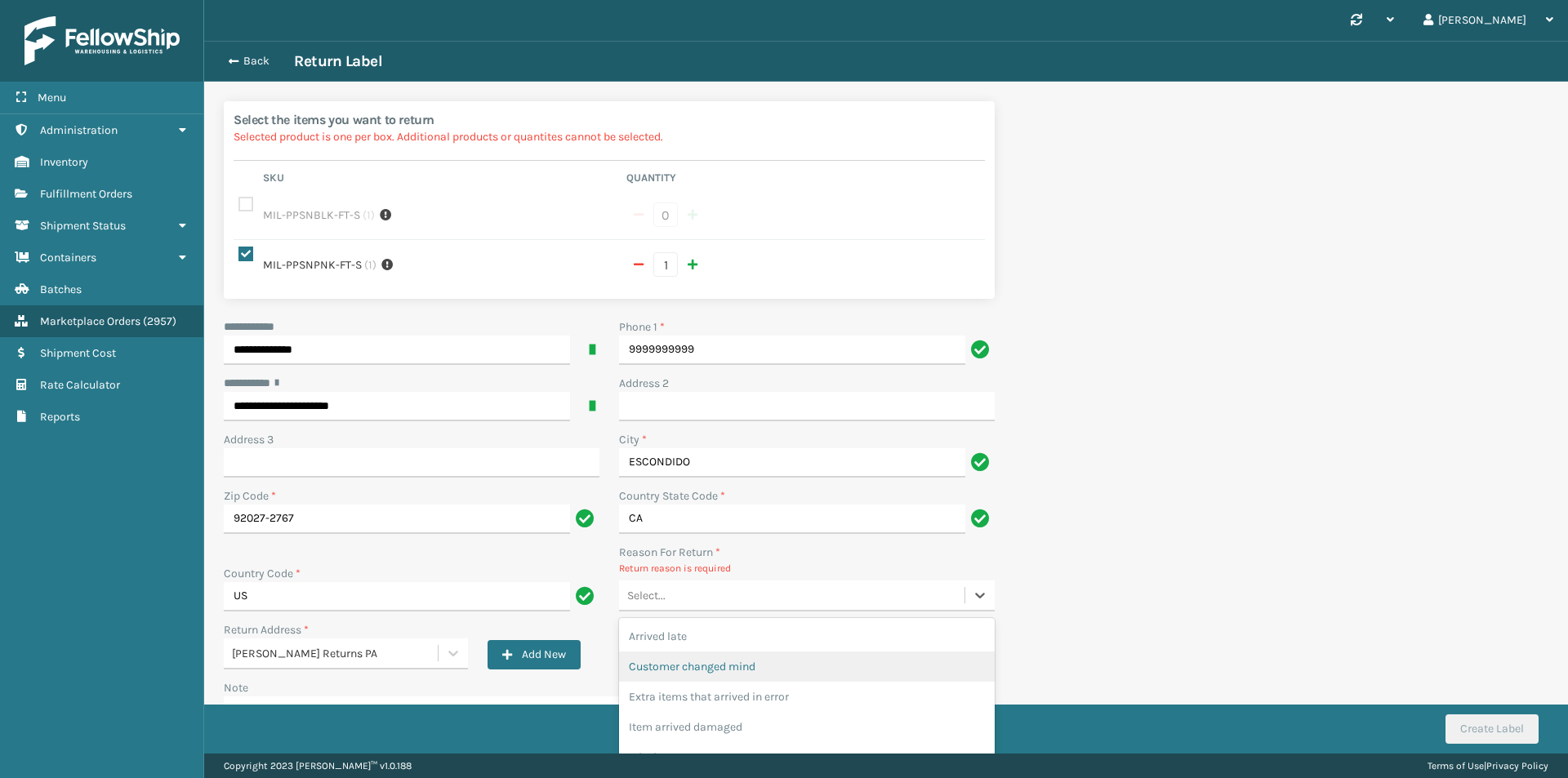
click at [751, 660] on div "Customer changed mind" at bounding box center [806, 666] width 375 height 30
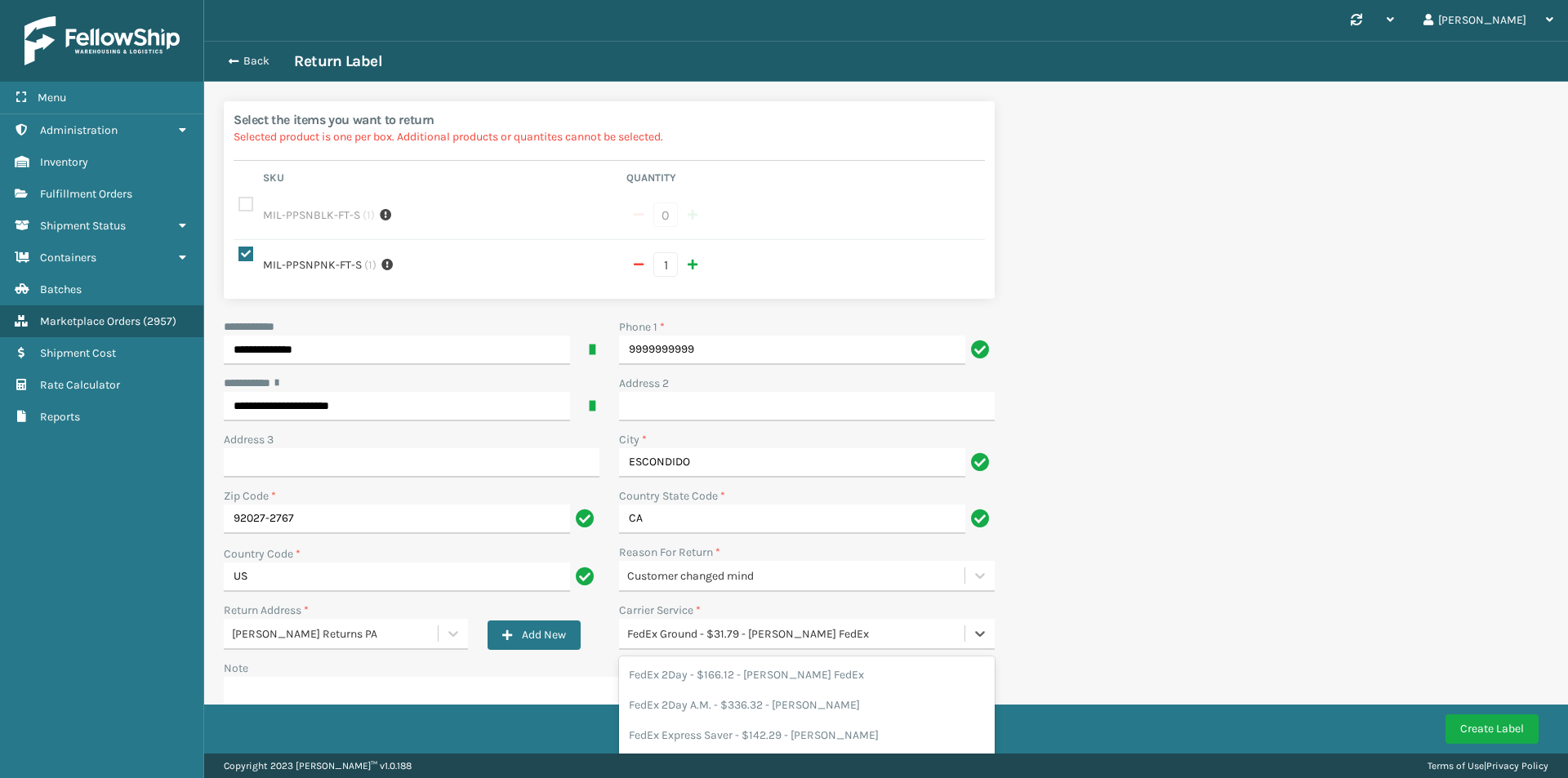
click at [760, 623] on div "FedEx Ground - $31.79 - Milliard FedEx" at bounding box center [791, 633] width 345 height 27
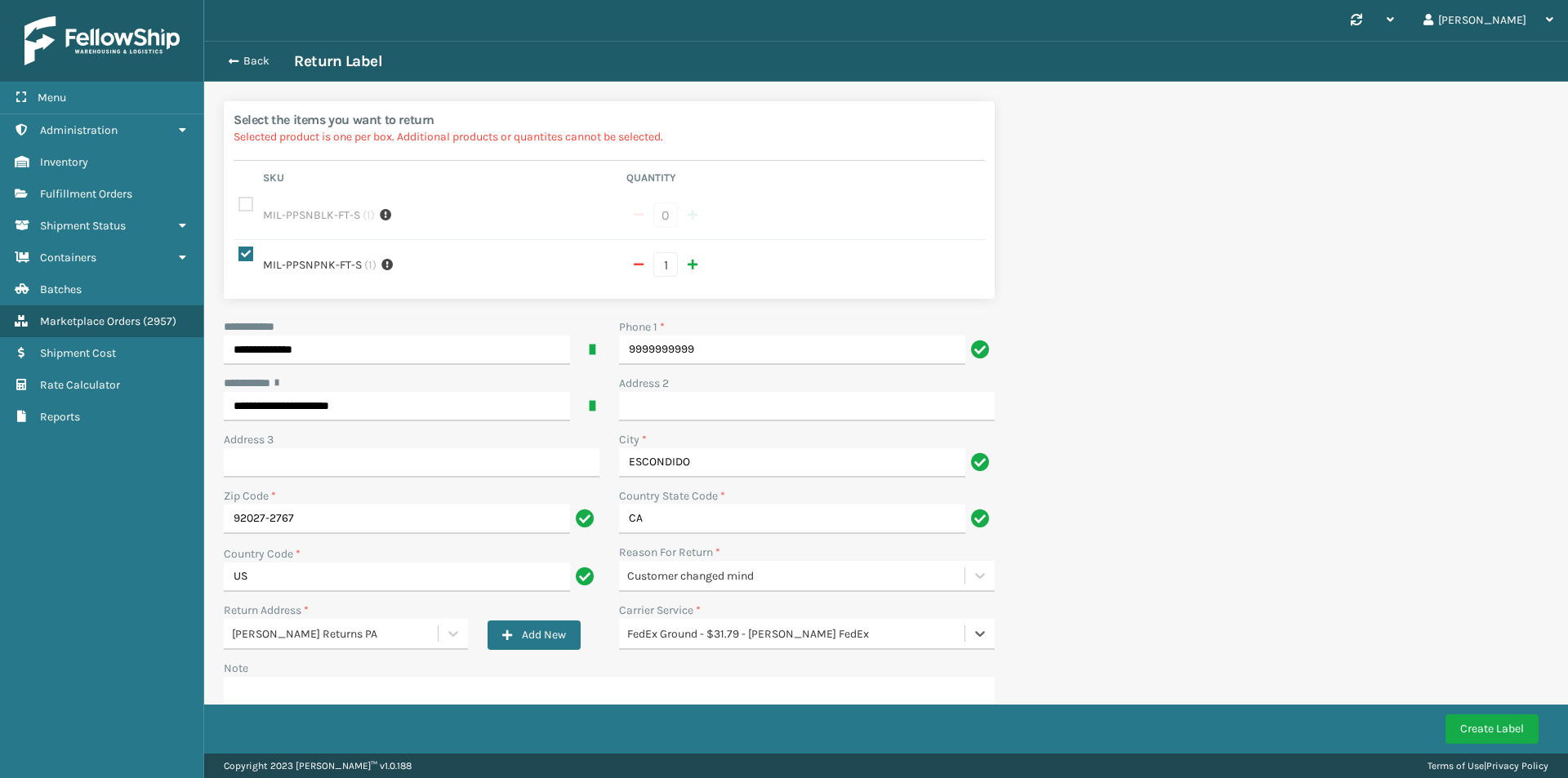
click at [760, 623] on div "FedEx Ground - $31.79 - Milliard FedEx" at bounding box center [791, 633] width 345 height 27
click at [1475, 724] on button "Create Label" at bounding box center [1491, 728] width 93 height 29
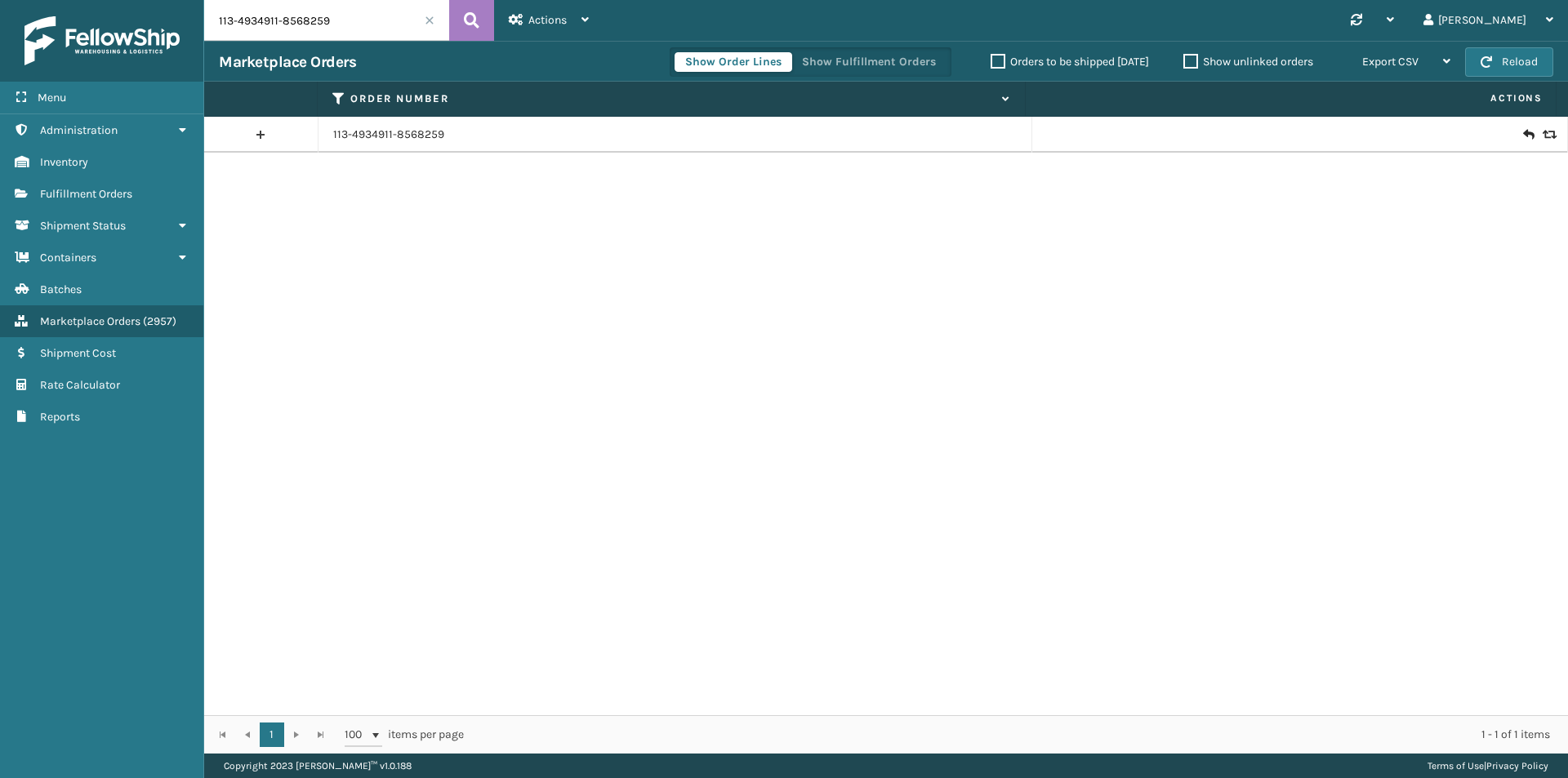
click at [357, 14] on input "113-4934911-8568259" at bounding box center [327, 21] width 245 height 41
paste input "1-3864130-3496233"
type input "111-3864130-3496233"
click at [499, 19] on div "Actions New Import Orders Settings Remove All Filters Link Order Lines" at bounding box center [548, 21] width 109 height 41
click at [478, 19] on icon at bounding box center [471, 21] width 16 height 24
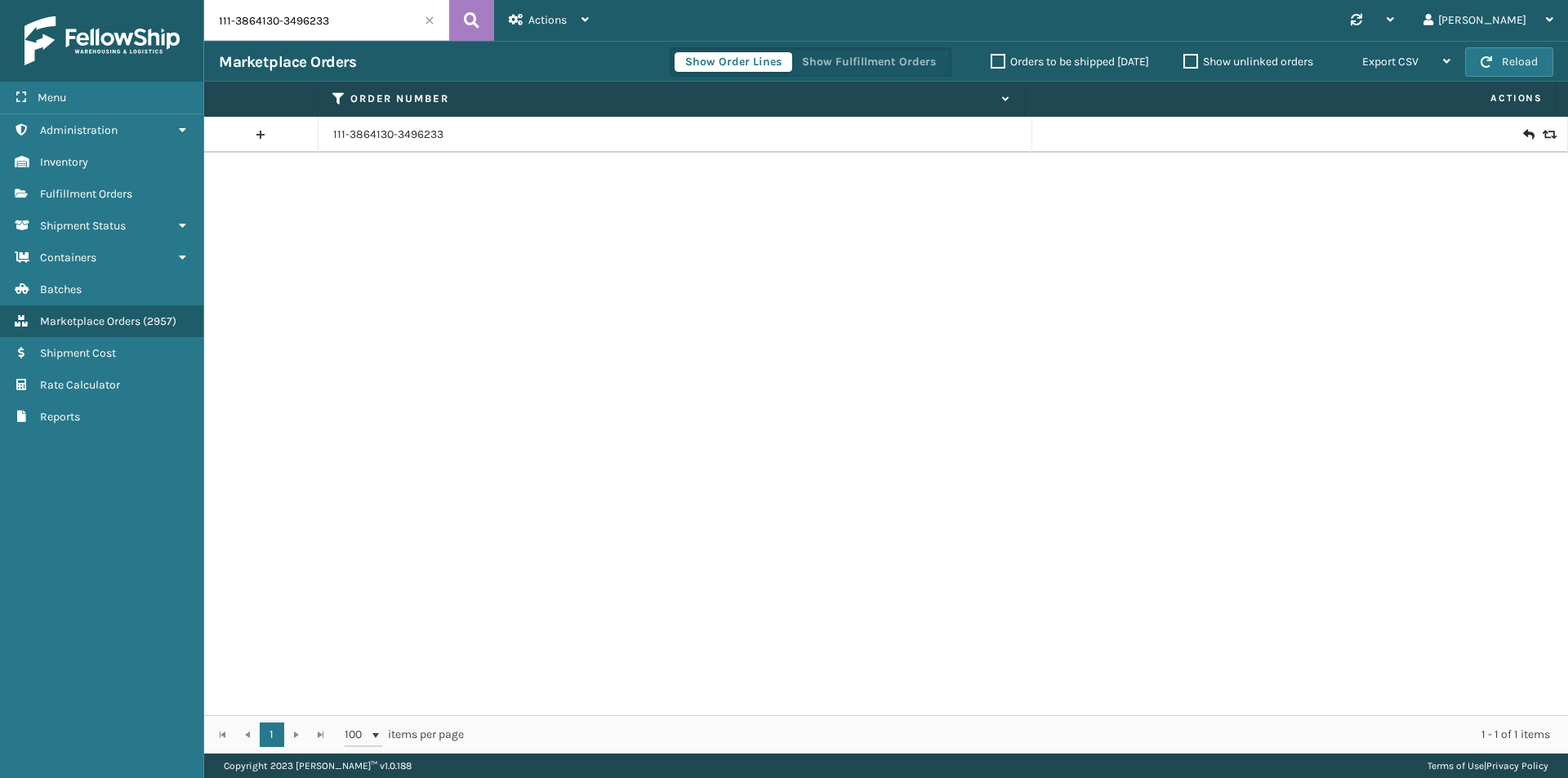
click at [1523, 133] on icon at bounding box center [1528, 134] width 9 height 16
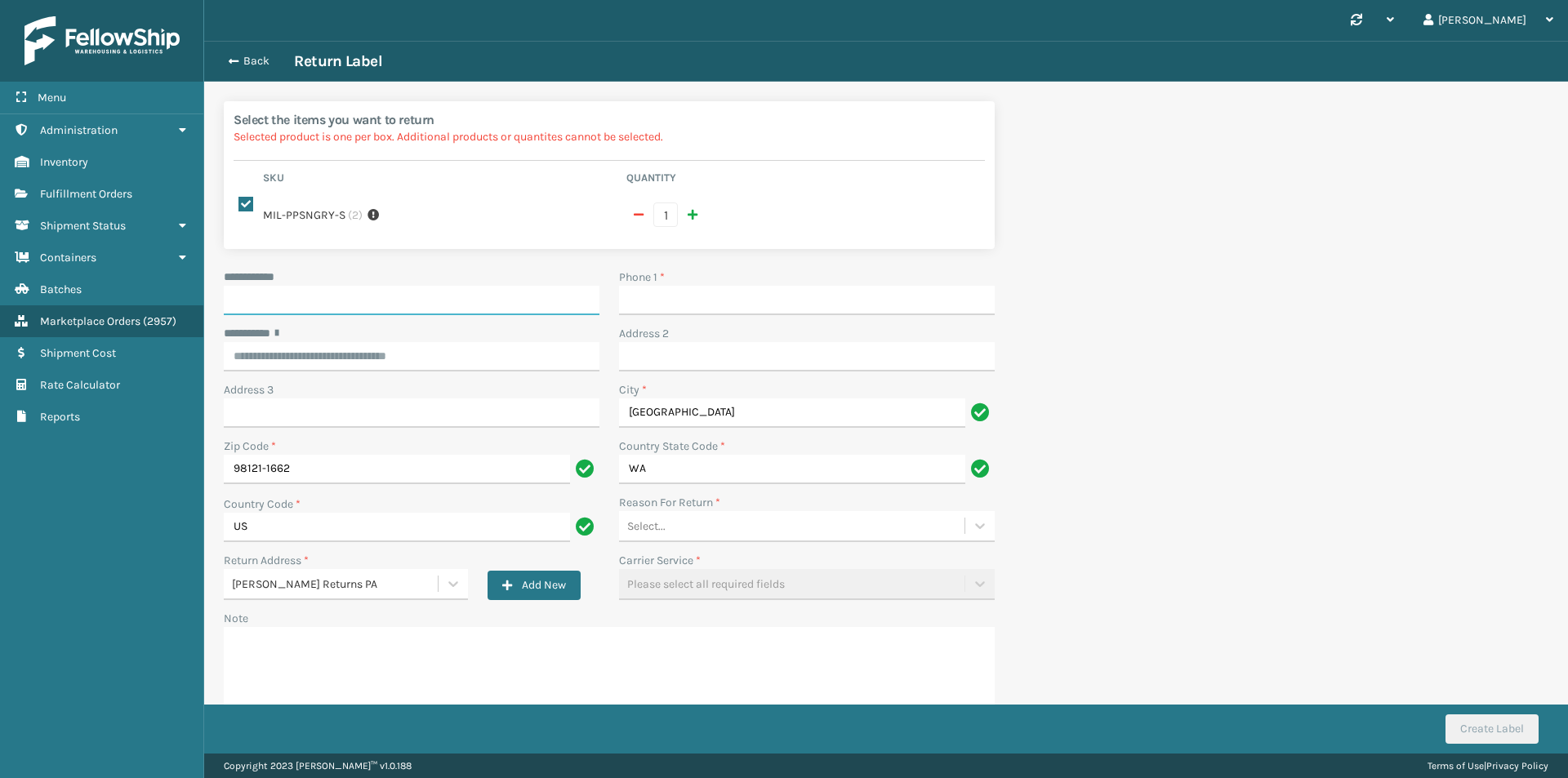
drag, startPoint x: 400, startPoint y: 298, endPoint x: 504, endPoint y: 296, distance: 104.0
click at [400, 298] on input "**********" at bounding box center [412, 299] width 375 height 29
paste input "*****"
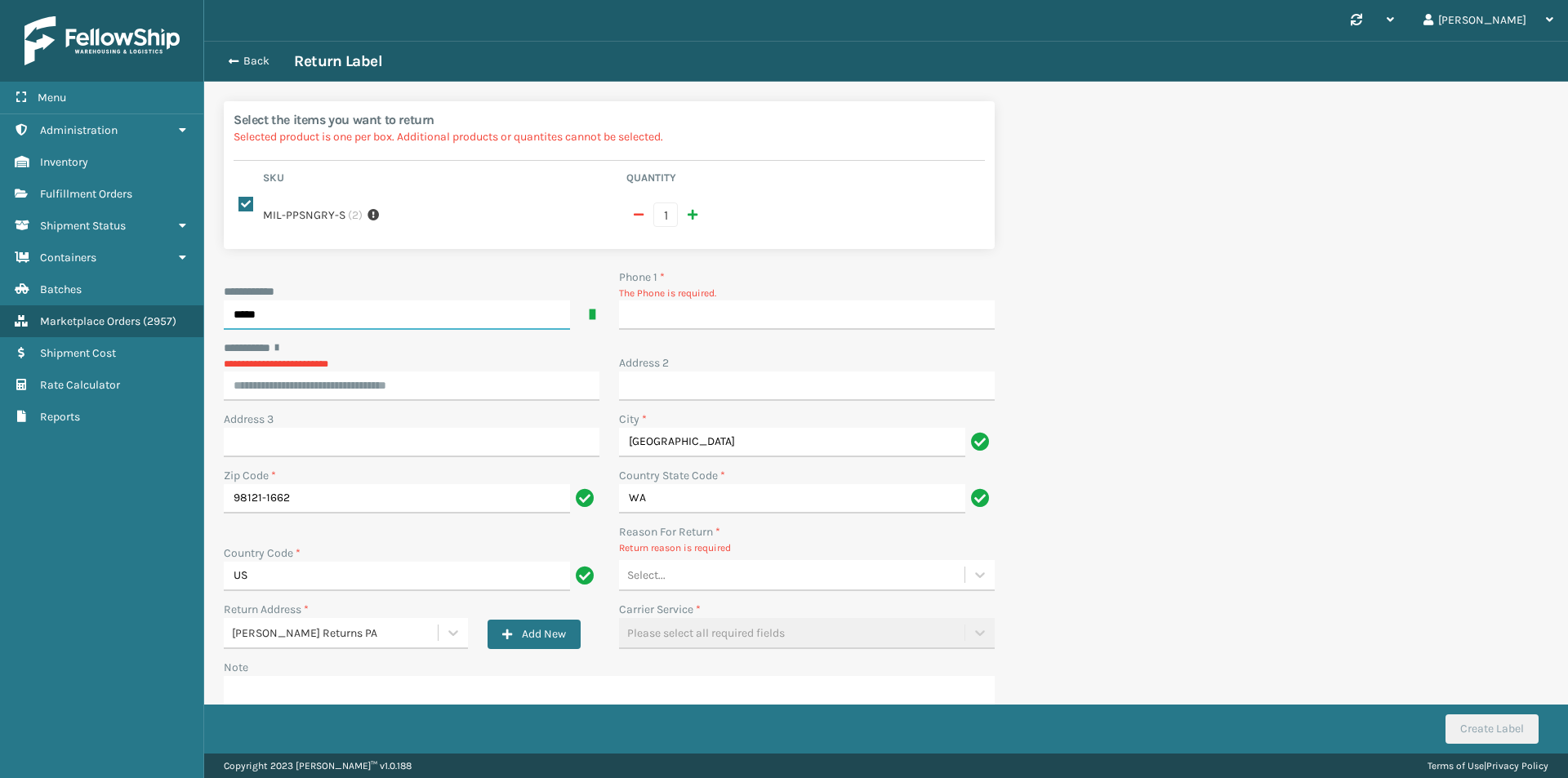
type input "*****"
click at [693, 279] on div "Phone 1 *" at bounding box center [806, 277] width 375 height 17
drag, startPoint x: 693, startPoint y: 311, endPoint x: 693, endPoint y: 323, distance: 12.0
click at [693, 311] on input "Phone 1 *" at bounding box center [806, 314] width 375 height 29
type input "9999999999"
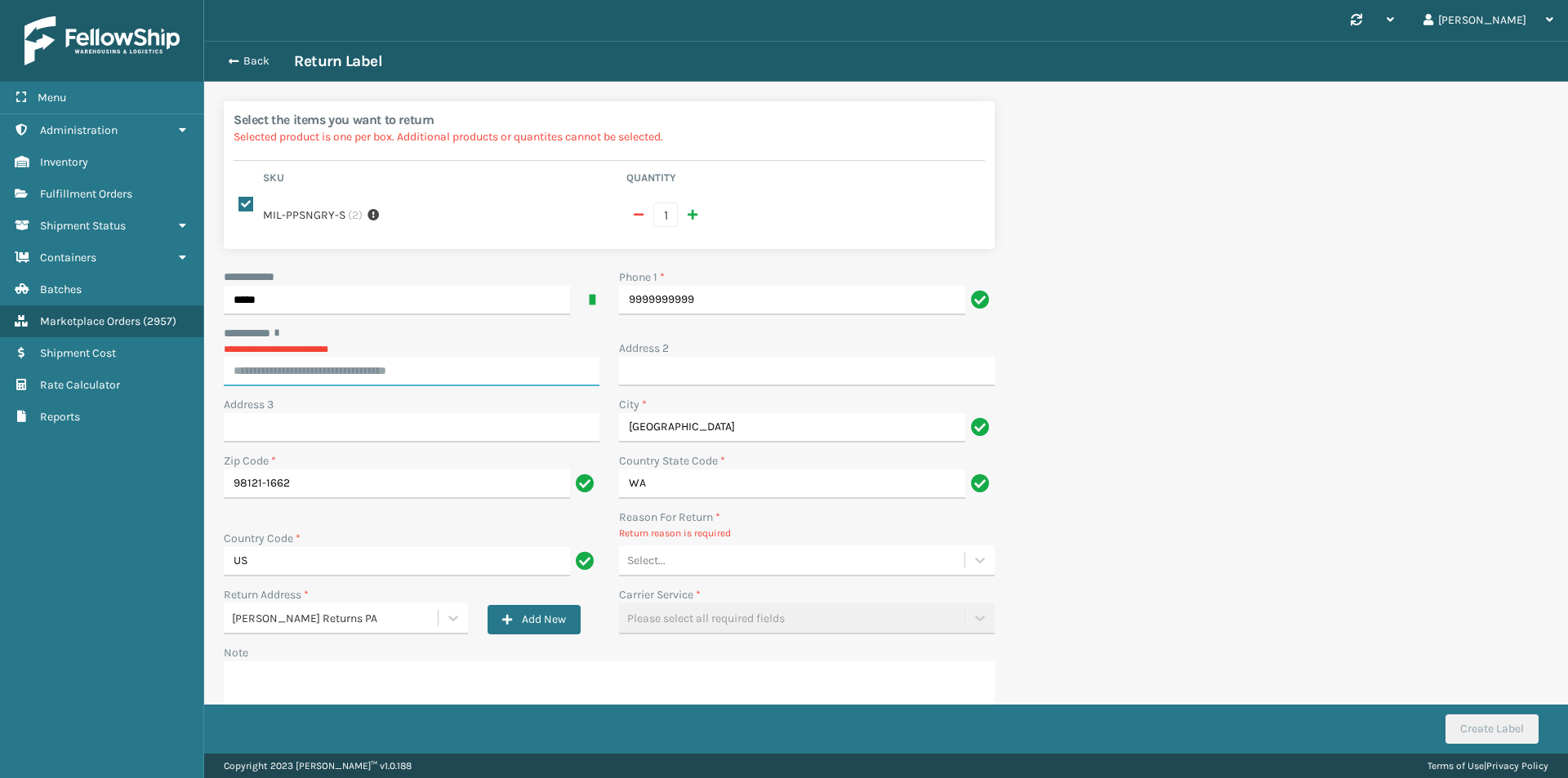
click at [396, 382] on div "**********" at bounding box center [412, 355] width 375 height 62
paste input "**********"
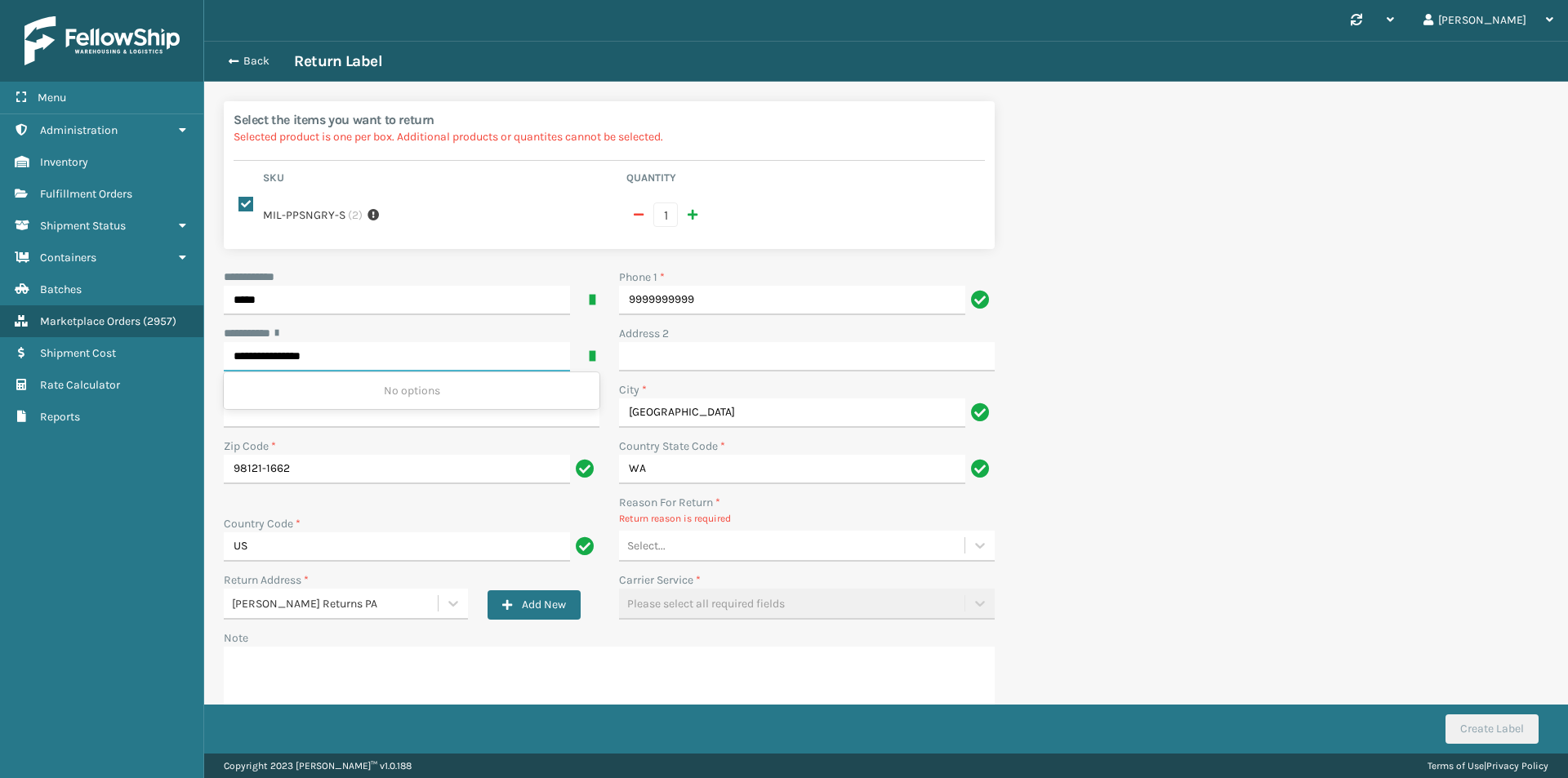
type input "**********"
click at [649, 367] on input "Address 2" at bounding box center [806, 356] width 375 height 29
paste input "Apt 205"
type input "Apt 205"
click at [688, 546] on div "Select..." at bounding box center [791, 545] width 345 height 27
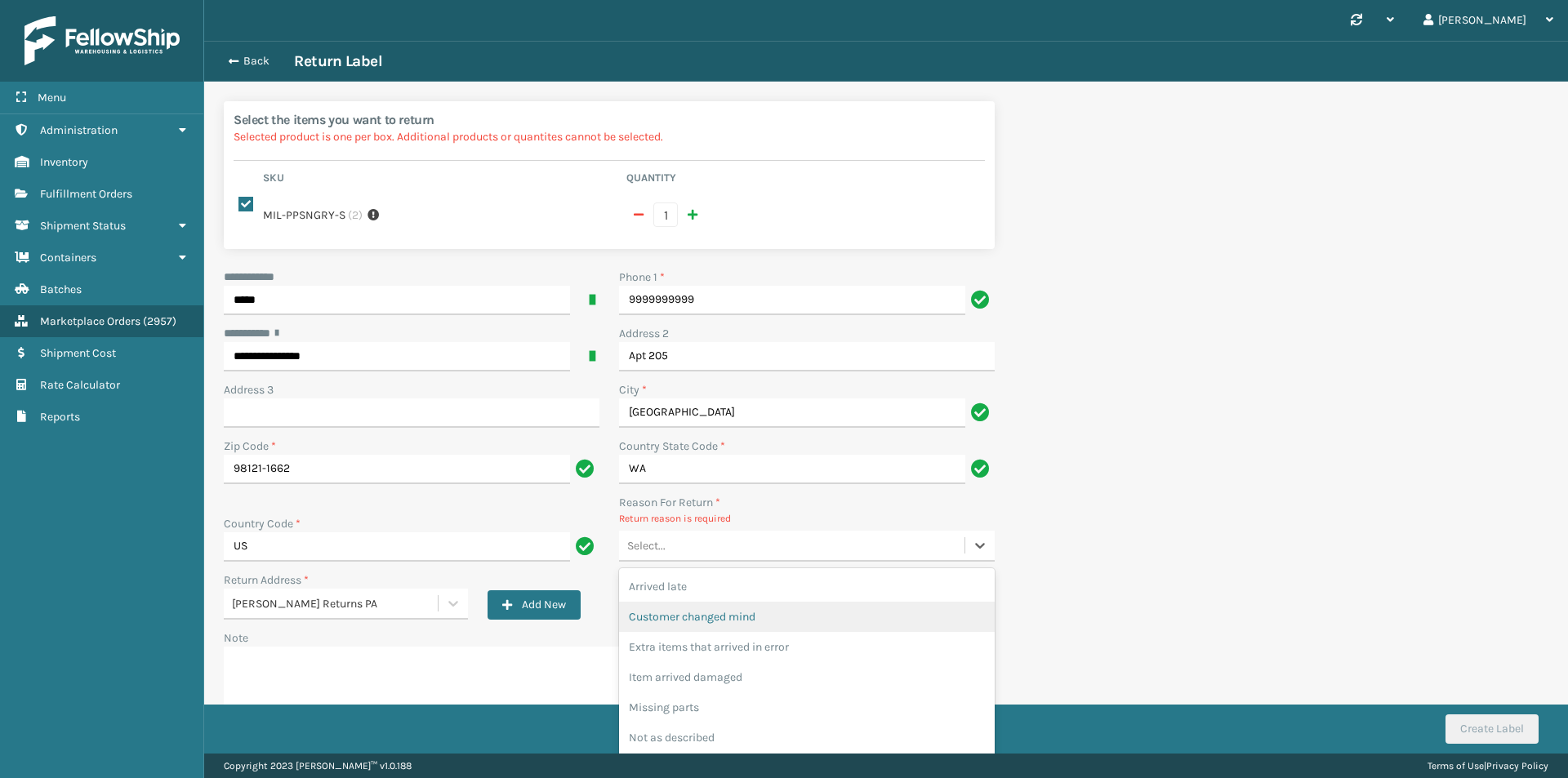
click at [708, 628] on div "Customer changed mind" at bounding box center [806, 617] width 375 height 30
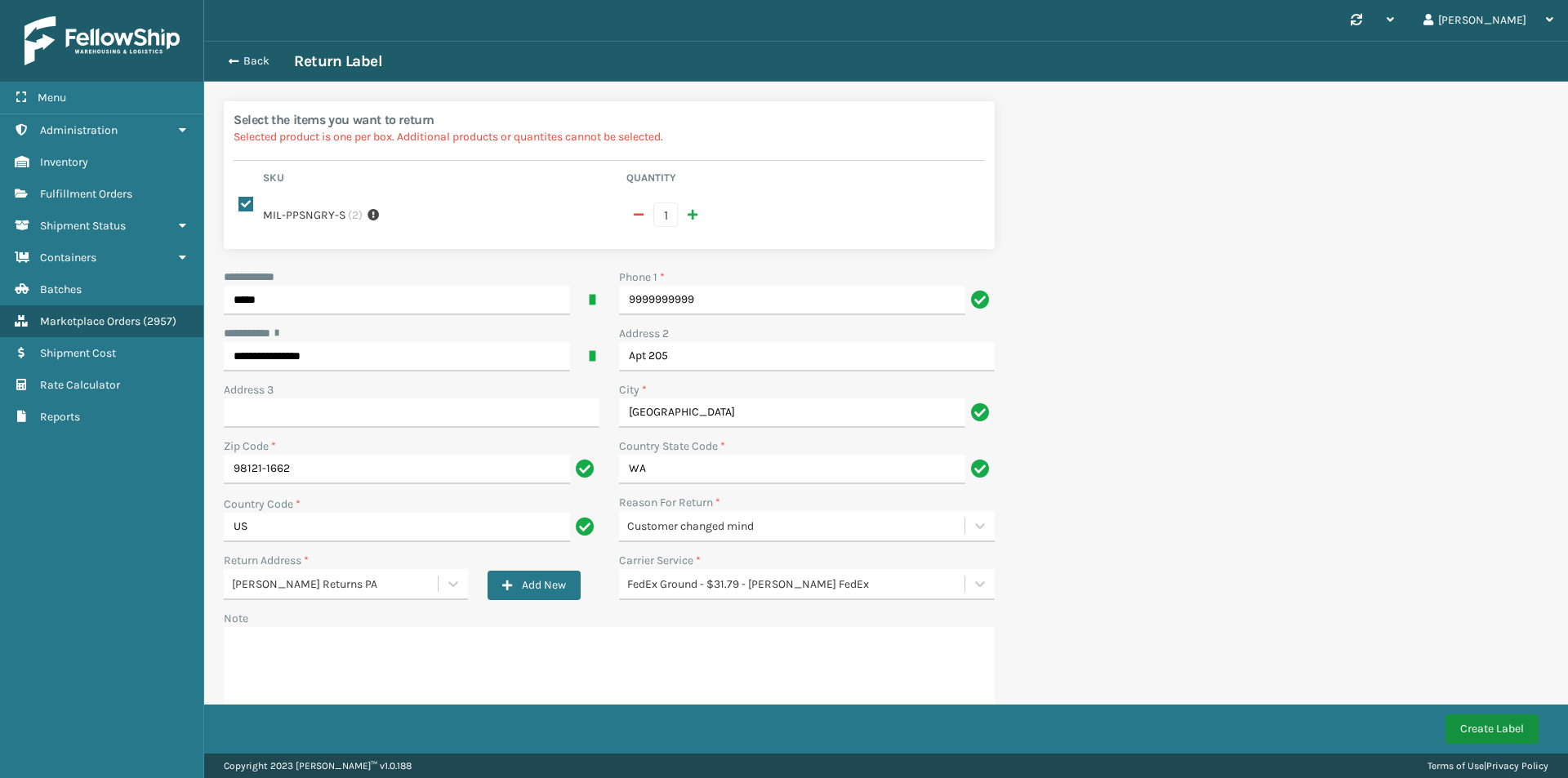
click at [1476, 721] on button "Create Label" at bounding box center [1491, 728] width 93 height 29
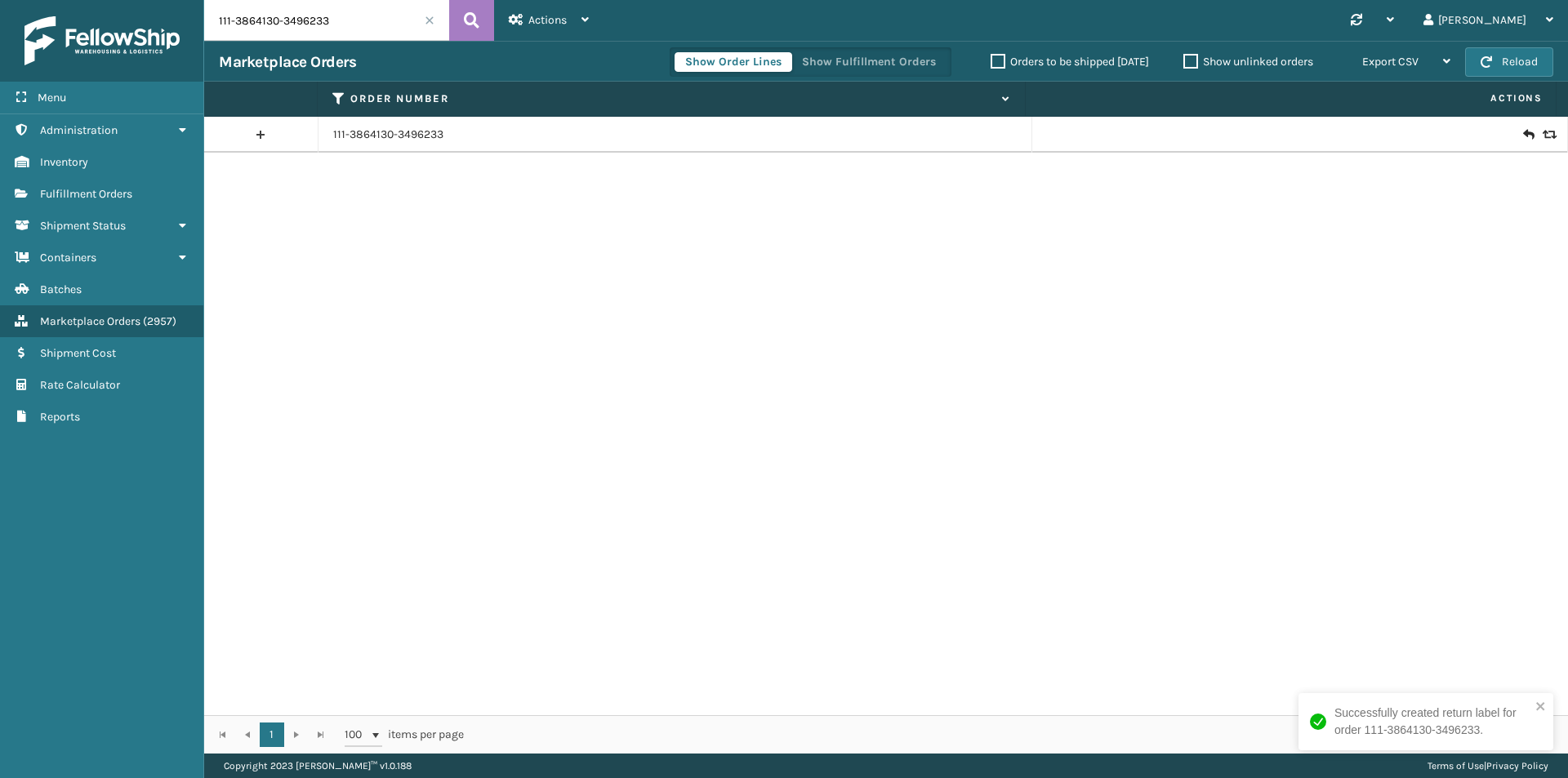
click at [1523, 135] on icon at bounding box center [1528, 134] width 9 height 16
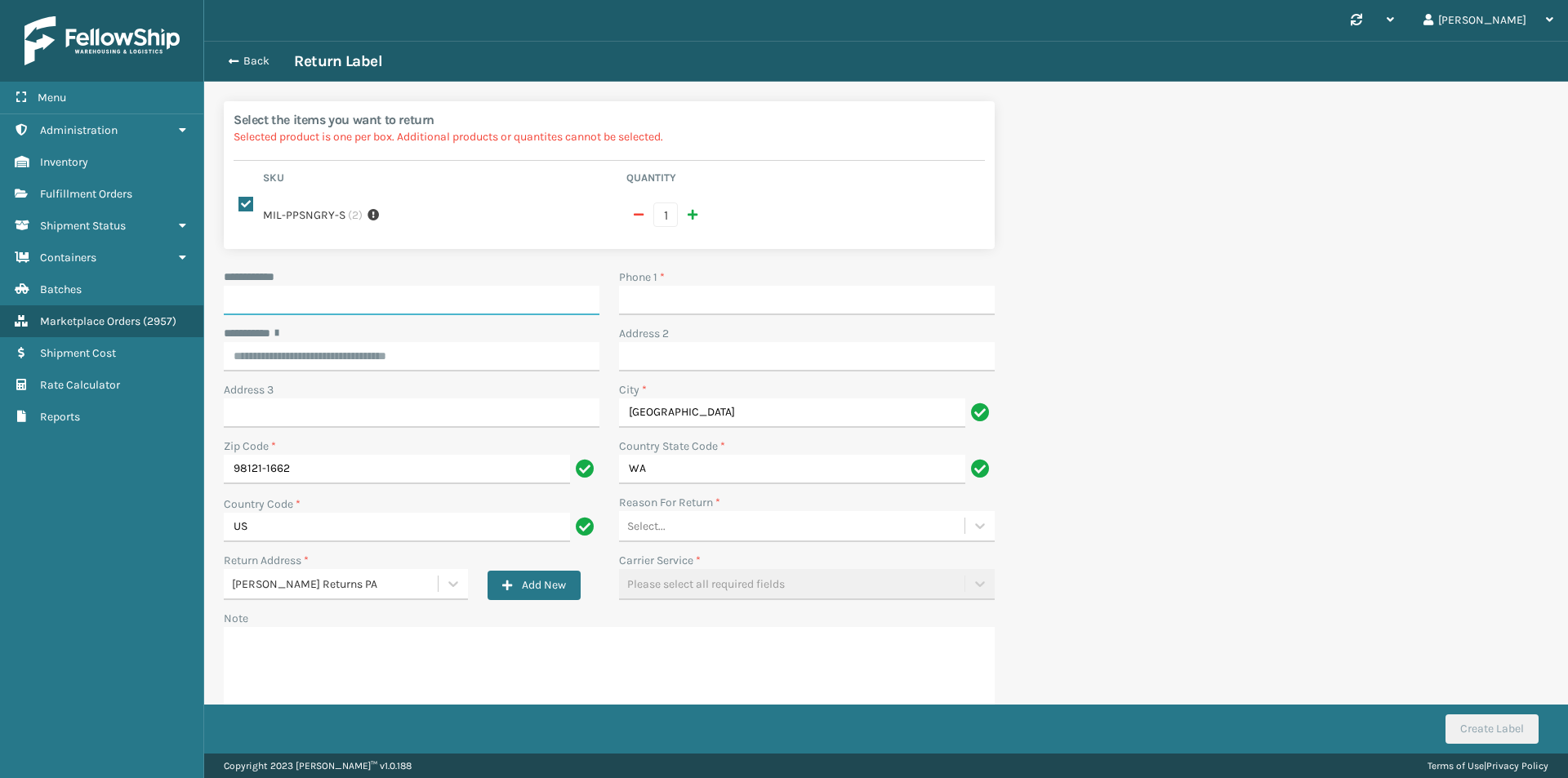
click at [512, 299] on input "**********" at bounding box center [412, 299] width 375 height 29
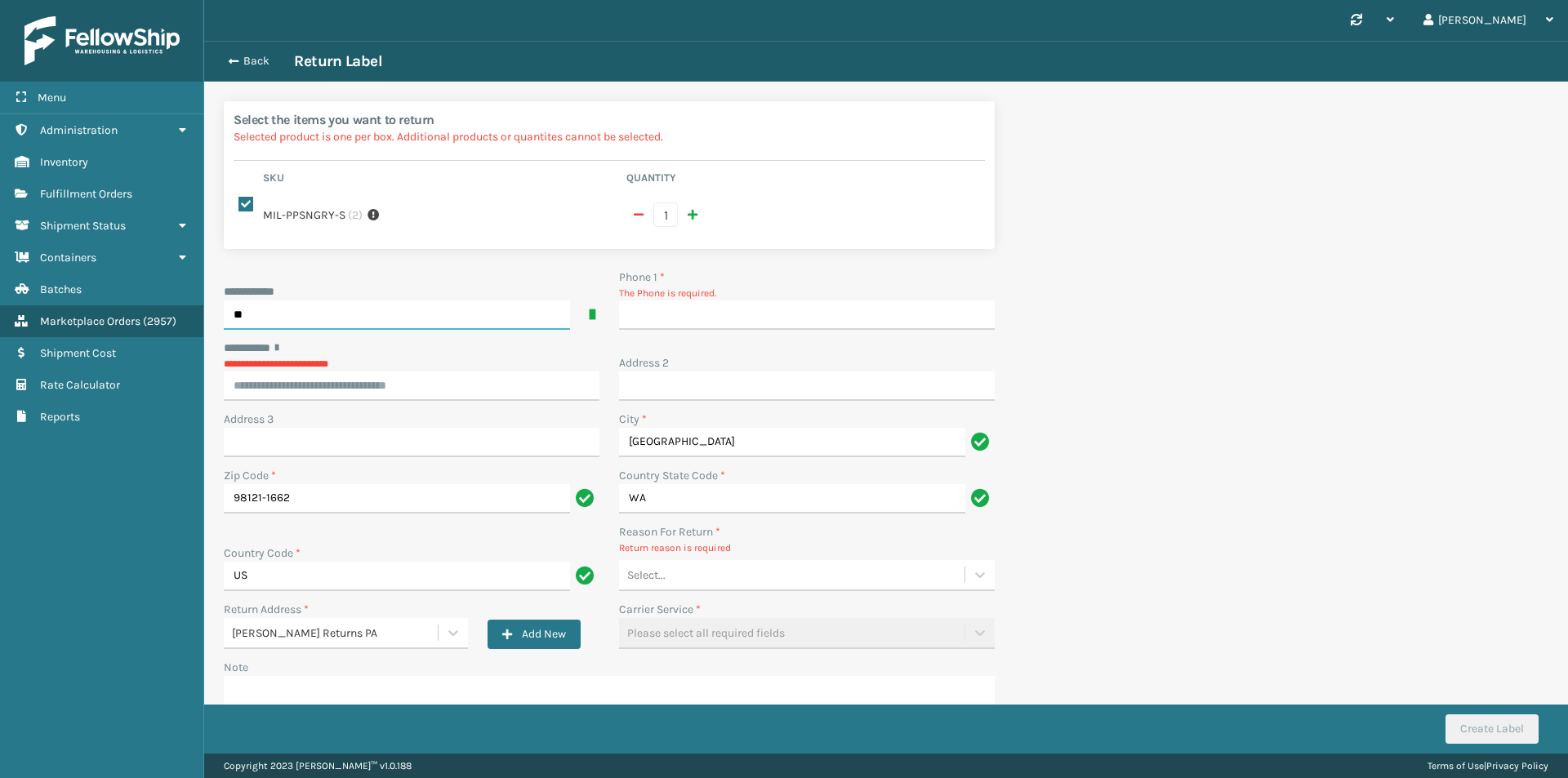
type input "*****"
click at [716, 310] on input "Phone 1 *" at bounding box center [806, 314] width 375 height 29
type input "9999999999"
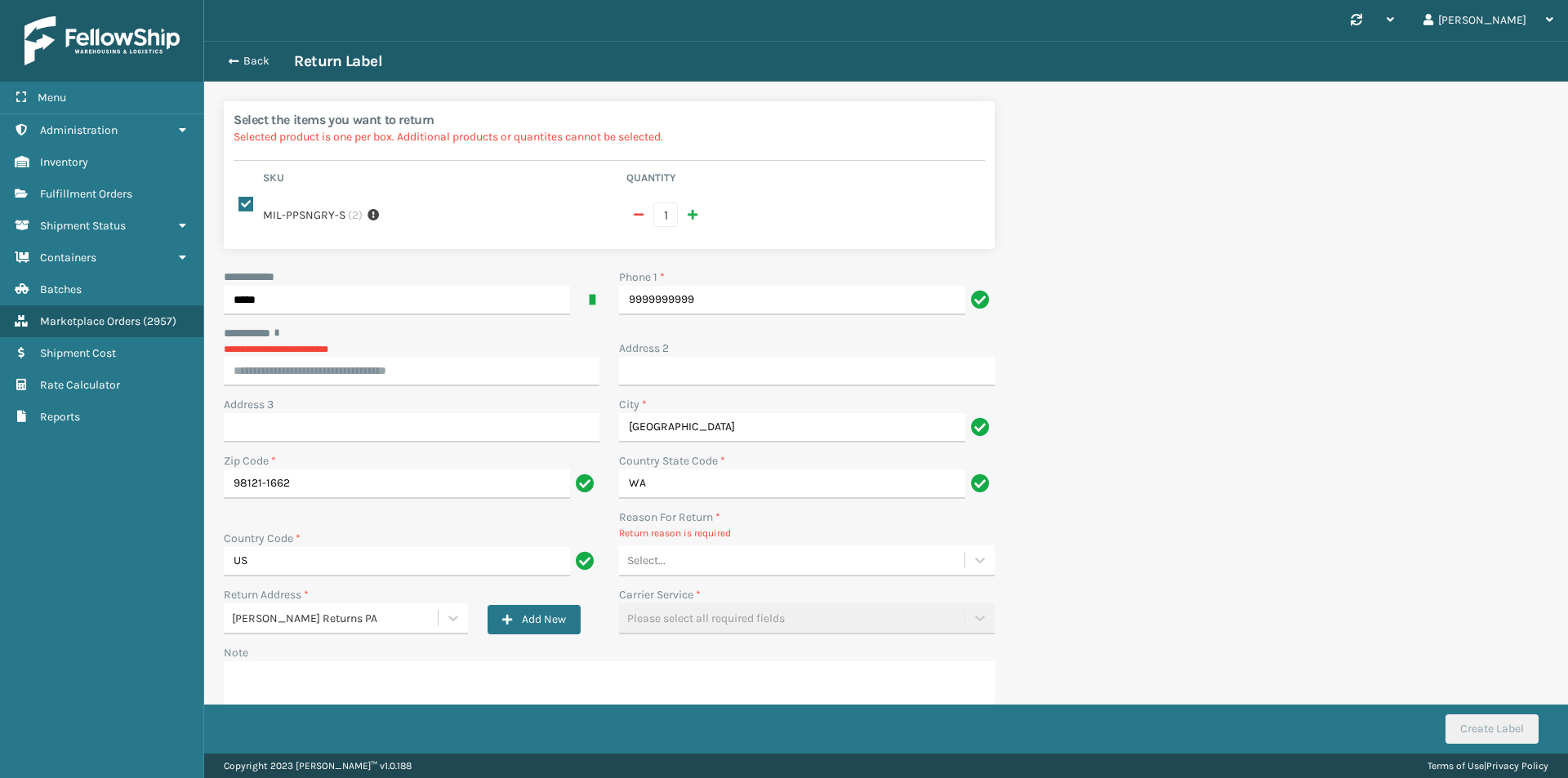
click at [258, 69] on div "Back Return Label" at bounding box center [885, 61] width 1334 height 20
click at [259, 63] on button "Back" at bounding box center [256, 62] width 75 height 15
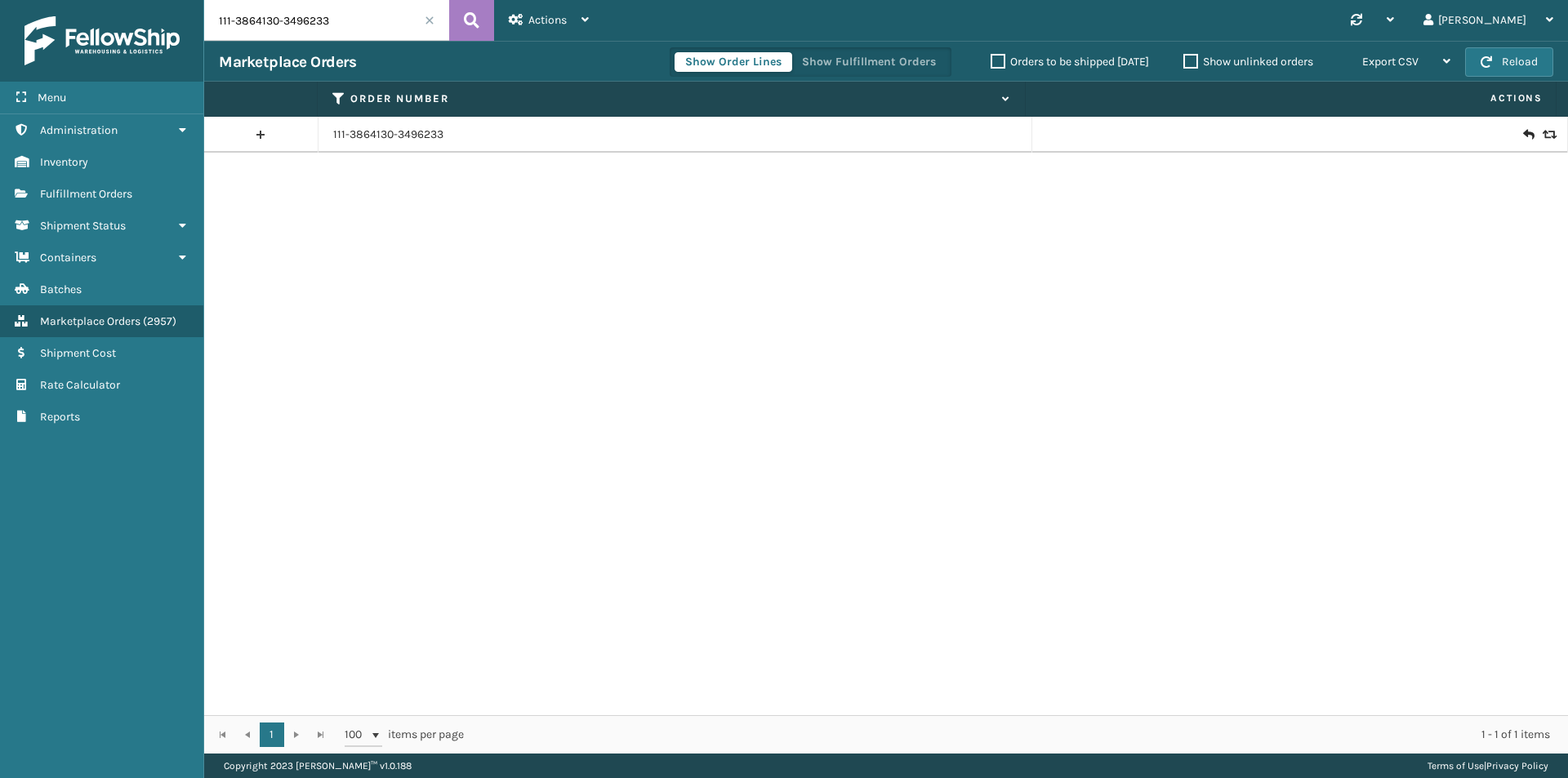
click at [347, 17] on input "111-3864130-3496233" at bounding box center [327, 21] width 245 height 41
click at [468, 12] on icon at bounding box center [471, 21] width 16 height 24
click at [417, 141] on link "111-3864130-3496233" at bounding box center [388, 134] width 110 height 16
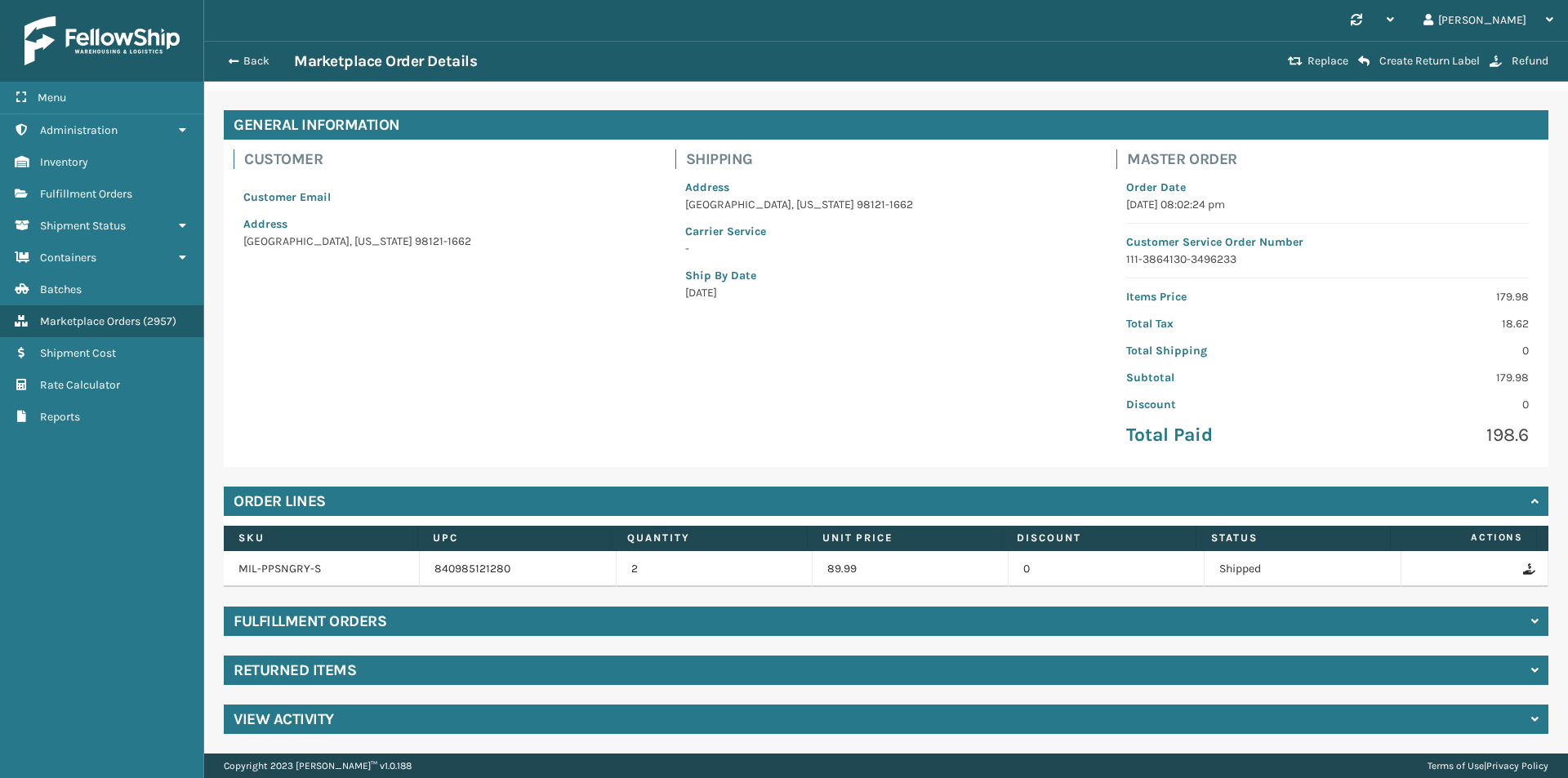
click at [355, 682] on div "Returned Items" at bounding box center [886, 669] width 1324 height 29
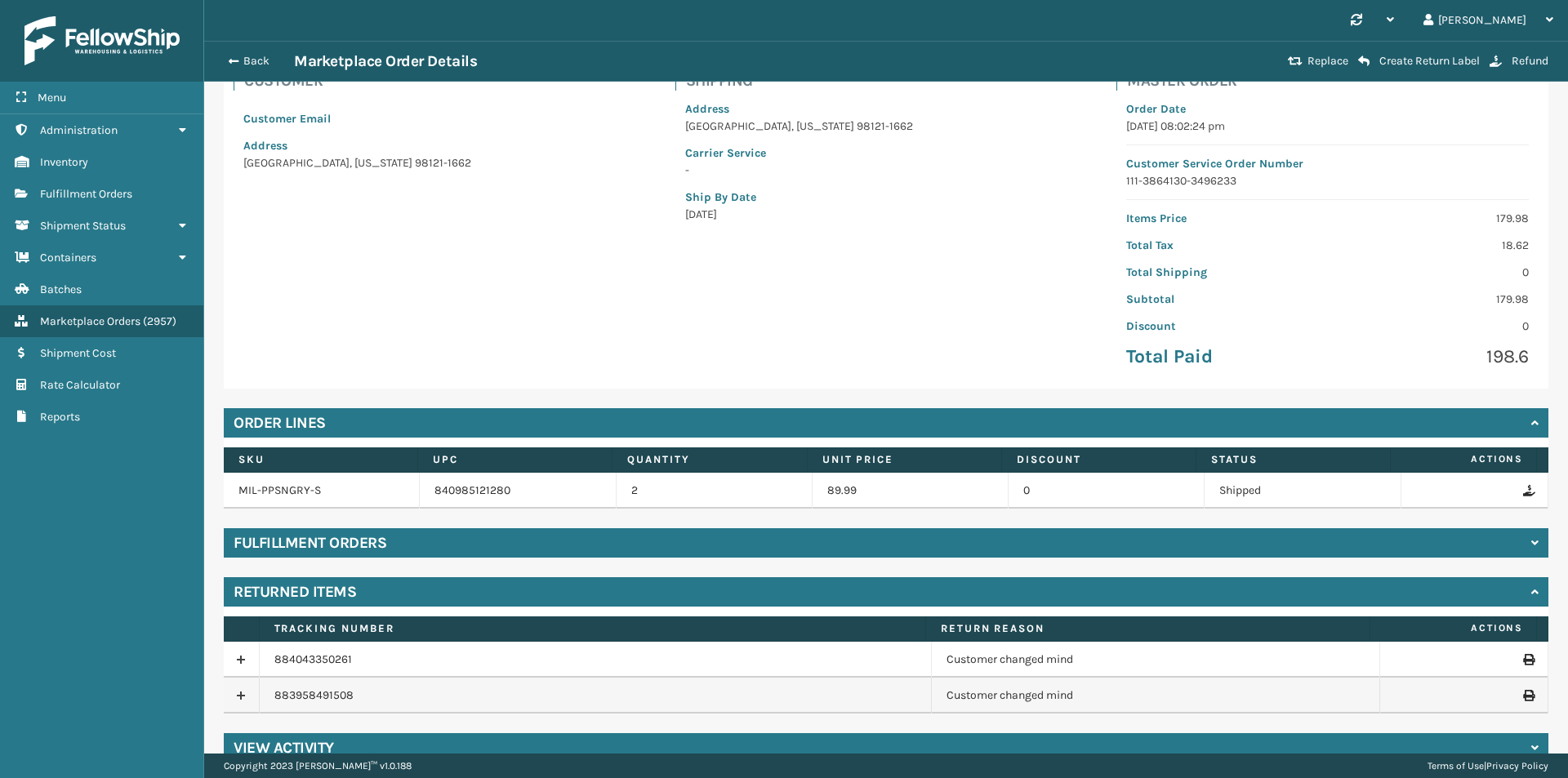
scroll to position [154, 0]
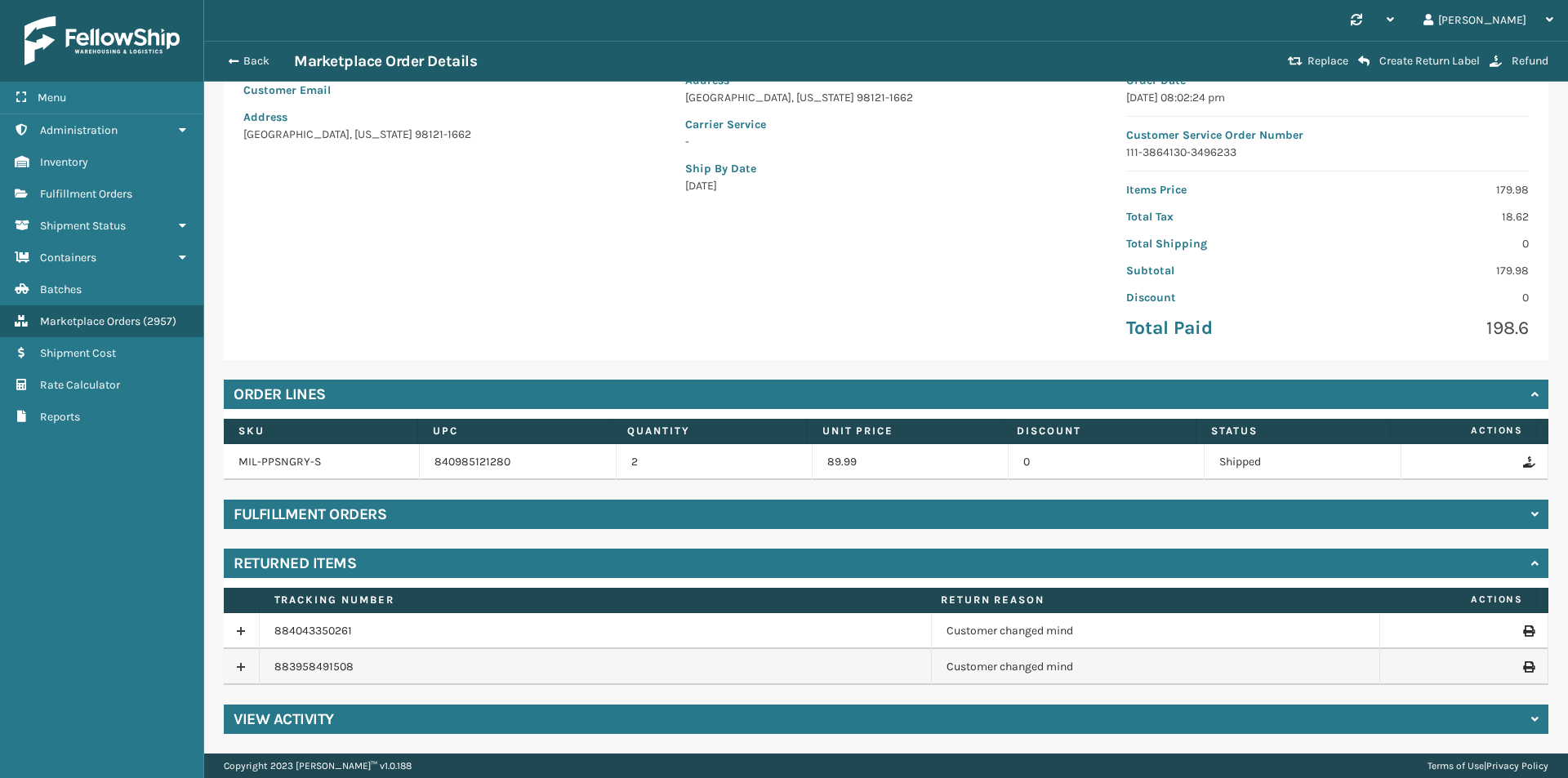
click at [1523, 667] on icon at bounding box center [1528, 667] width 9 height 11
click at [1523, 632] on icon at bounding box center [1528, 631] width 9 height 11
click at [1510, 661] on td at bounding box center [1463, 666] width 168 height 35
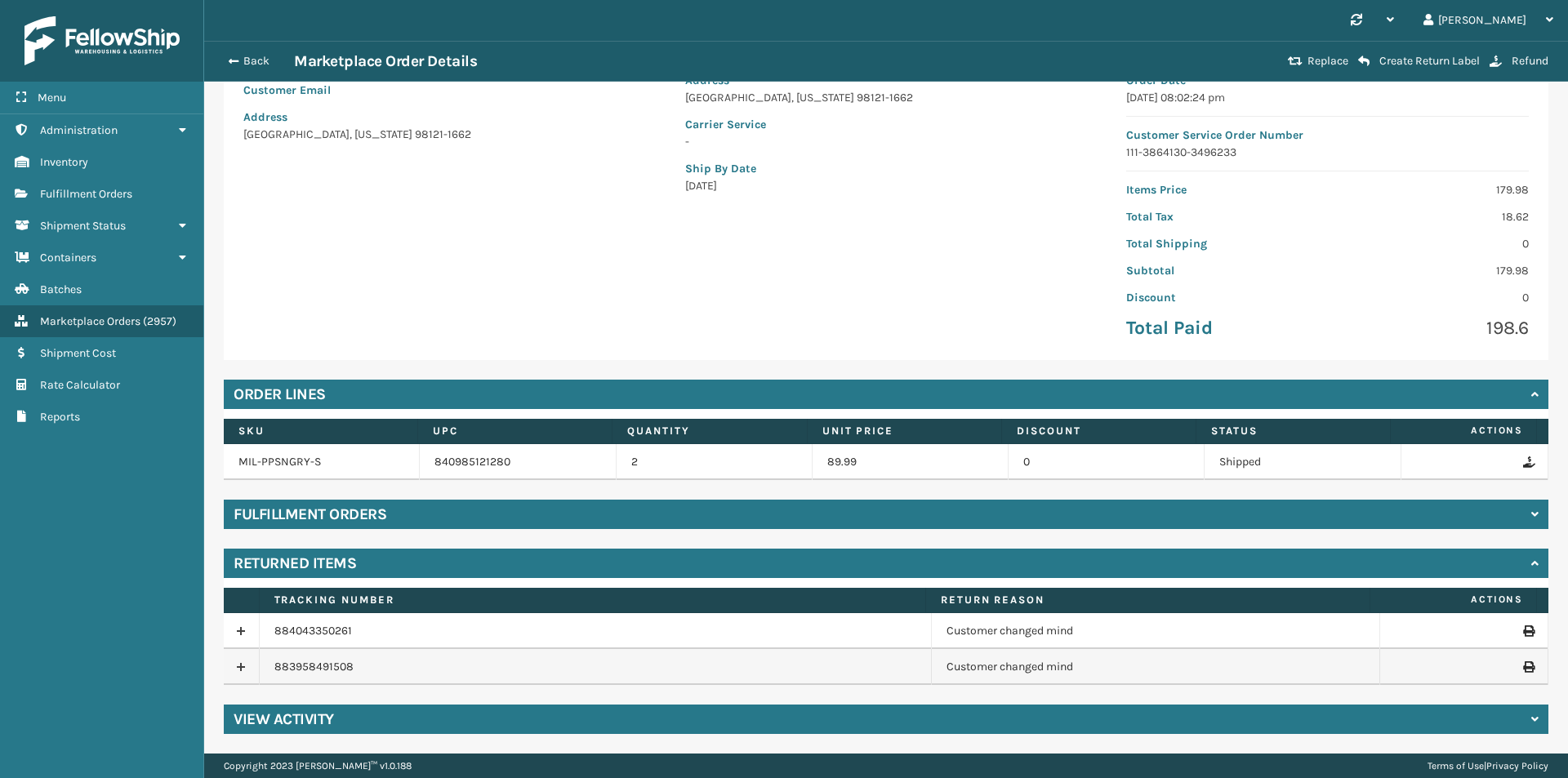
click at [1523, 664] on icon at bounding box center [1528, 667] width 9 height 11
click at [264, 67] on button "Back" at bounding box center [256, 62] width 75 height 15
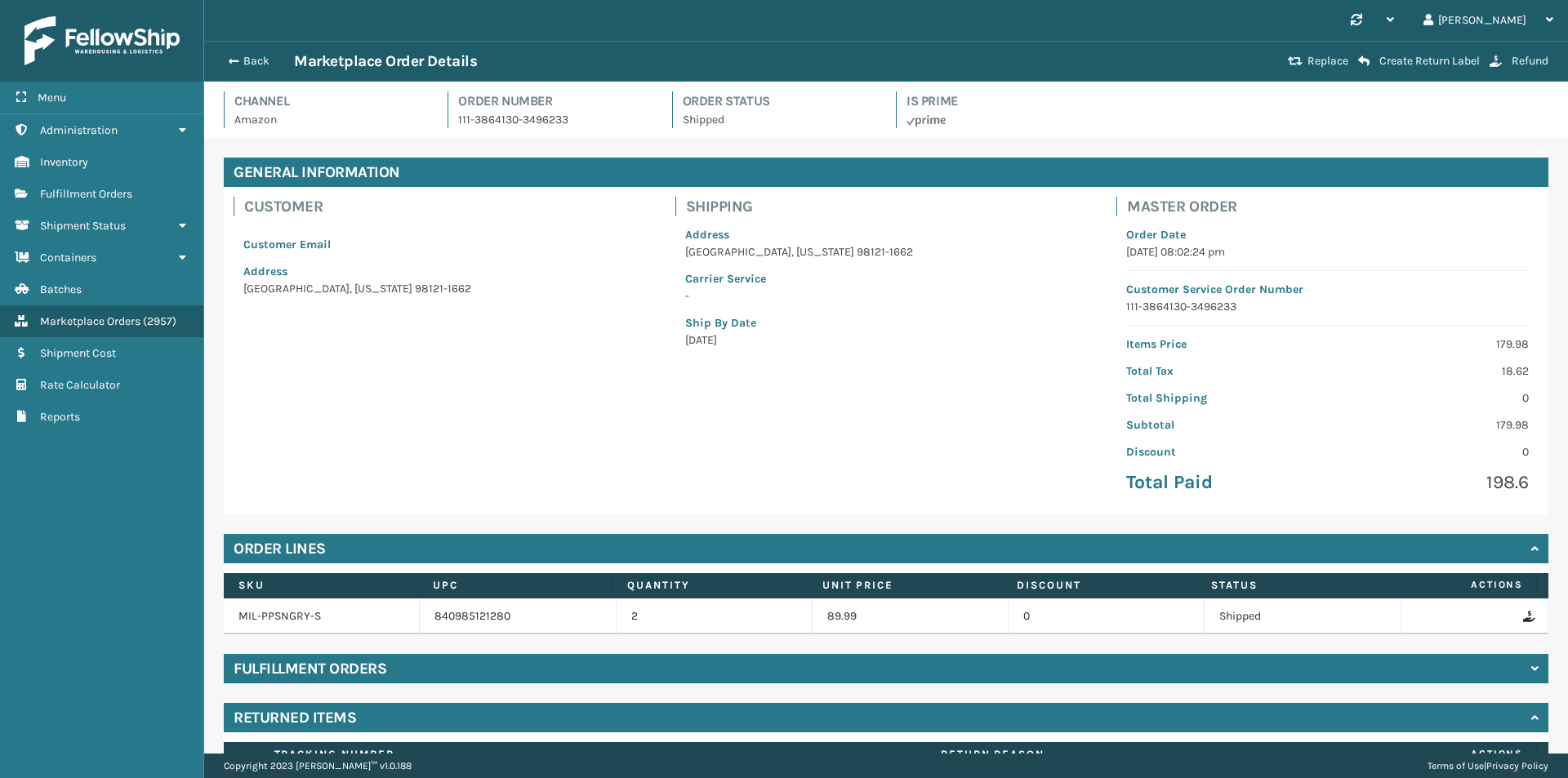
scroll to position [154, 0]
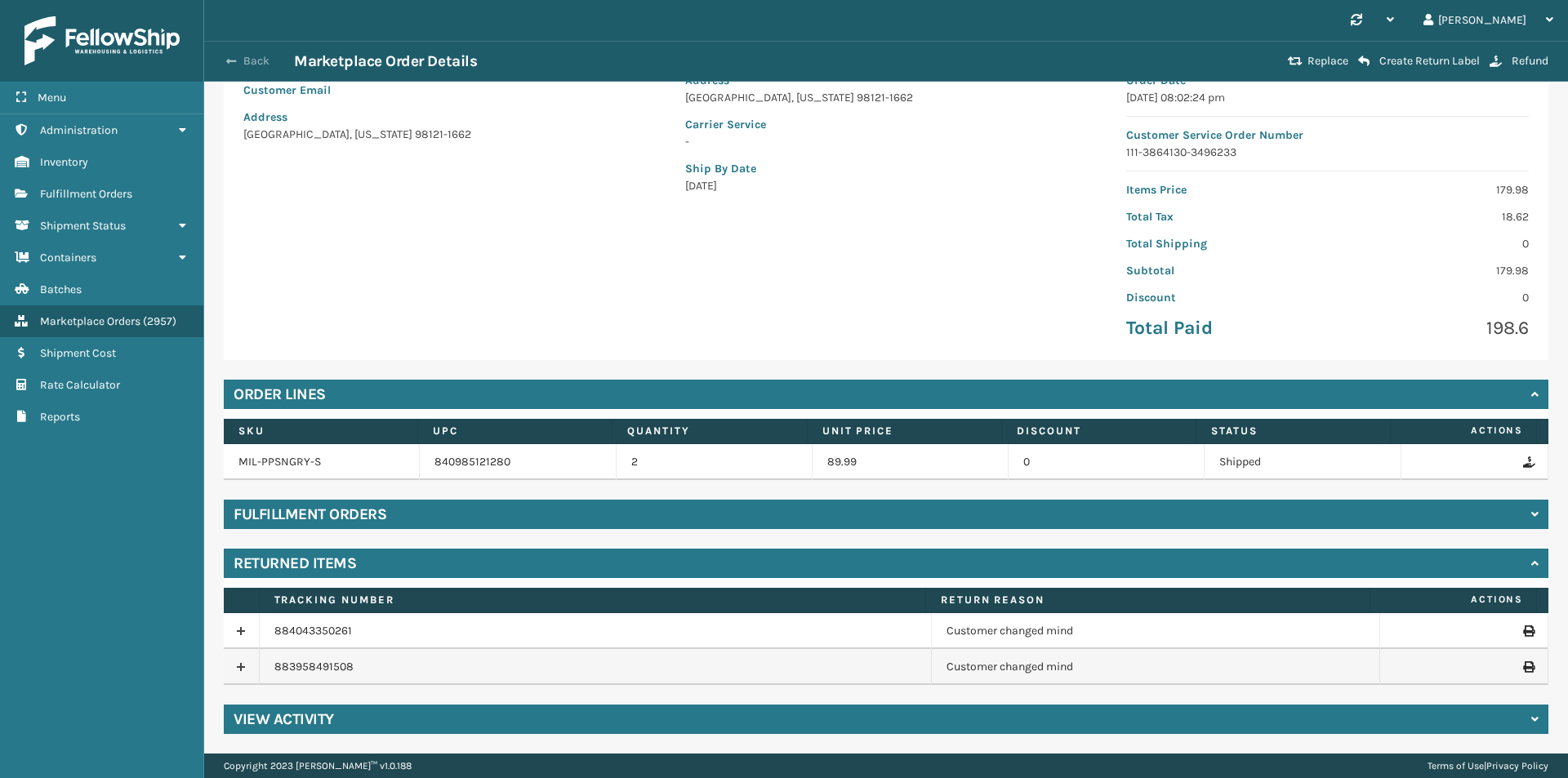
click at [268, 68] on button "Back" at bounding box center [256, 62] width 75 height 15
click at [239, 66] on button "Back" at bounding box center [256, 62] width 75 height 15
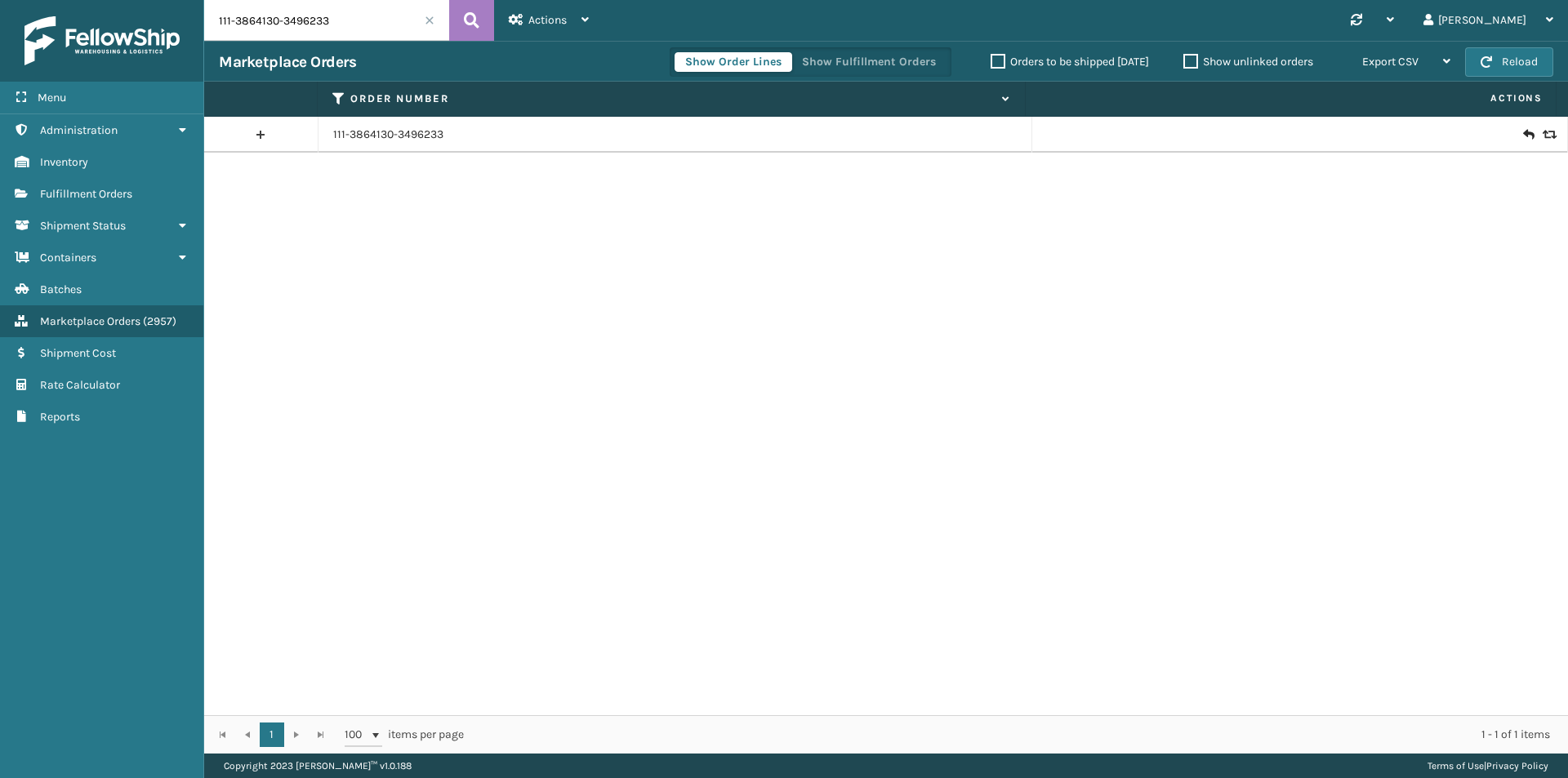
click at [320, 12] on input "111-3864130-3496233" at bounding box center [327, 21] width 245 height 41
paste input "6756083-6677849"
type input "111-6756083-6677849"
click at [465, 19] on icon at bounding box center [471, 21] width 16 height 24
click at [401, 127] on link "111-6756083-6677849" at bounding box center [388, 134] width 111 height 16
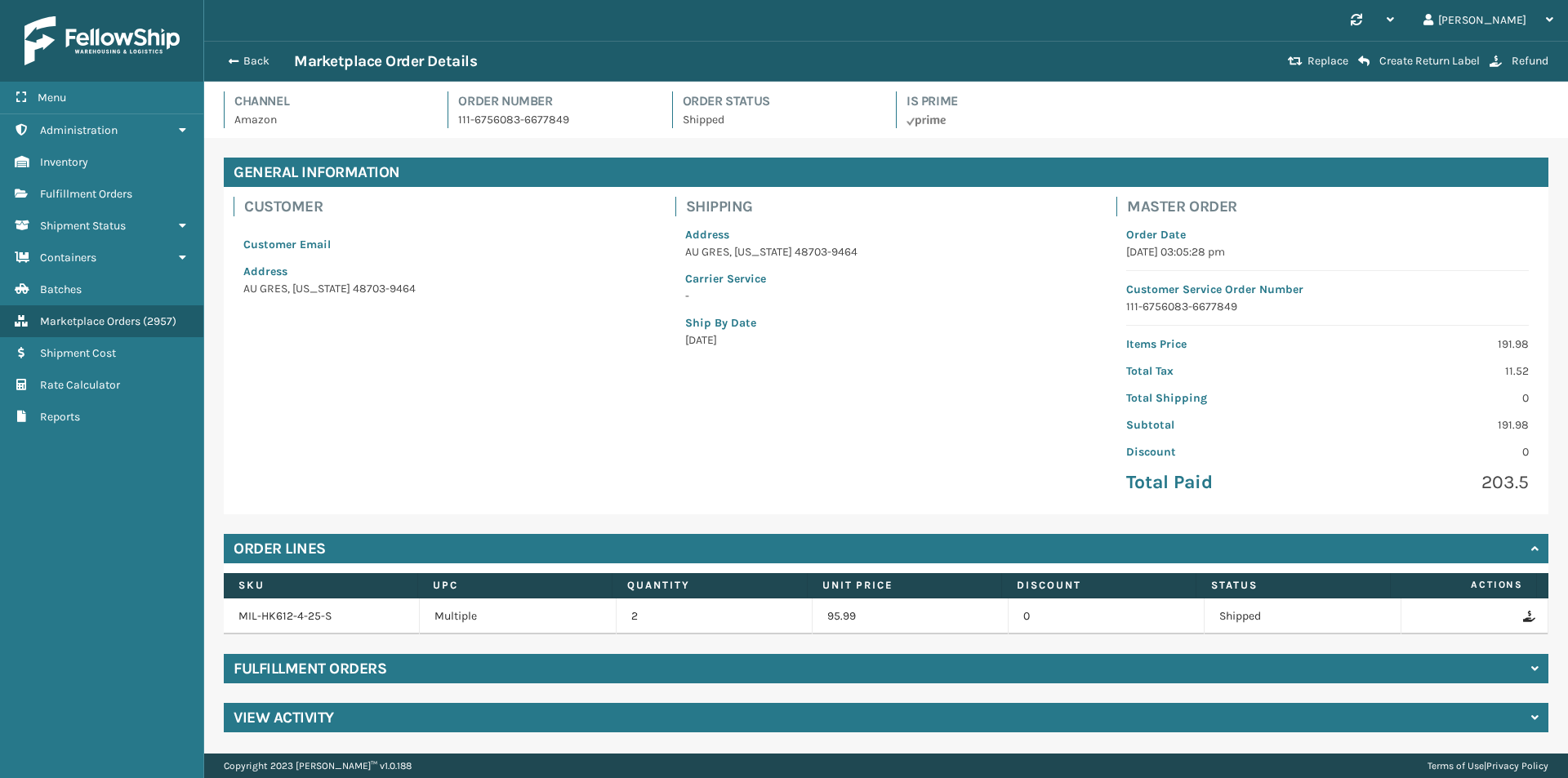
click at [359, 720] on div "View Activity" at bounding box center [886, 716] width 1324 height 29
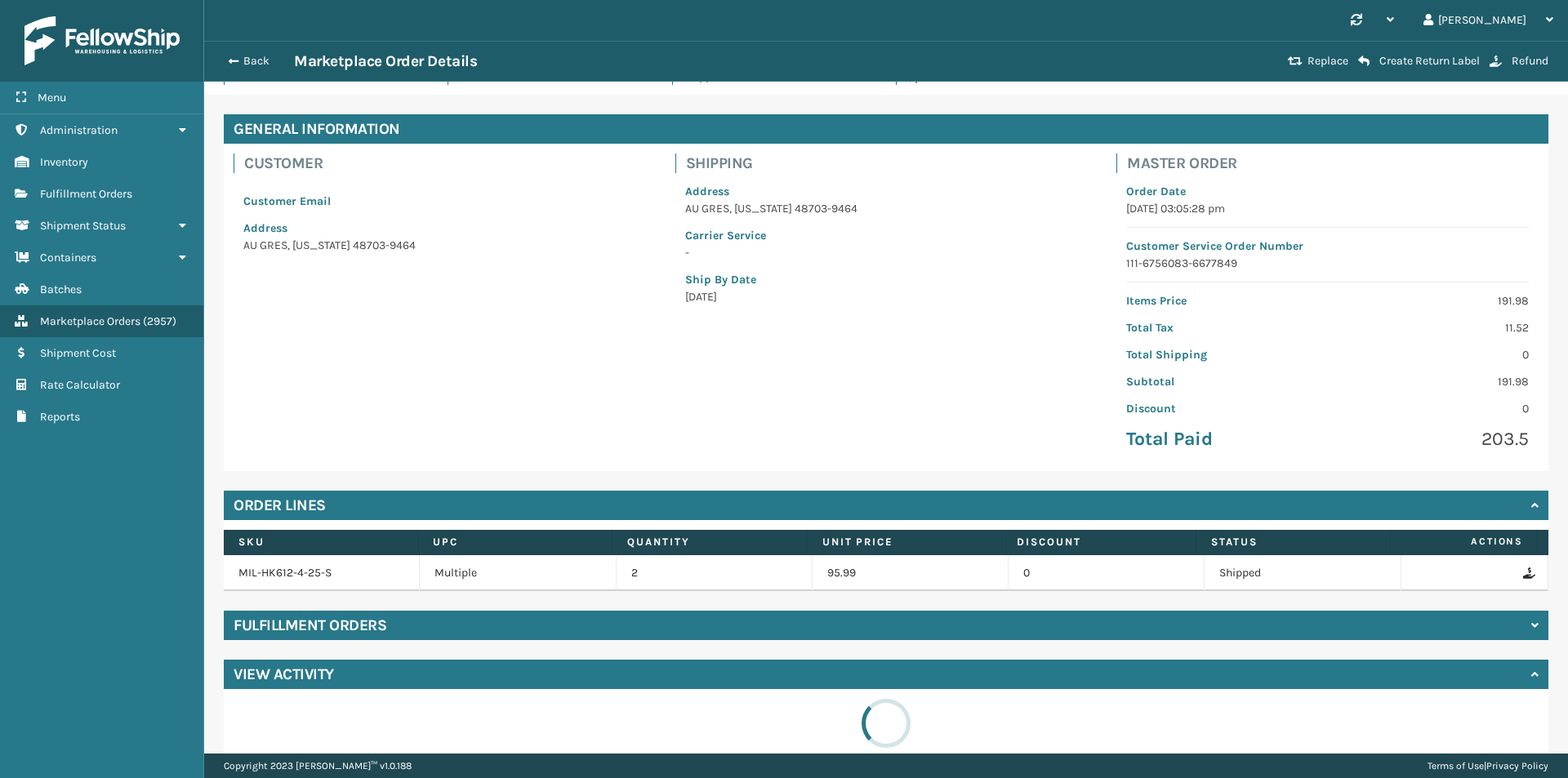
scroll to position [67, 0]
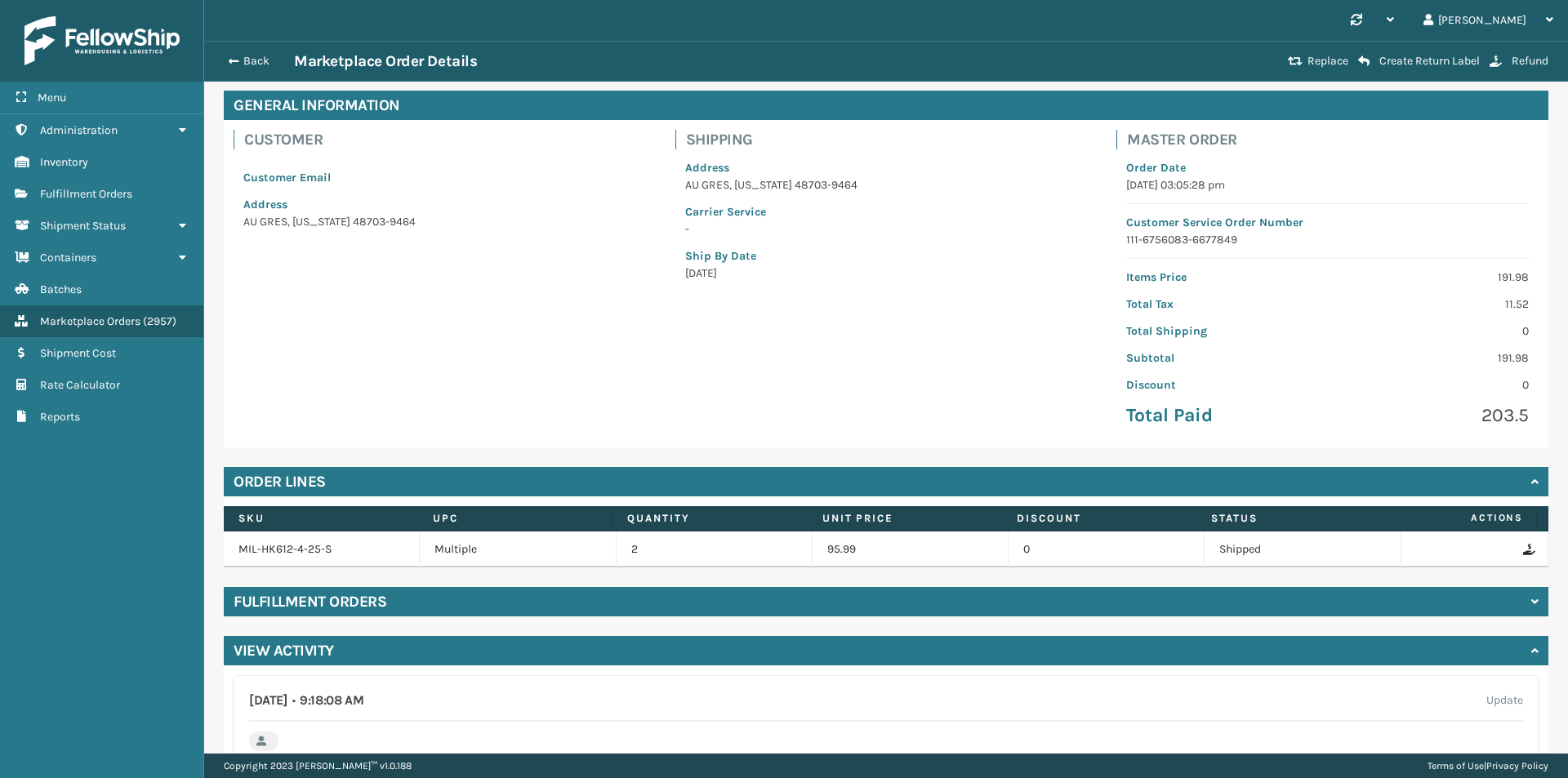
click at [419, 662] on div "View Activity" at bounding box center [886, 649] width 1324 height 29
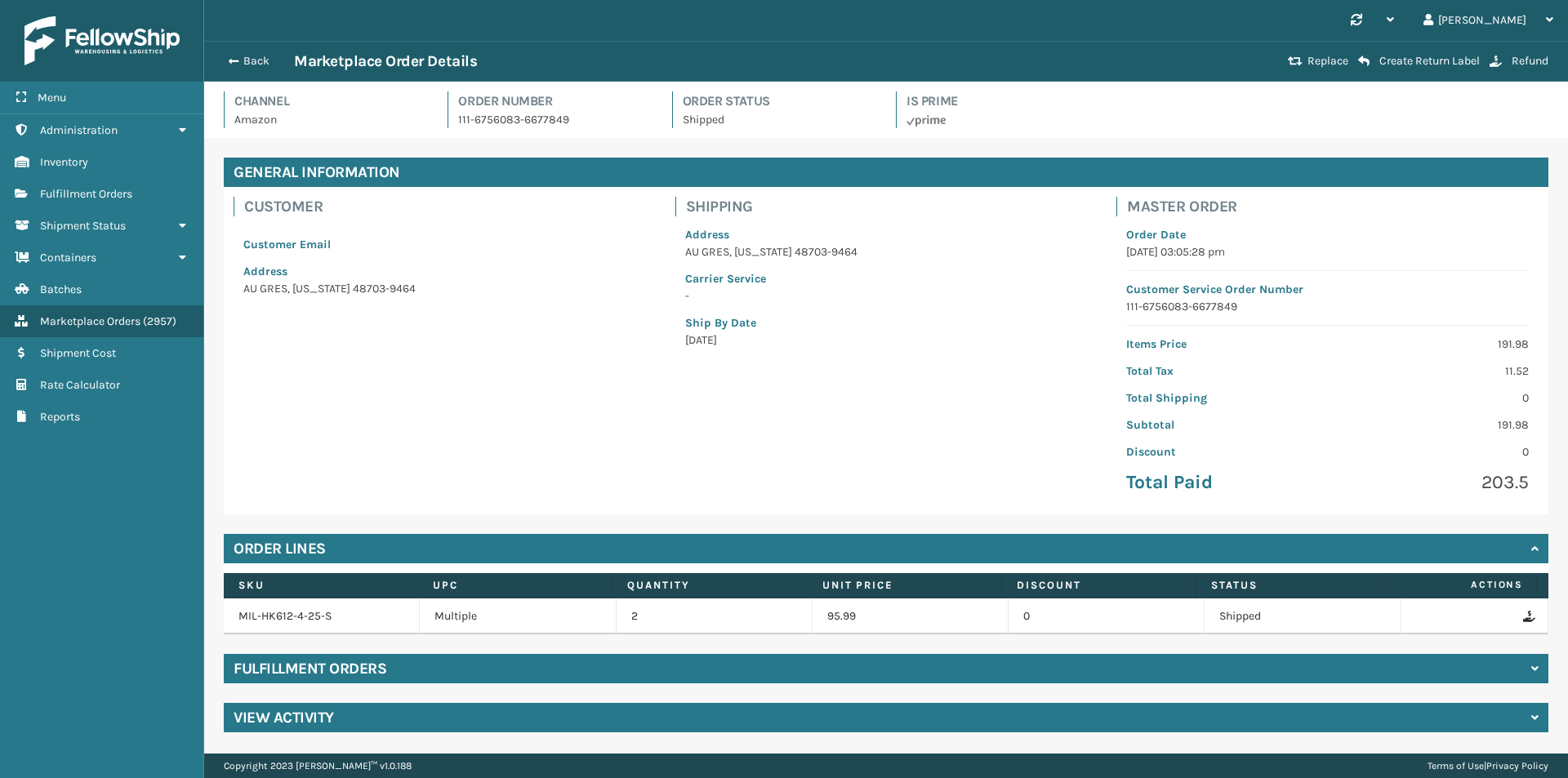
click at [256, 52] on div "Back Marketplace Order Details" at bounding box center [750, 61] width 1064 height 20
click at [252, 65] on button "Back" at bounding box center [256, 62] width 75 height 15
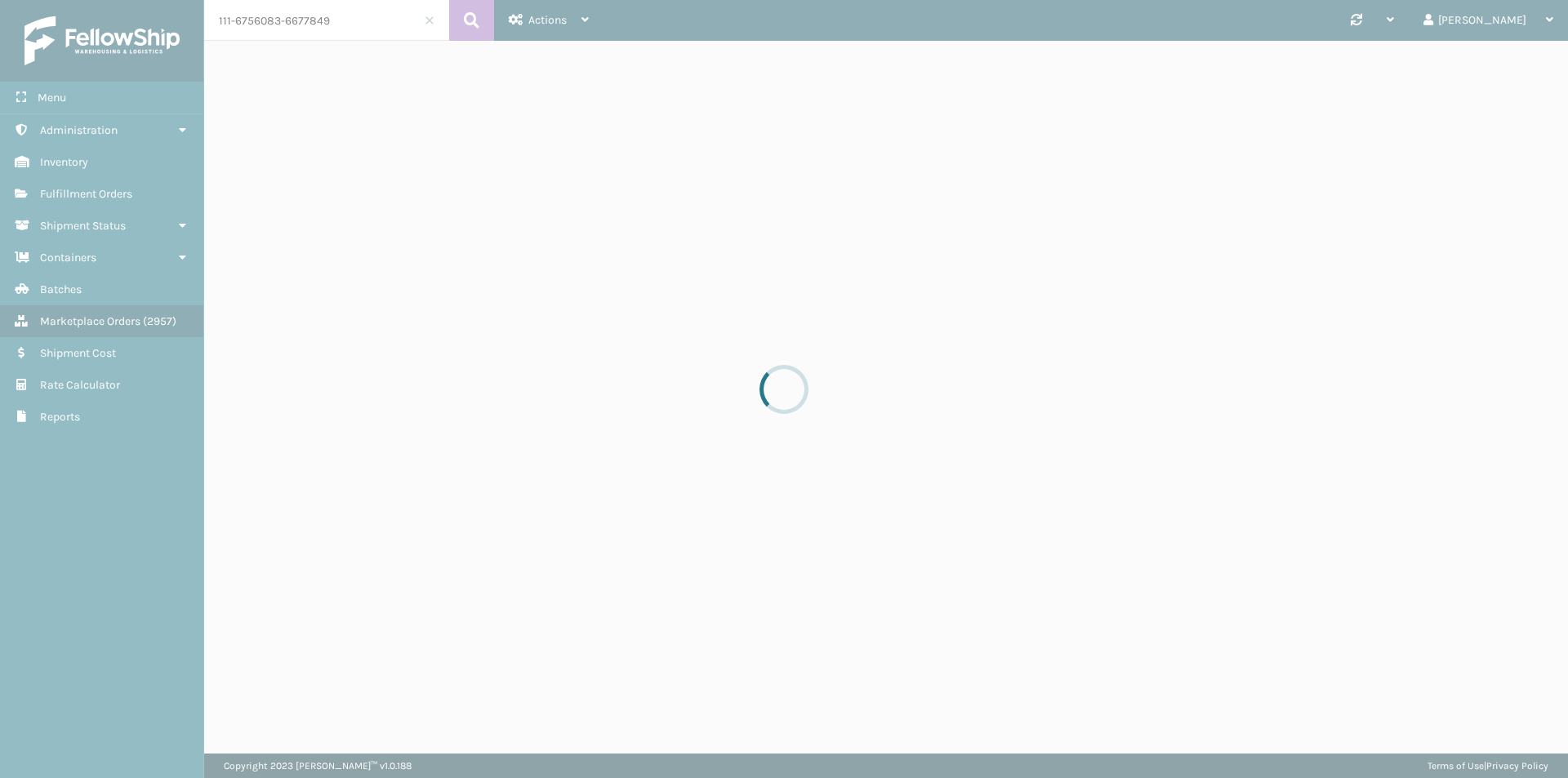
click at [354, 27] on div at bounding box center [784, 389] width 1568 height 778
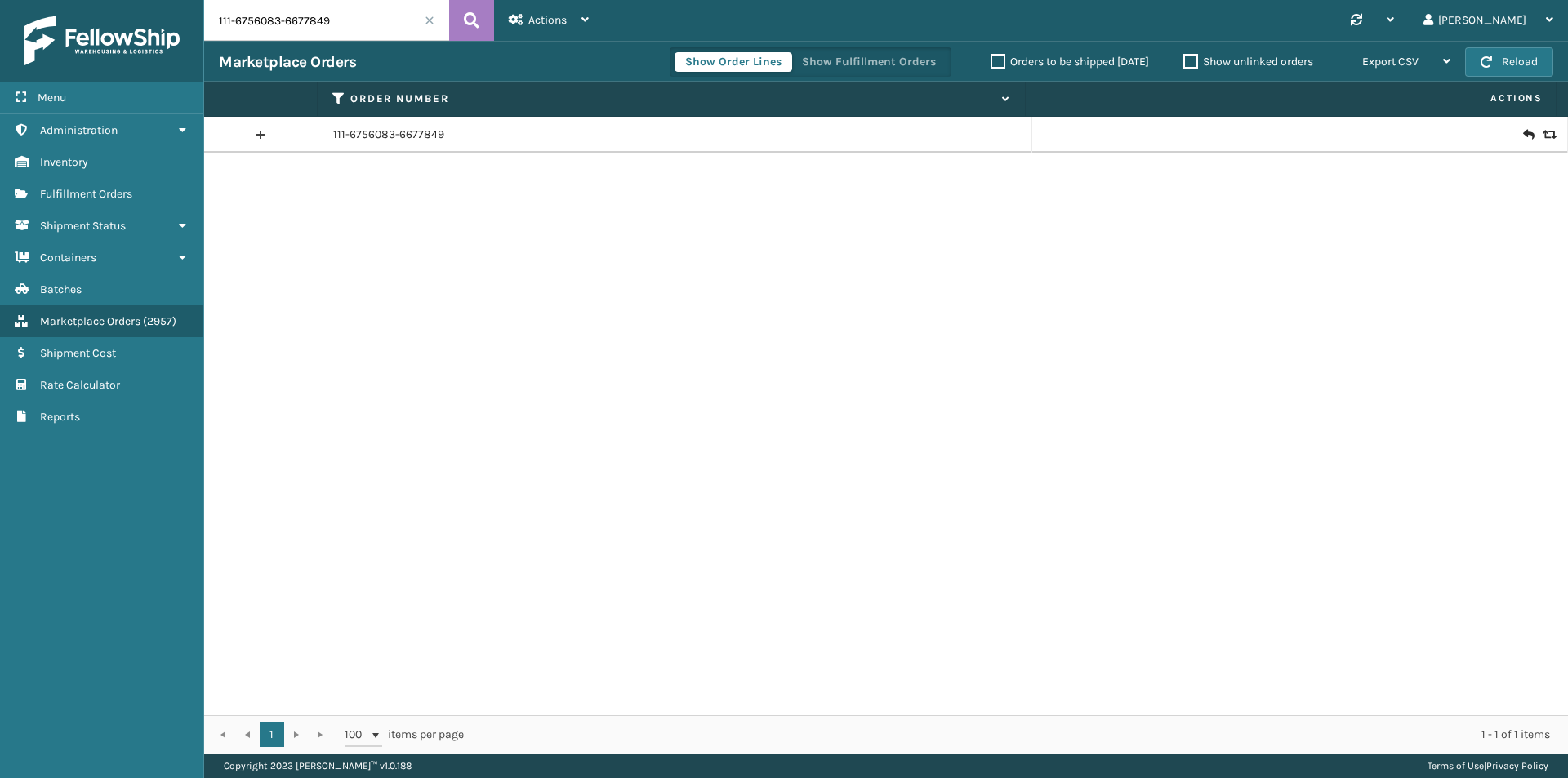
click at [355, 26] on input "111-6756083-6677849" at bounding box center [327, 21] width 245 height 41
click at [382, 22] on input "111-6756083-6677849" at bounding box center [327, 21] width 245 height 41
paste input "2-4277631-9660246"
type input "112-4277631-9660246"
click at [493, 23] on button at bounding box center [471, 21] width 45 height 41
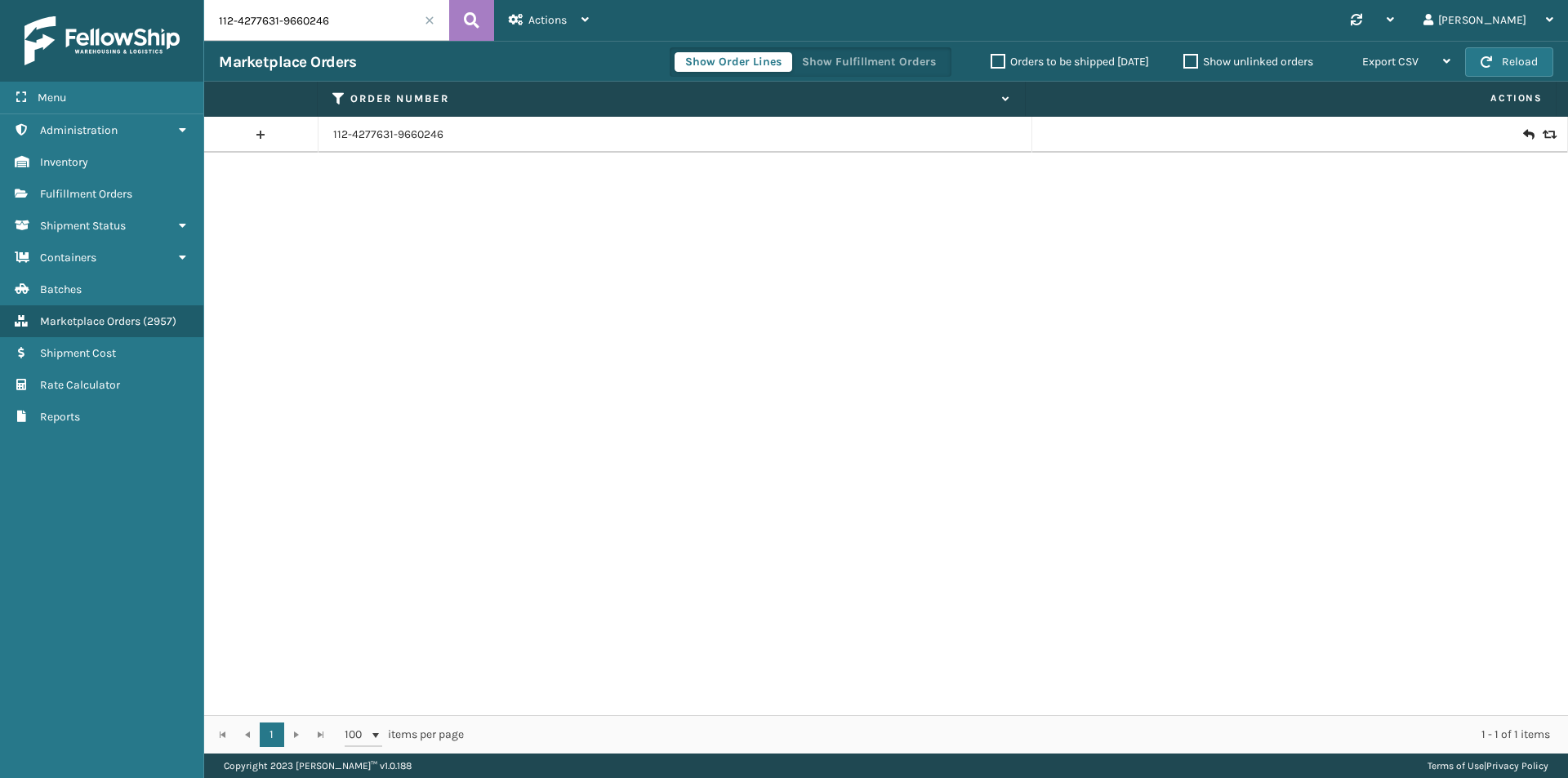
click at [385, 29] on input "112-4277631-9660246" at bounding box center [327, 21] width 245 height 41
click at [471, 19] on icon at bounding box center [471, 21] width 16 height 24
click at [1523, 138] on icon at bounding box center [1528, 134] width 9 height 16
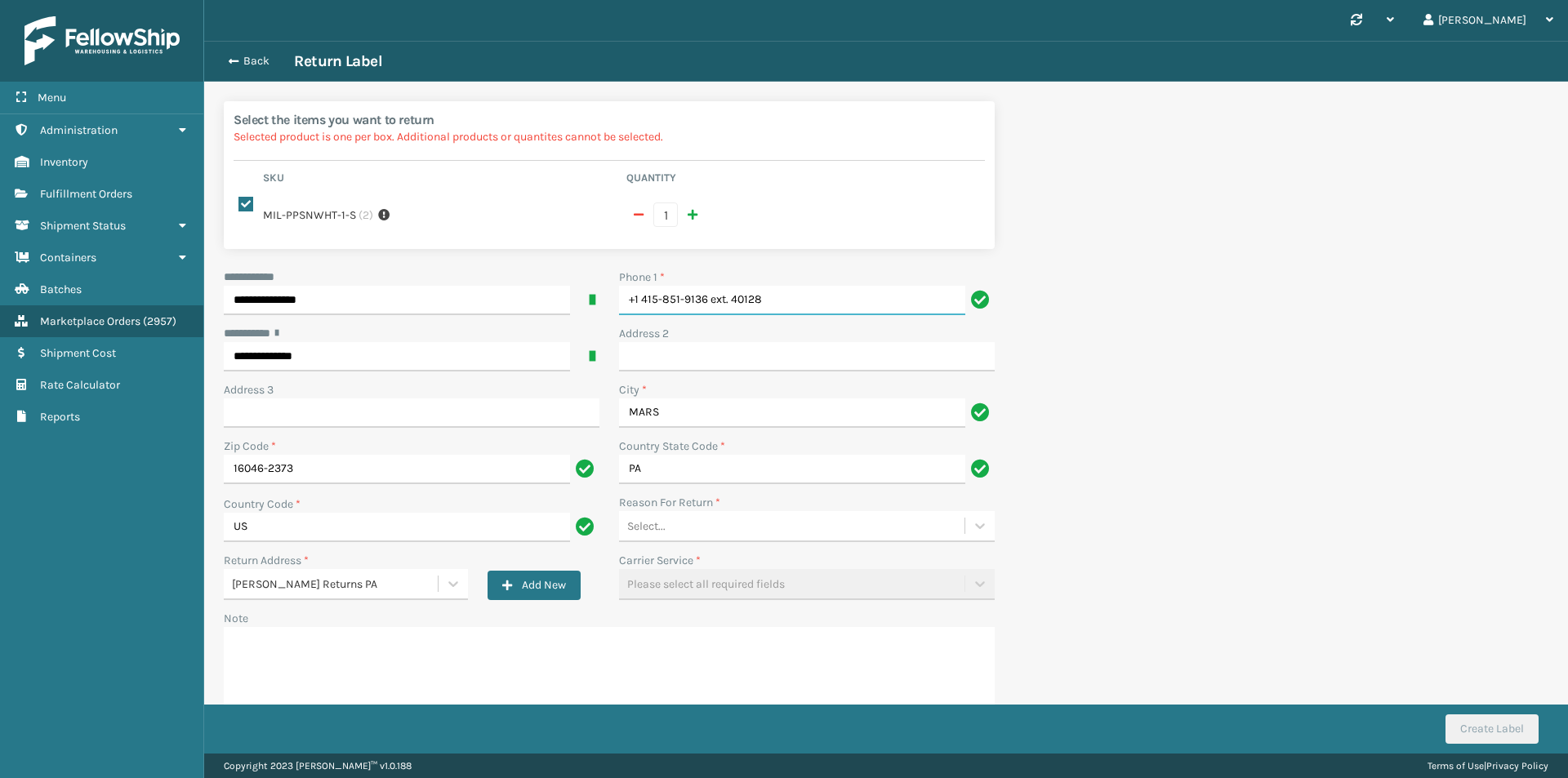
drag, startPoint x: 752, startPoint y: 307, endPoint x: 481, endPoint y: 307, distance: 271.0
click at [481, 307] on div "**********" at bounding box center [609, 505] width 791 height 473
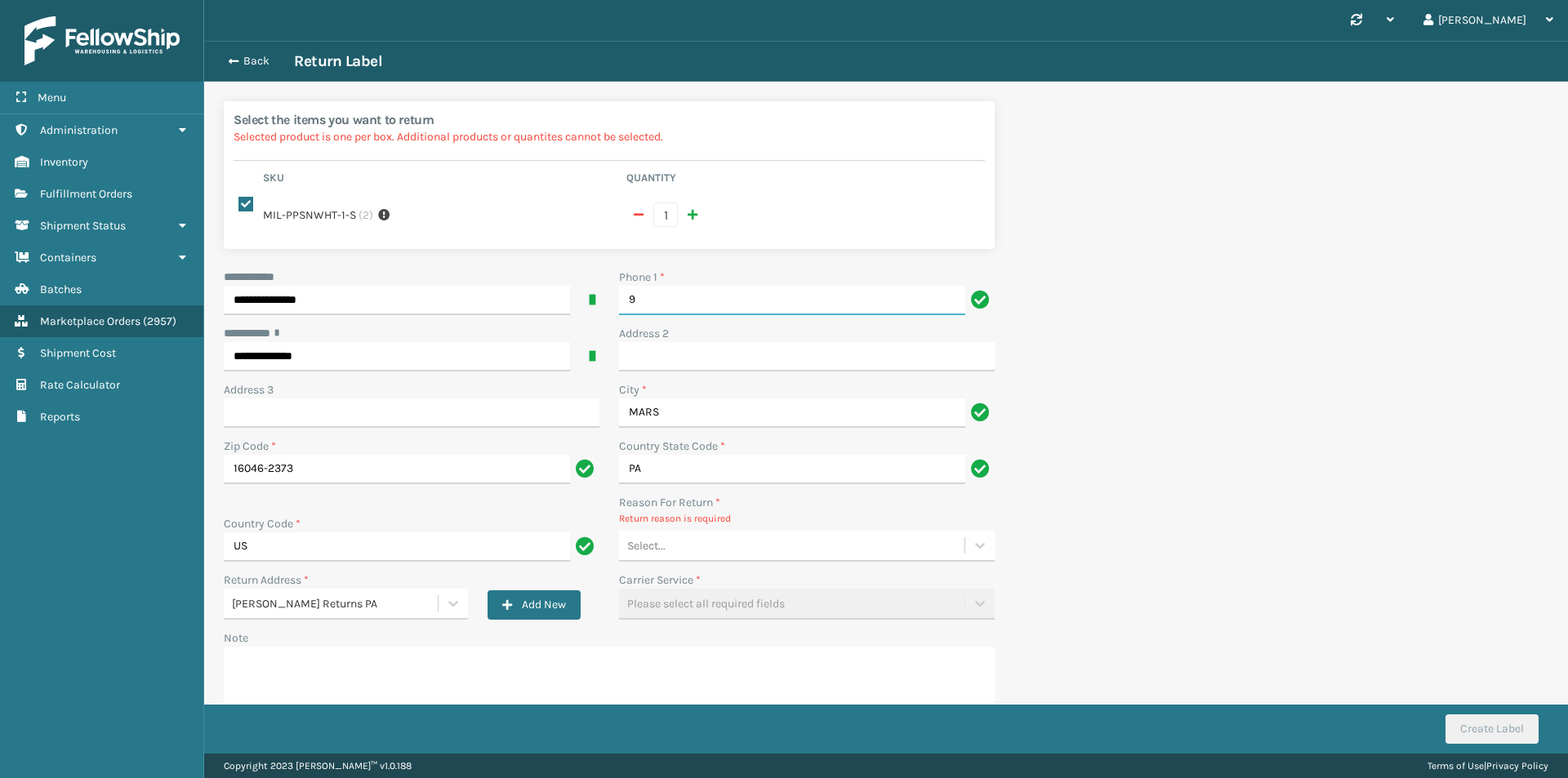
type input "9999999999"
click at [744, 549] on div "Select..." at bounding box center [791, 545] width 345 height 27
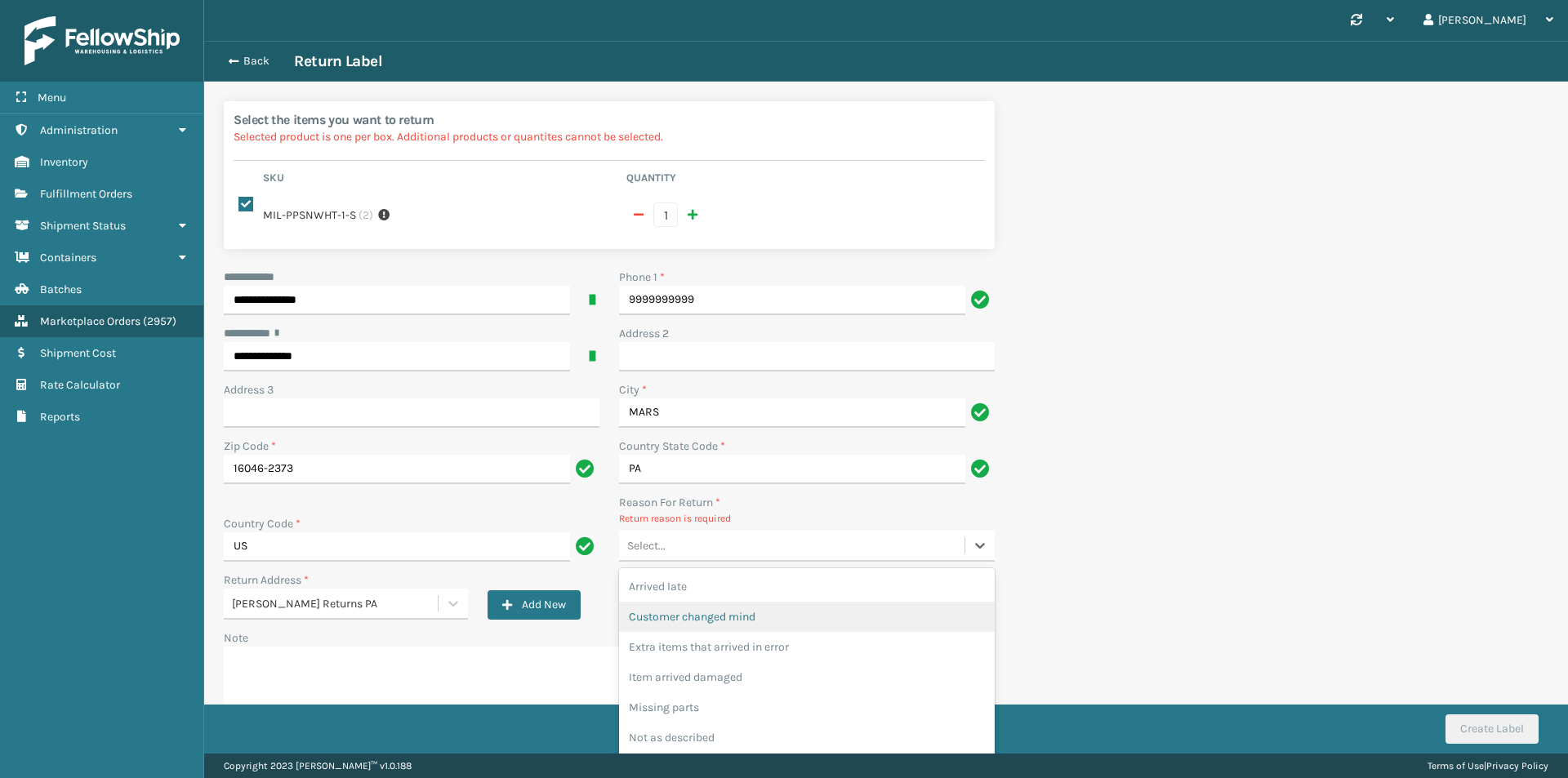
click at [722, 605] on div "Customer changed mind" at bounding box center [806, 617] width 375 height 30
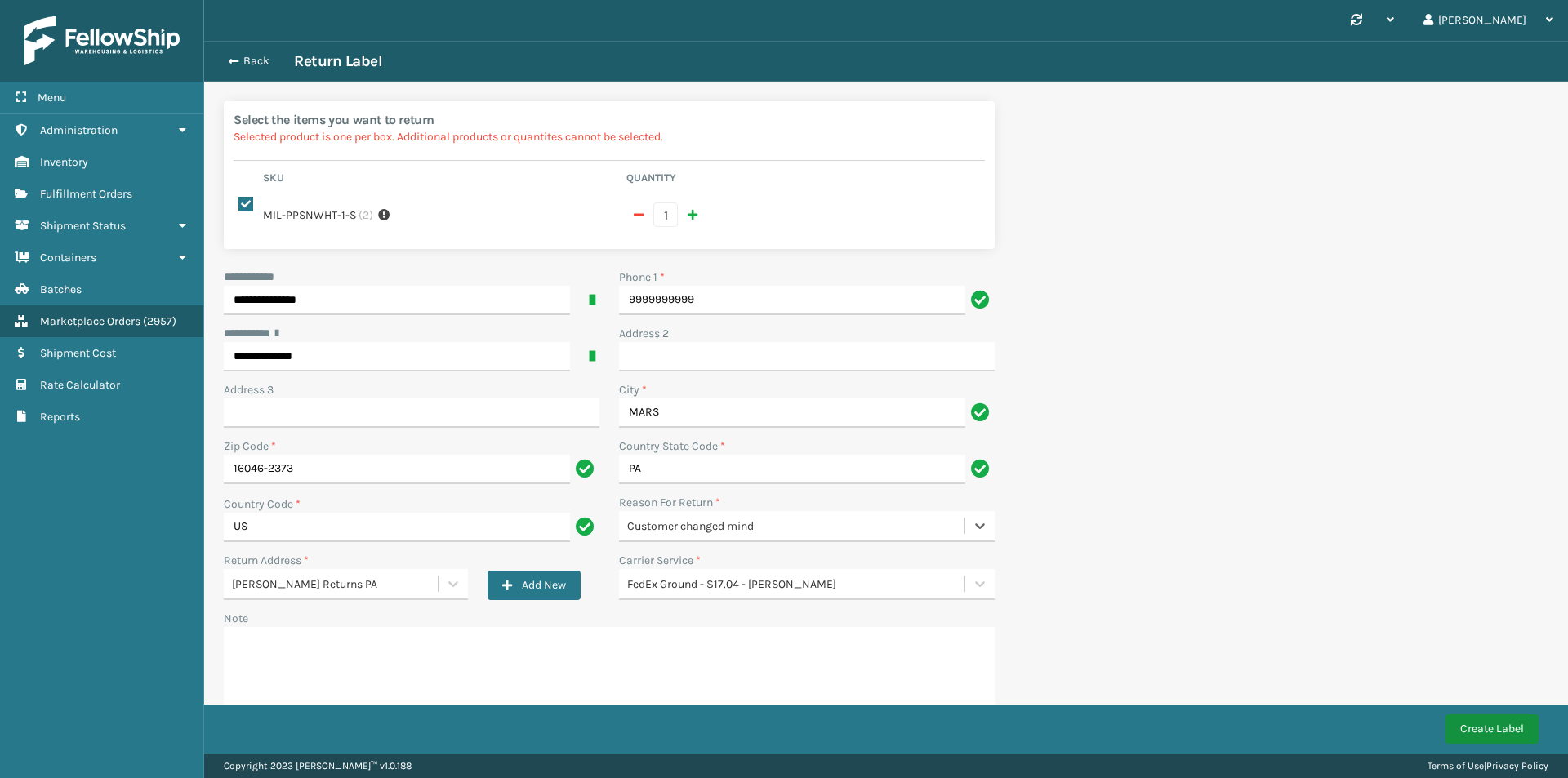
click at [1505, 724] on button "Create Label" at bounding box center [1491, 728] width 93 height 29
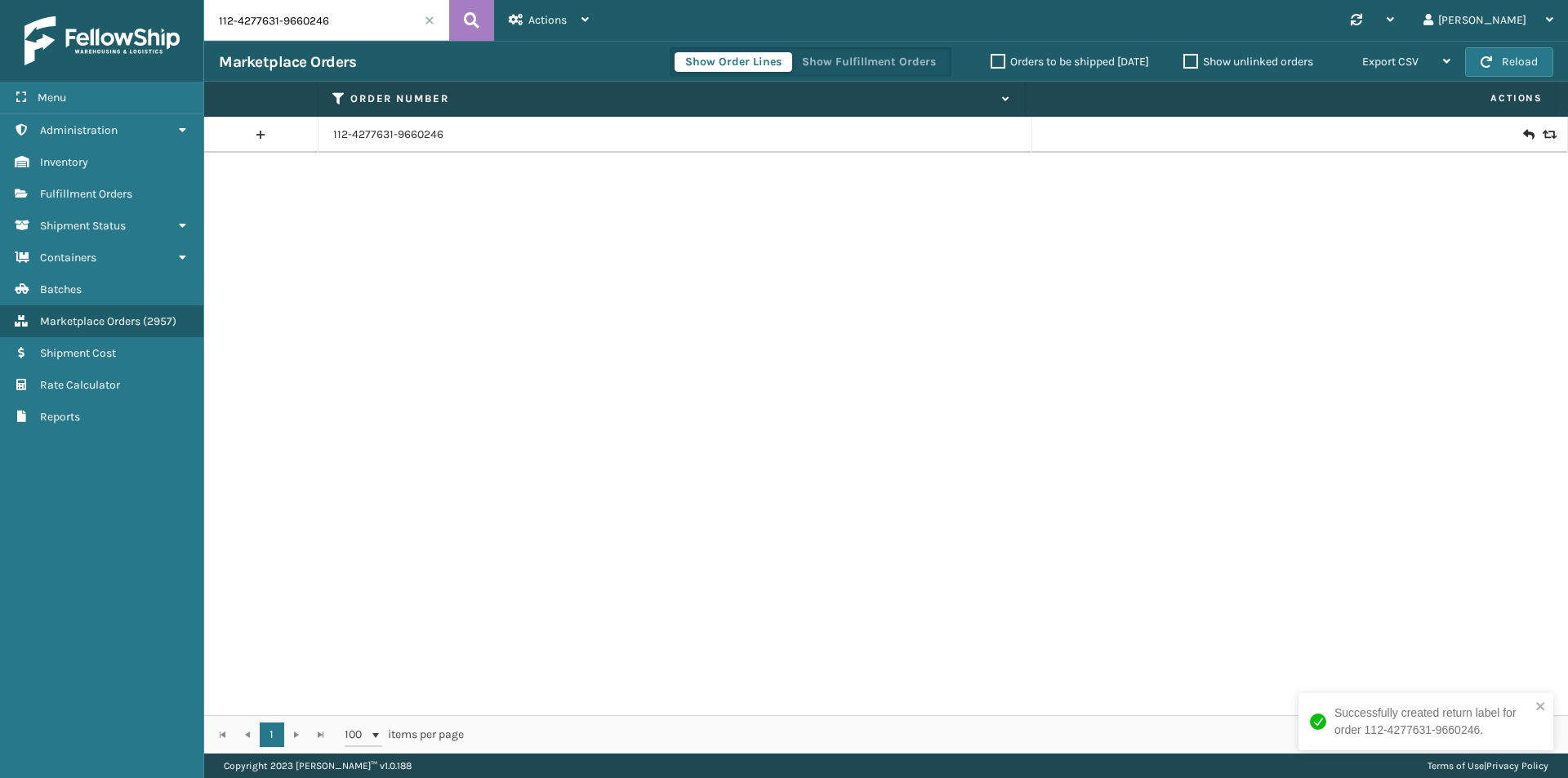
click at [1523, 135] on icon at bounding box center [1528, 134] width 9 height 16
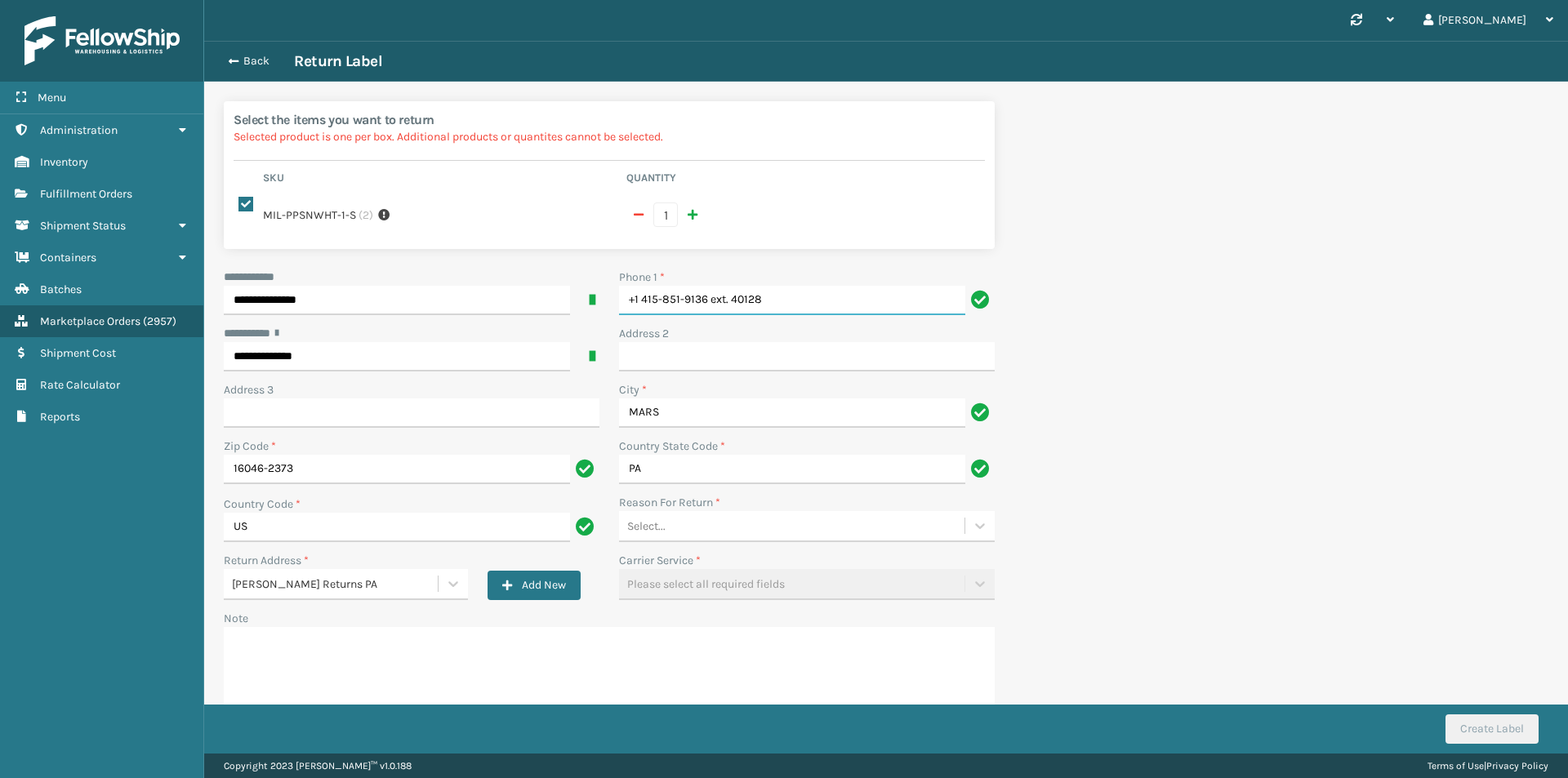
drag, startPoint x: 794, startPoint y: 292, endPoint x: 467, endPoint y: 290, distance: 327.0
click at [467, 290] on div "**********" at bounding box center [609, 505] width 791 height 473
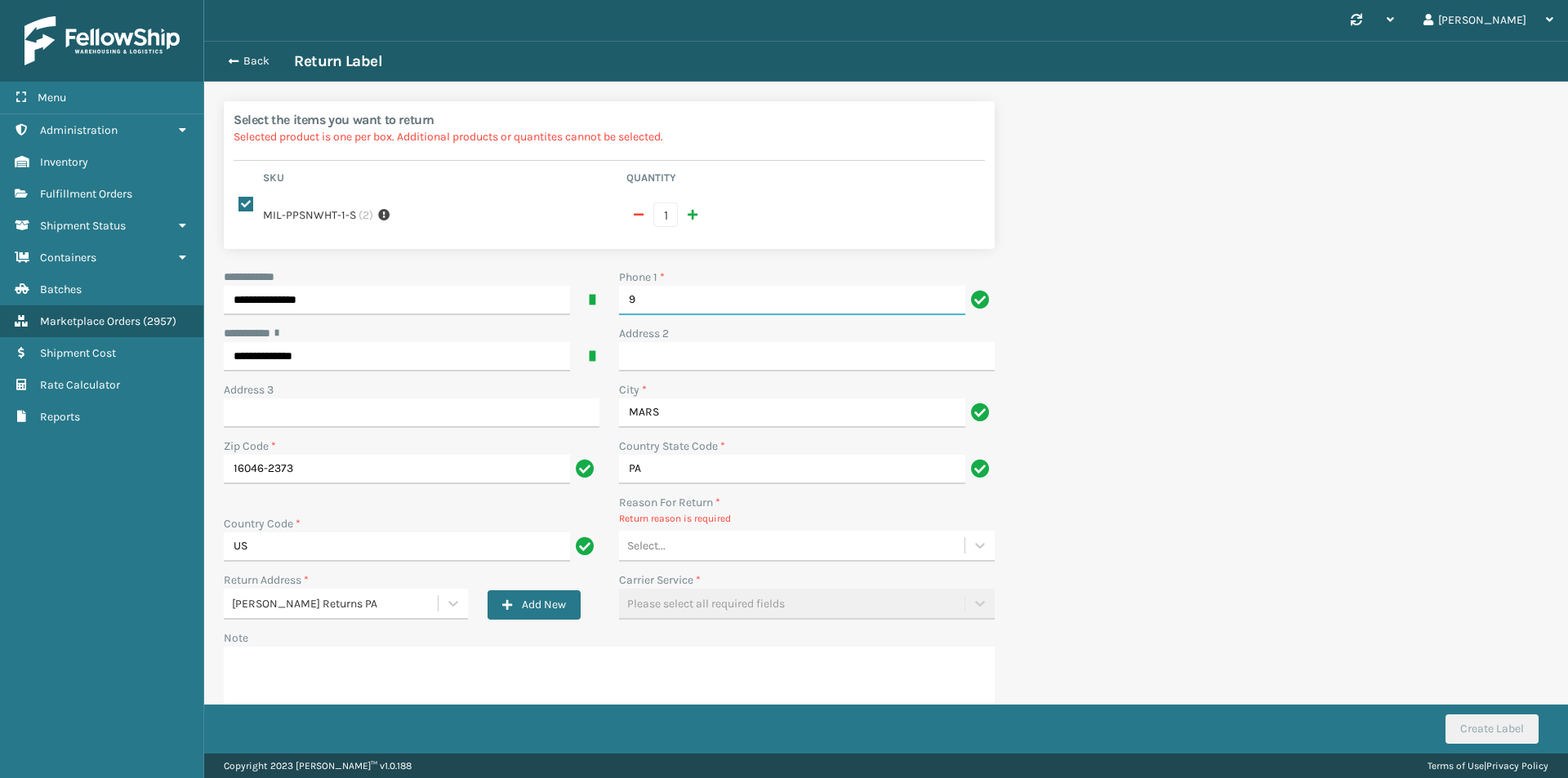
type input "9999999999"
click at [741, 540] on div "Select..." at bounding box center [791, 545] width 345 height 27
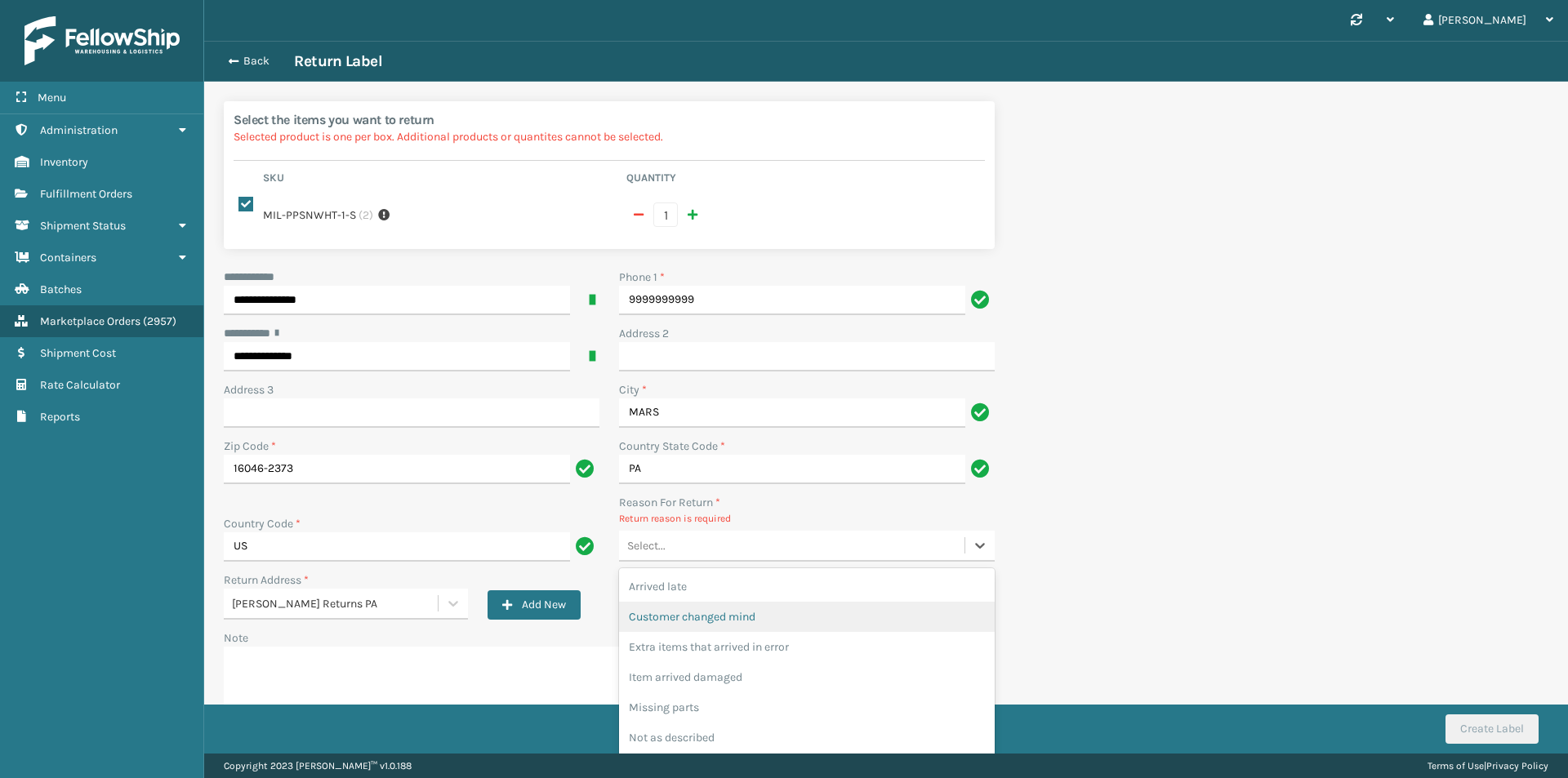
click at [741, 617] on div "Customer changed mind" at bounding box center [806, 617] width 375 height 30
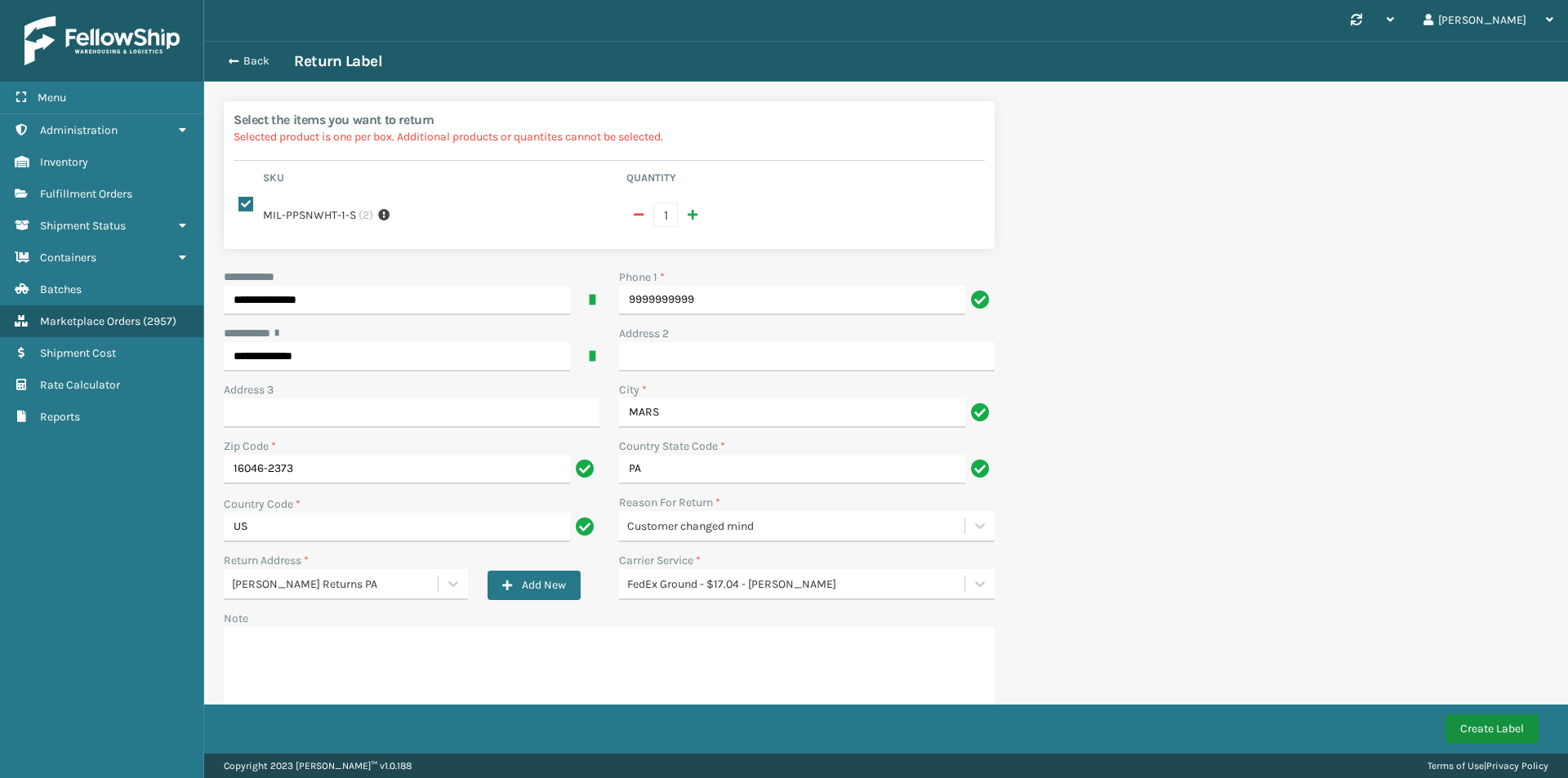
click at [1498, 729] on button "Create Label" at bounding box center [1491, 728] width 93 height 29
